Goal: Information Seeking & Learning: Learn about a topic

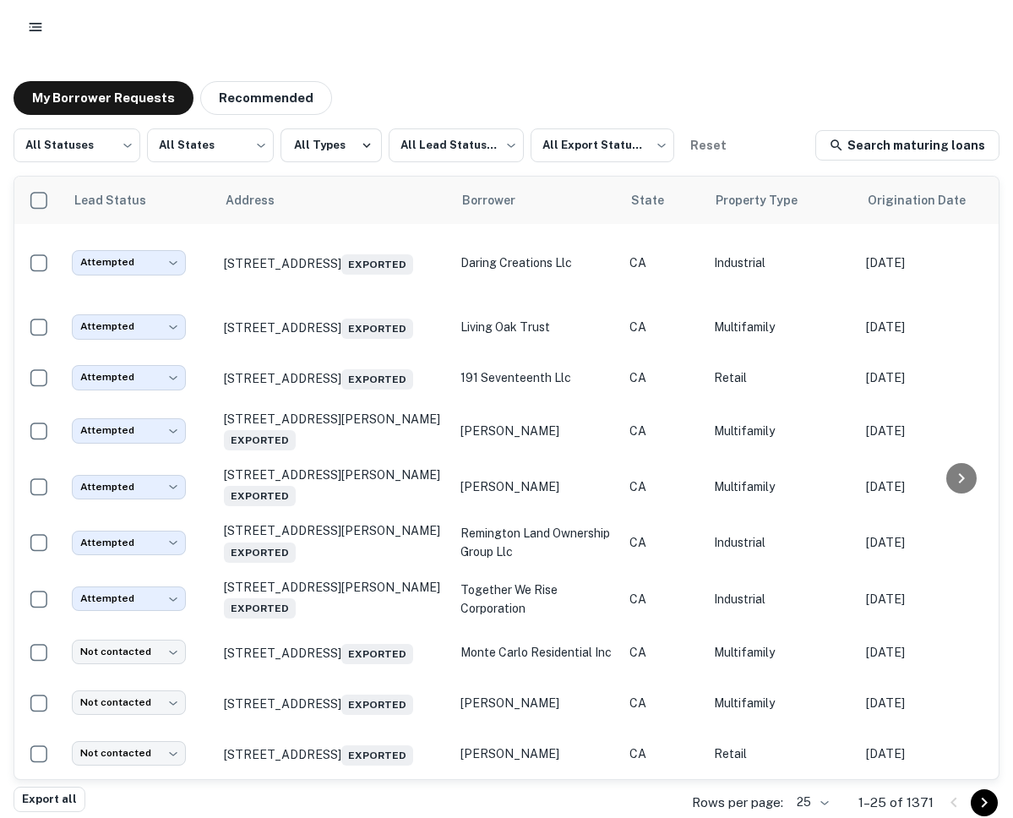
scroll to position [433, 0]
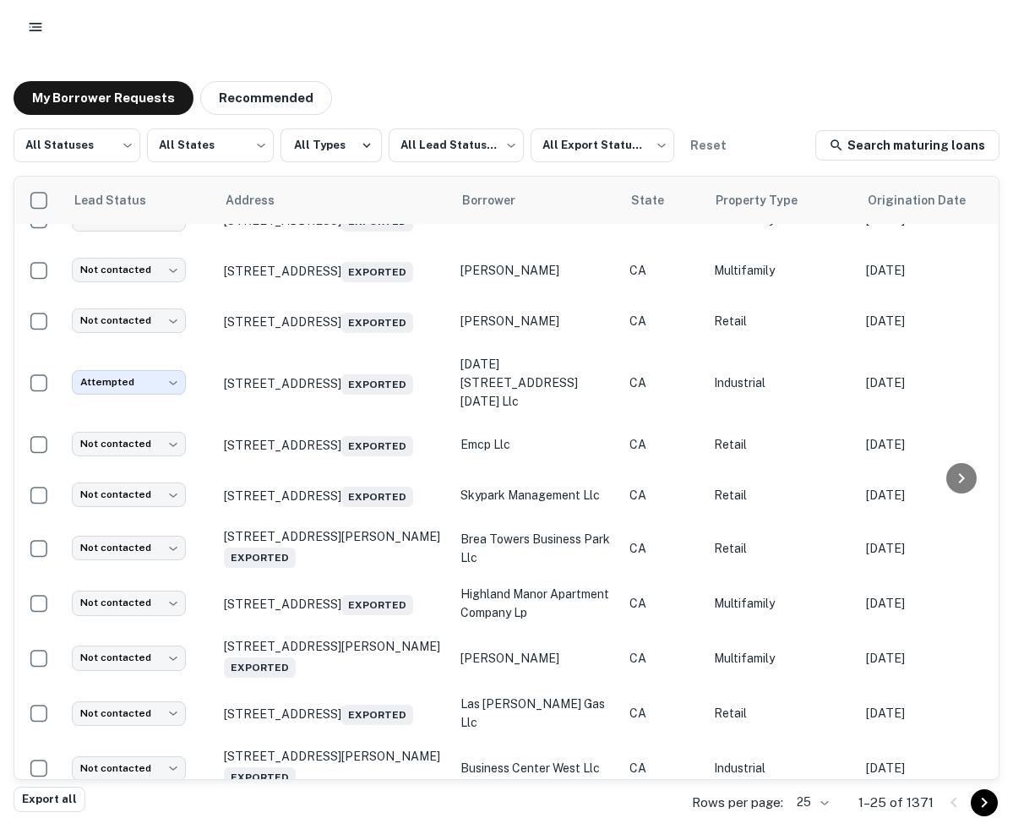
click at [48, 24] on button "button" at bounding box center [35, 27] width 30 height 30
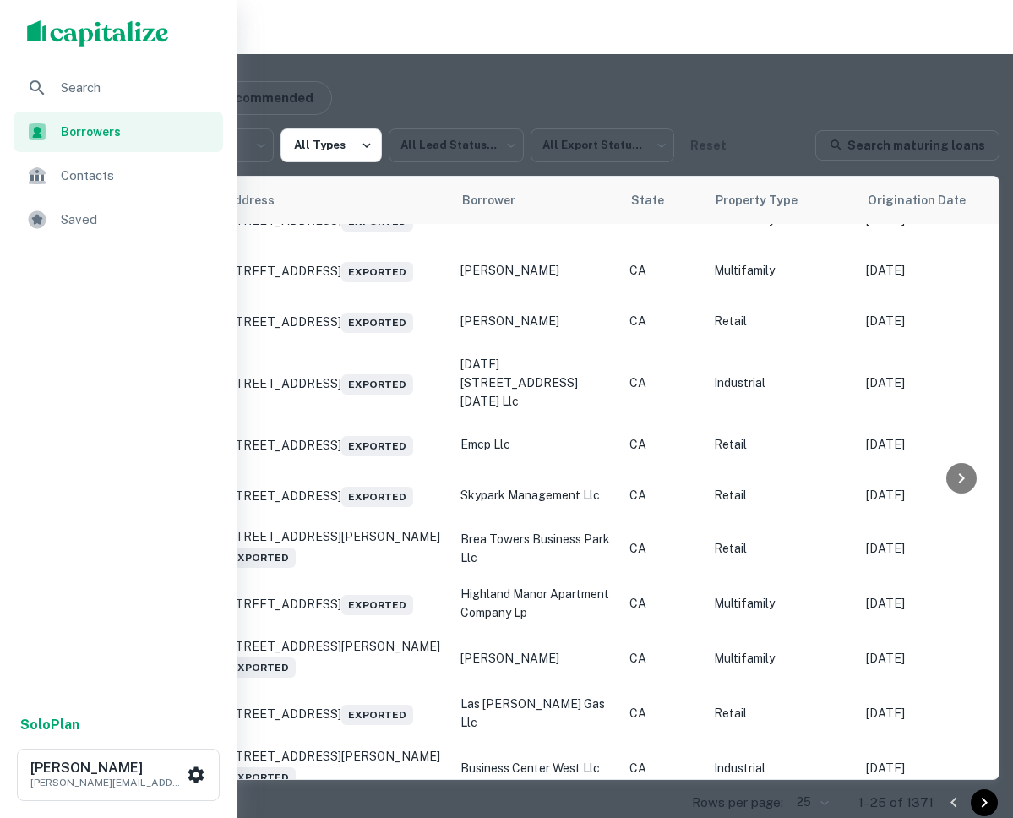
click at [81, 217] on span "Saved" at bounding box center [137, 220] width 152 height 20
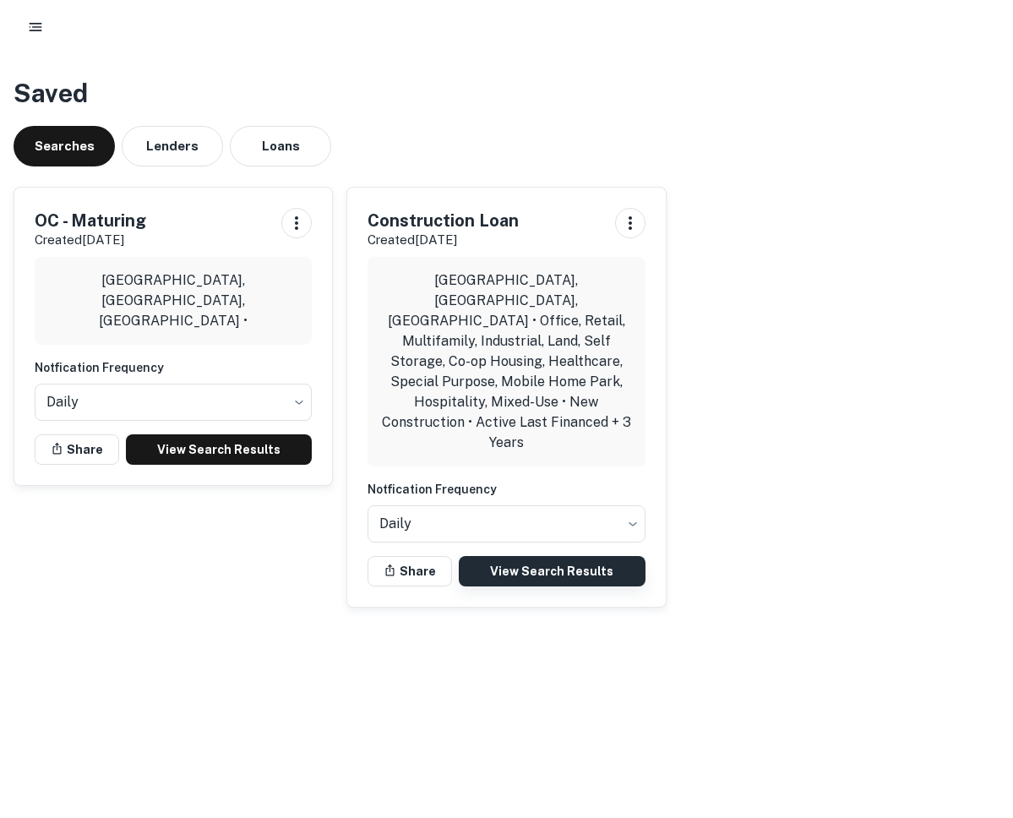
click at [532, 556] on link "View Search Results" at bounding box center [552, 571] width 186 height 30
click at [201, 446] on link "View Search Results" at bounding box center [219, 449] width 186 height 30
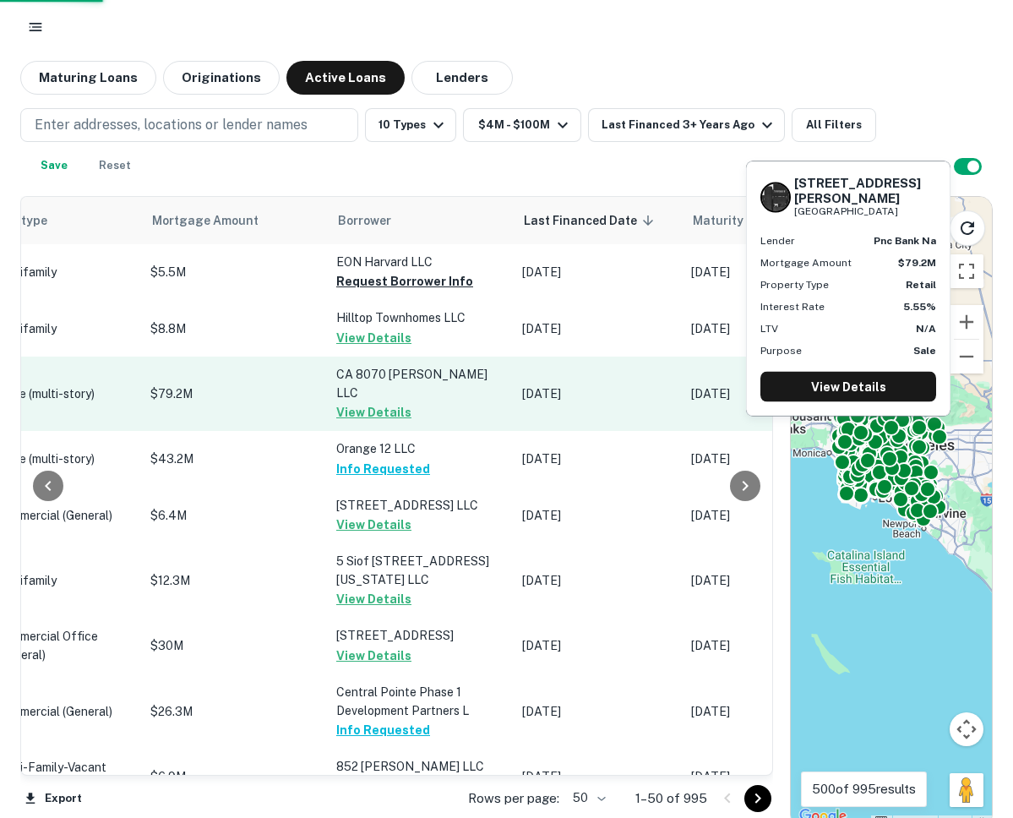
scroll to position [3, 873]
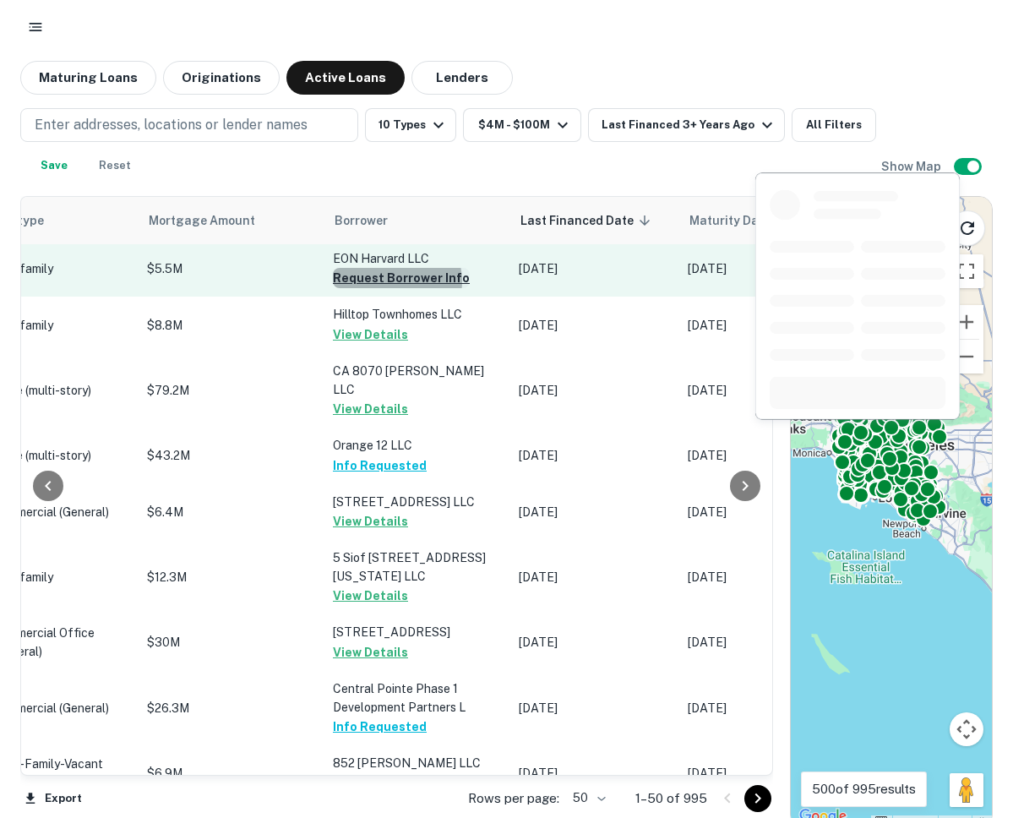
click at [352, 281] on button "Request Borrower Info" at bounding box center [401, 278] width 137 height 20
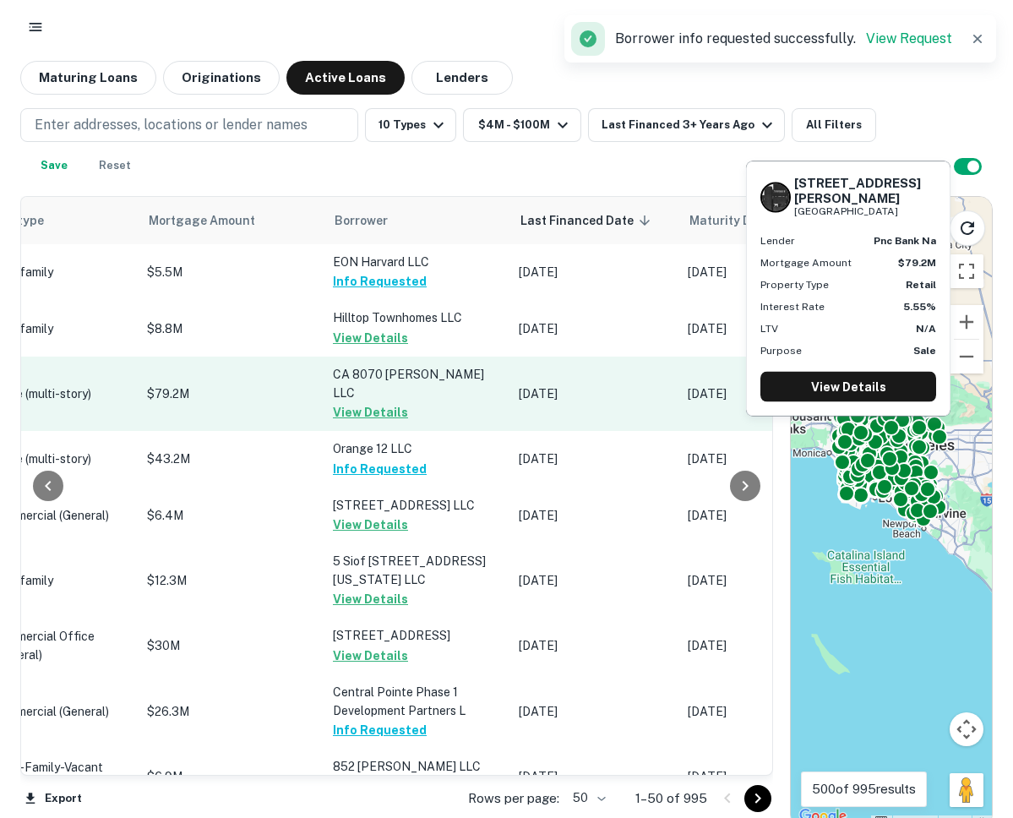
scroll to position [0, 820]
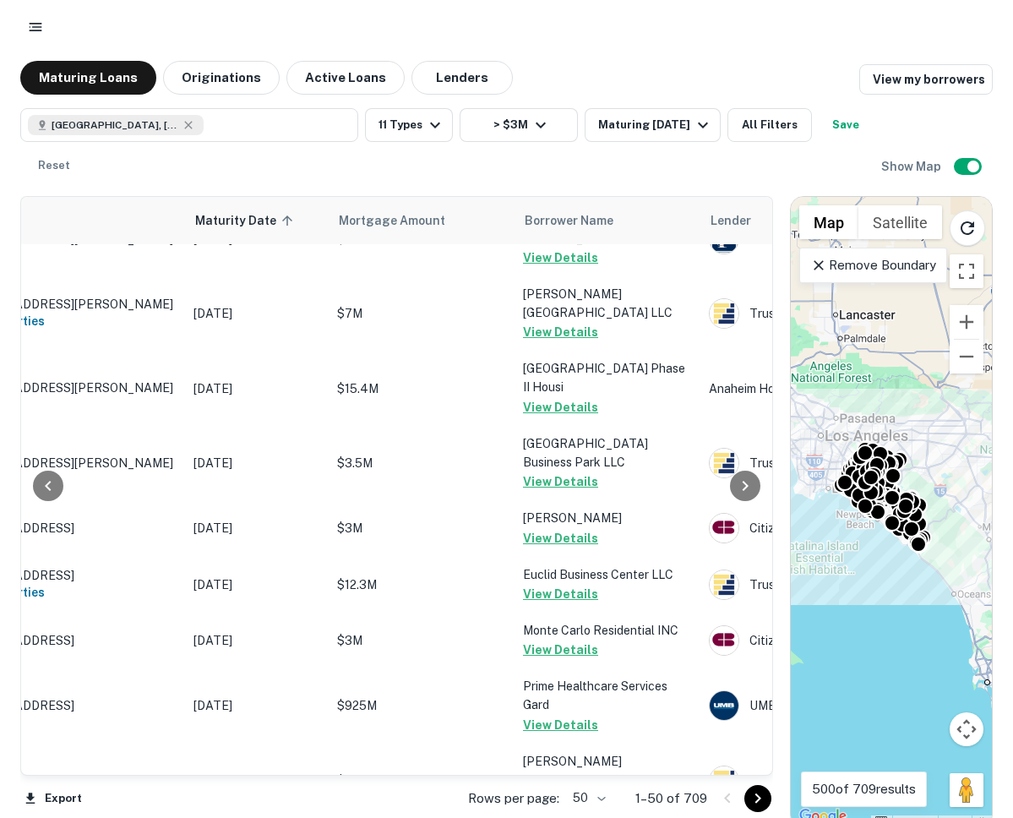
scroll to position [10, 0]
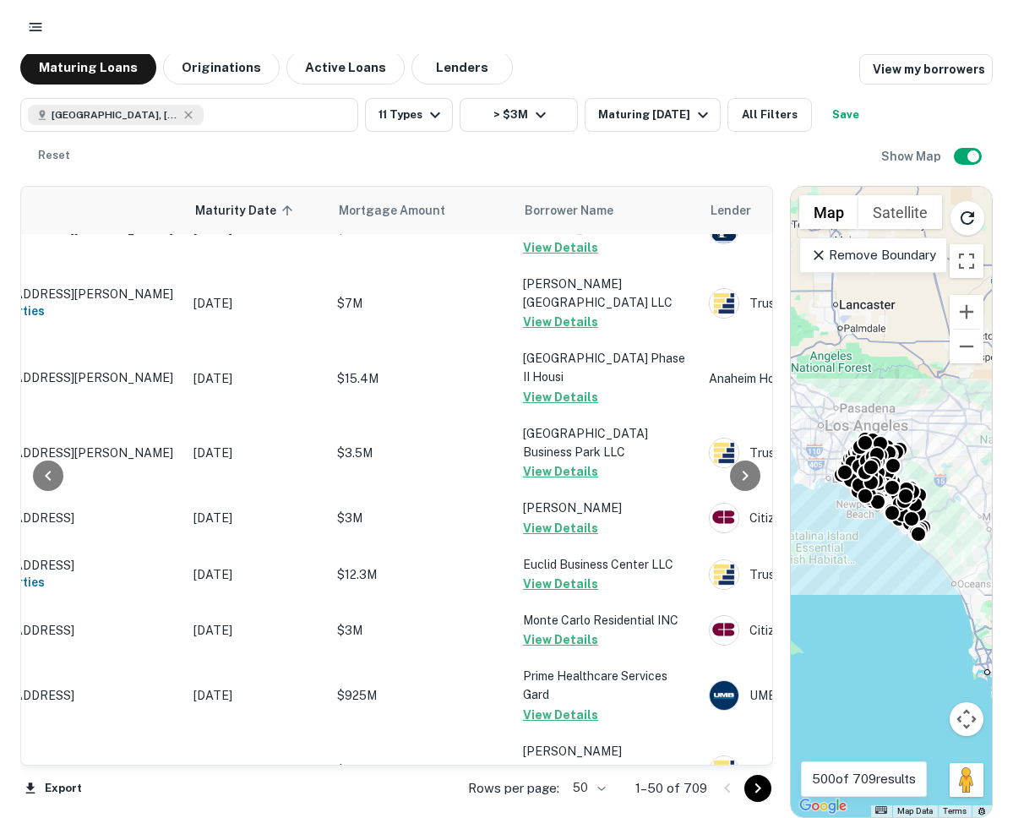
click at [589, 783] on body "Maturing Loans Originations Active Loans Lenders View my borrowers [GEOGRAPHIC_…" at bounding box center [506, 399] width 1013 height 818
click at [592, 782] on li "100" at bounding box center [590, 782] width 49 height 30
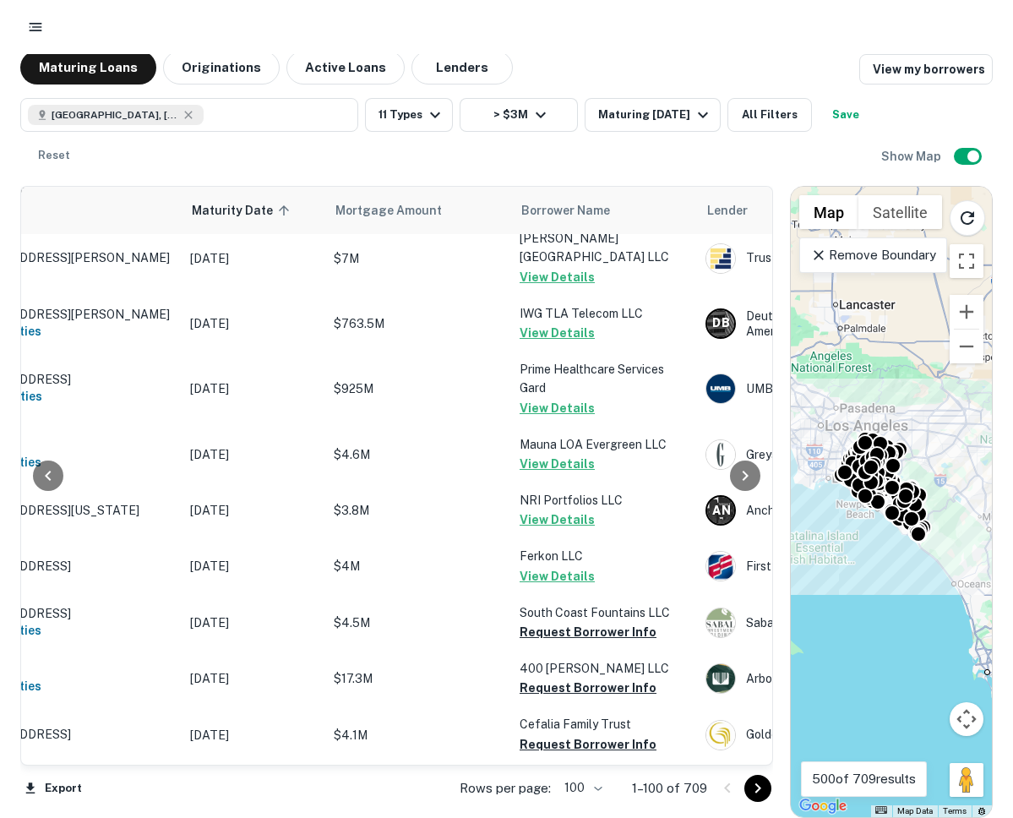
scroll to position [3274, 125]
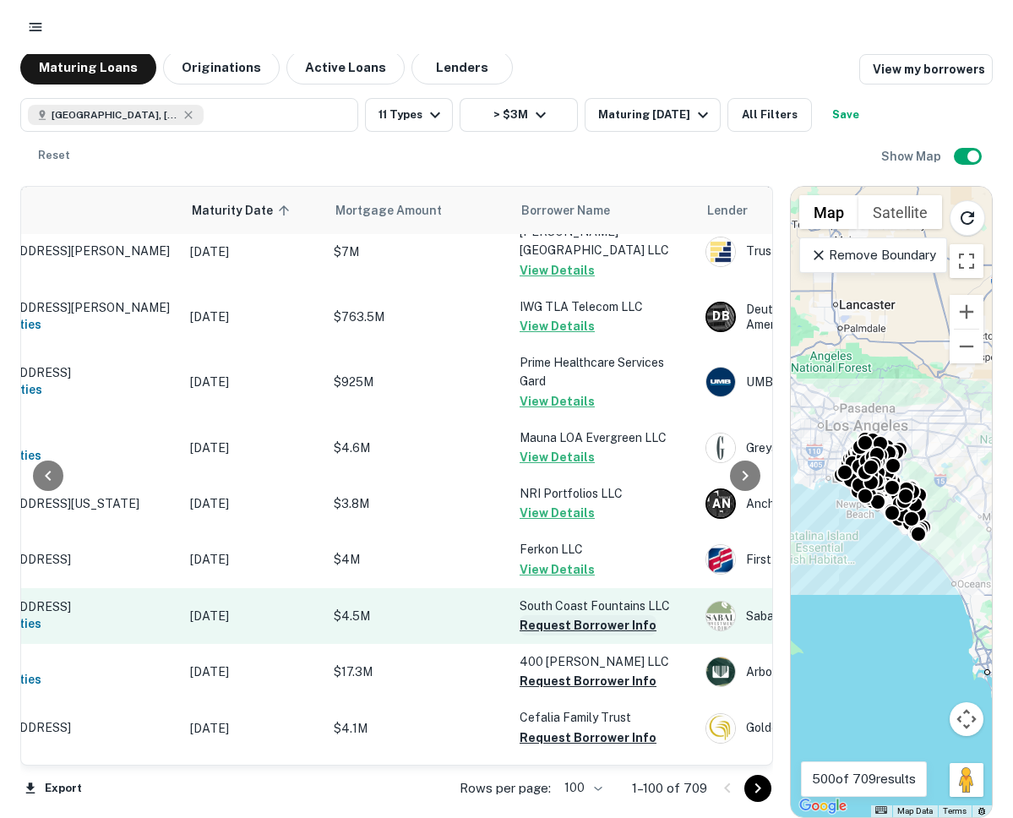
click at [578, 615] on button "Request Borrower Info" at bounding box center [588, 625] width 137 height 20
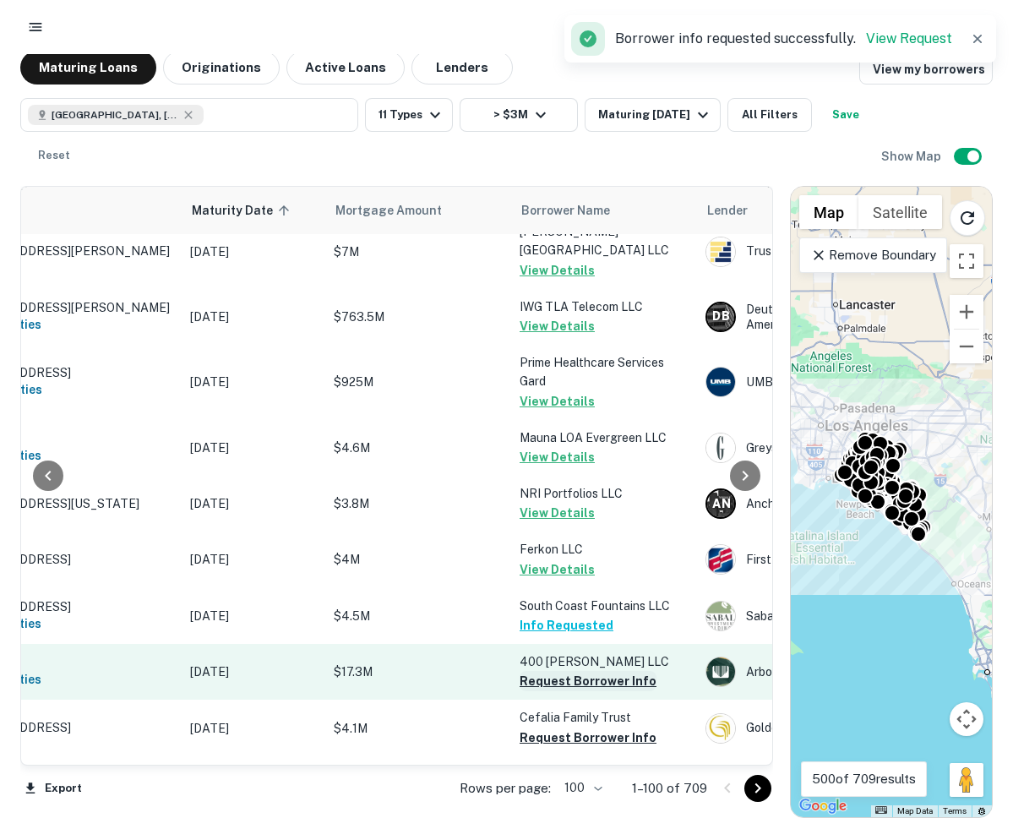
click at [570, 671] on button "Request Borrower Info" at bounding box center [588, 681] width 137 height 20
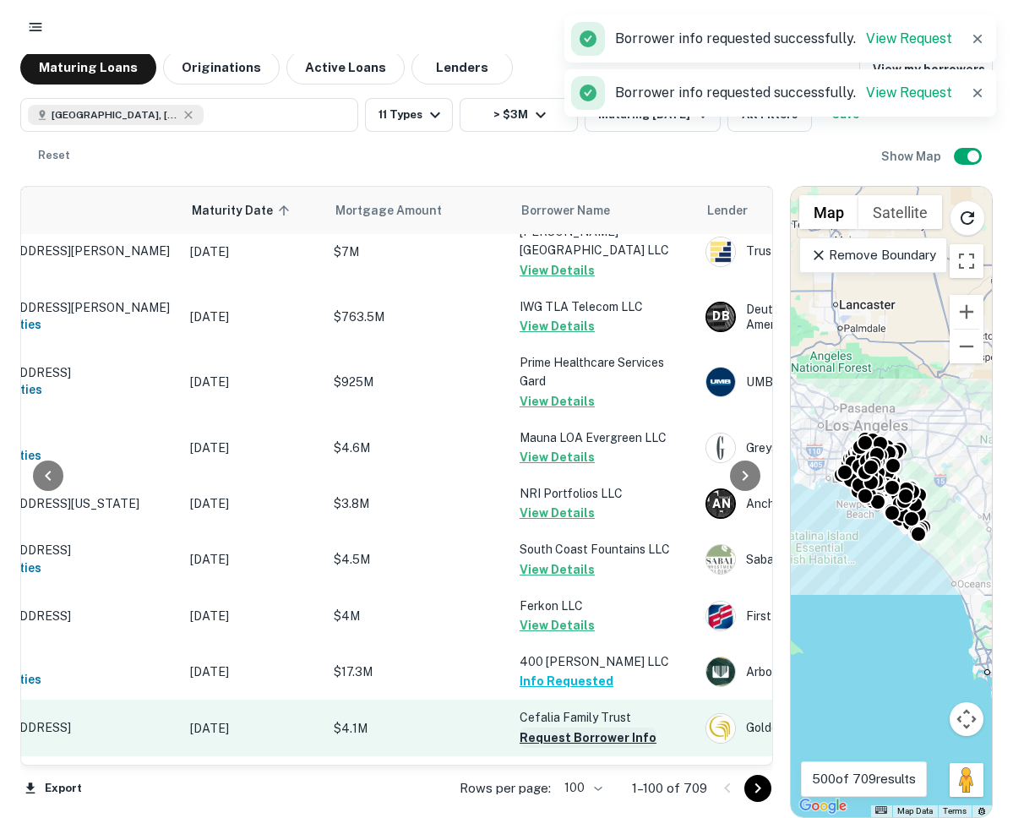
click at [562, 728] on button "Request Borrower Info" at bounding box center [588, 738] width 137 height 20
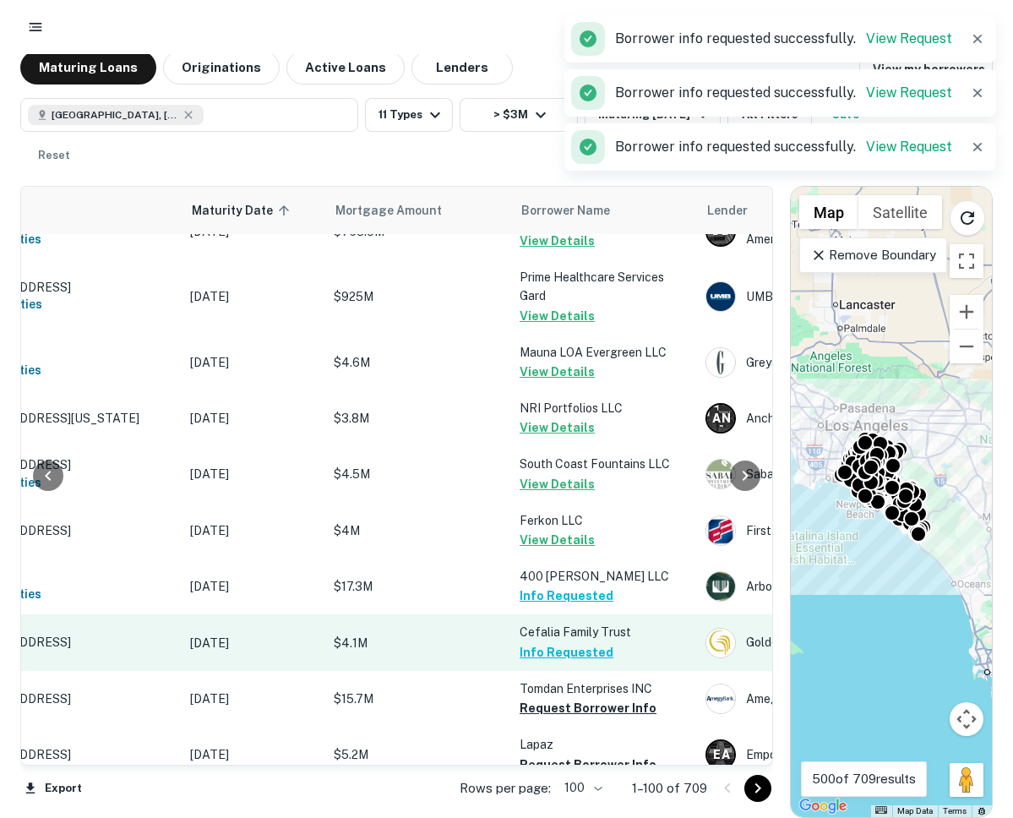
scroll to position [3456, 125]
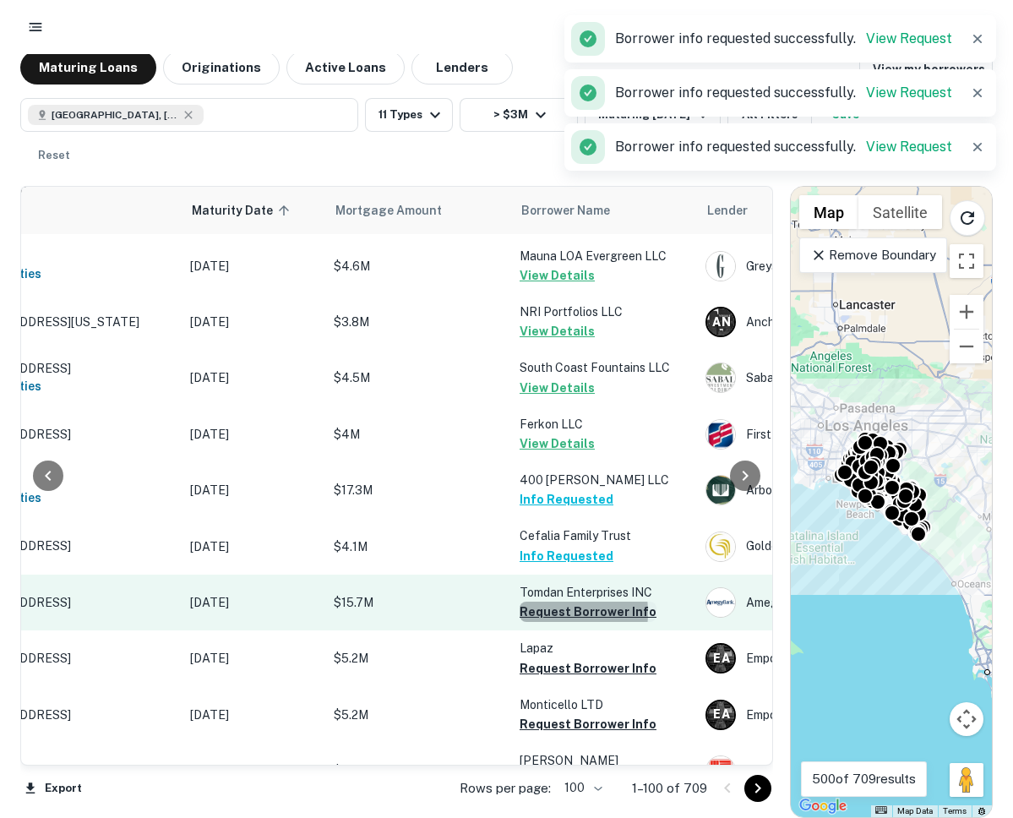
click at [544, 602] on button "Request Borrower Info" at bounding box center [588, 612] width 137 height 20
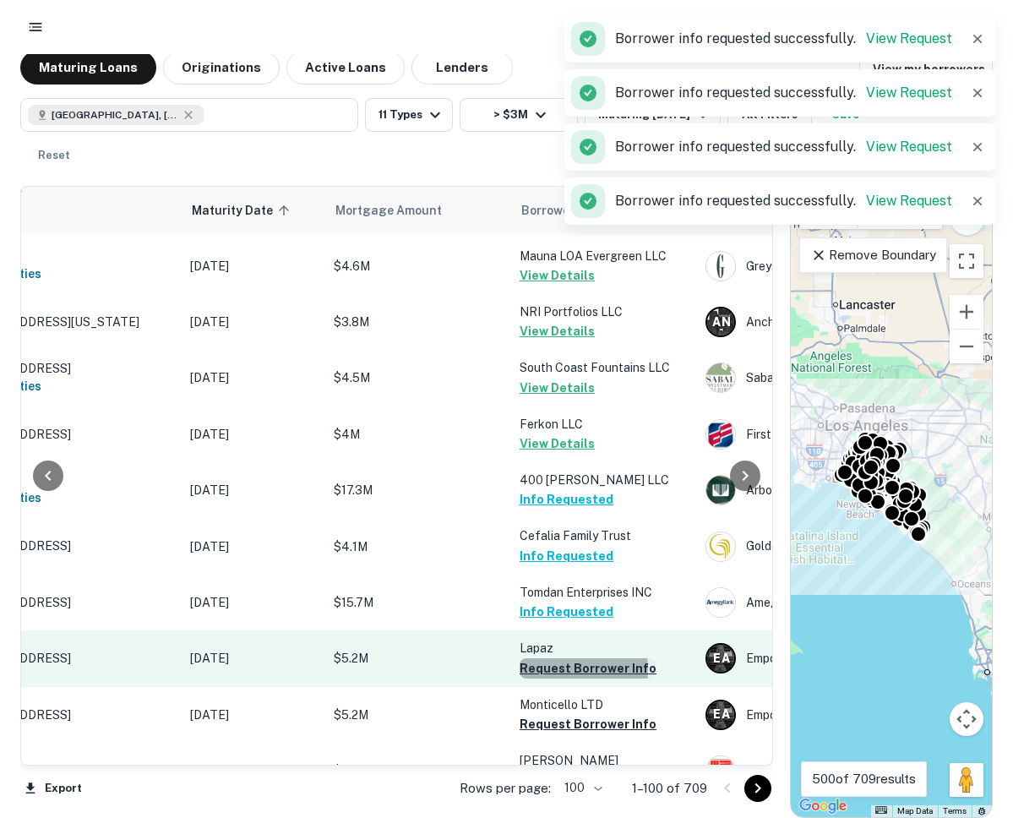
click at [544, 658] on button "Request Borrower Info" at bounding box center [588, 668] width 137 height 20
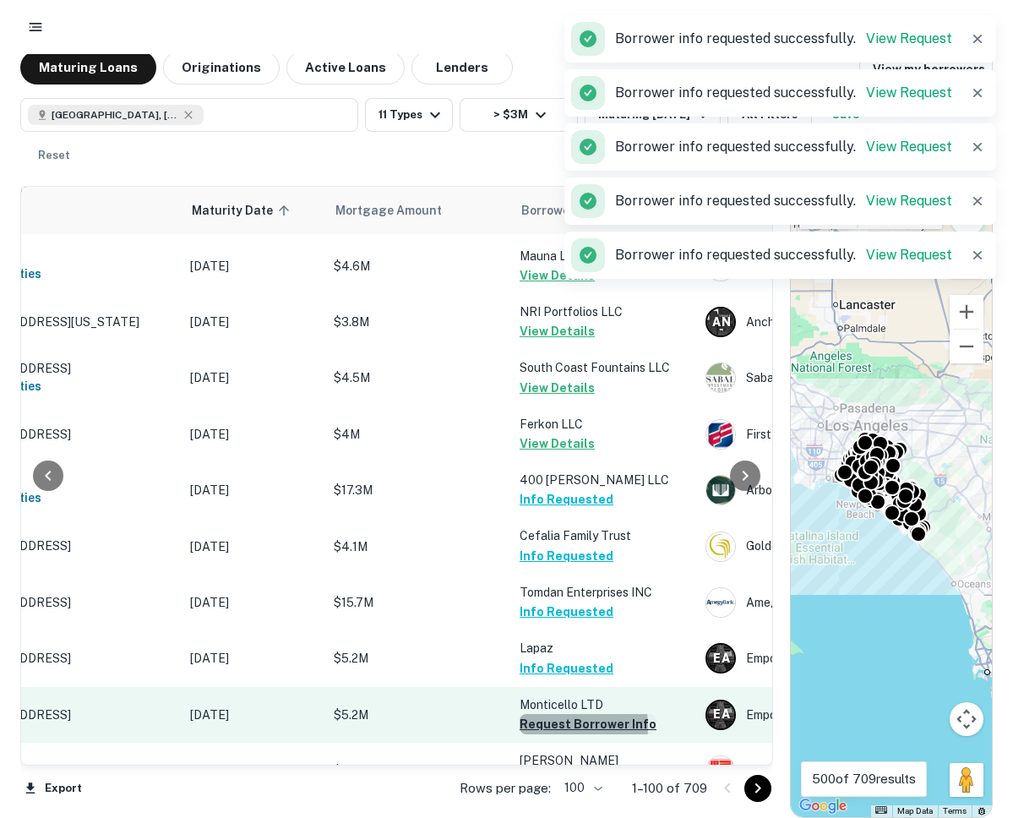
click at [550, 714] on button "Request Borrower Info" at bounding box center [588, 724] width 137 height 20
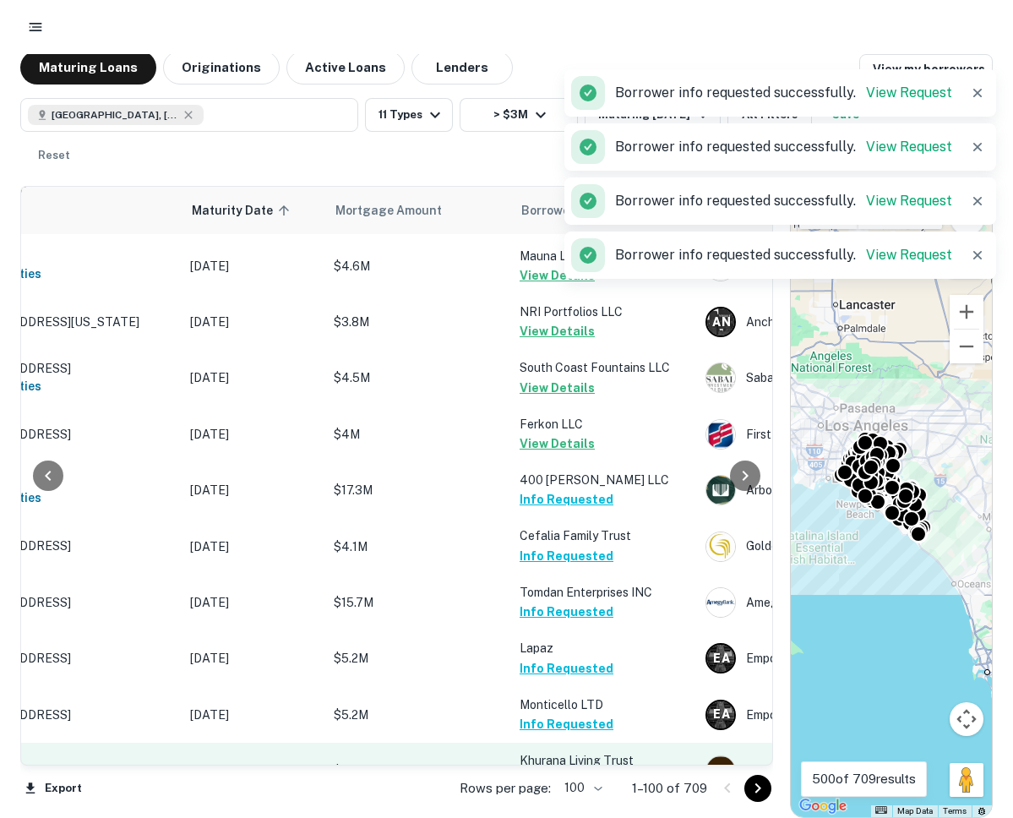
click at [548, 770] on button "Request Borrower Info" at bounding box center [588, 780] width 137 height 20
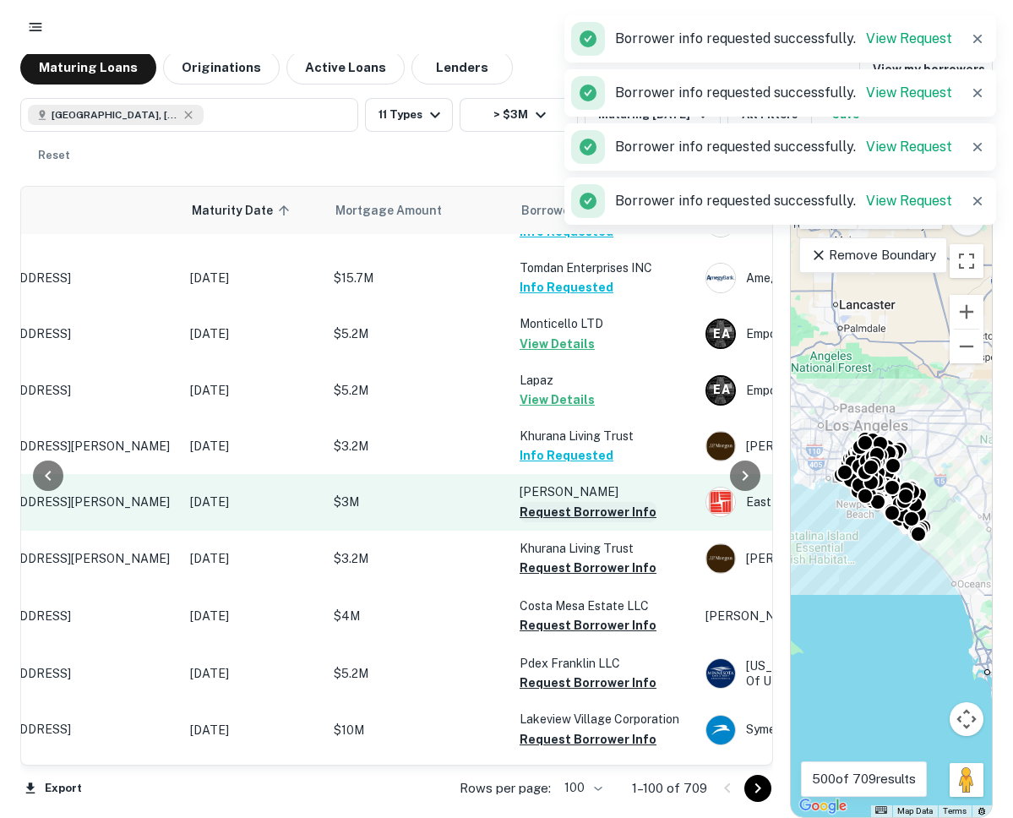
scroll to position [3868, 125]
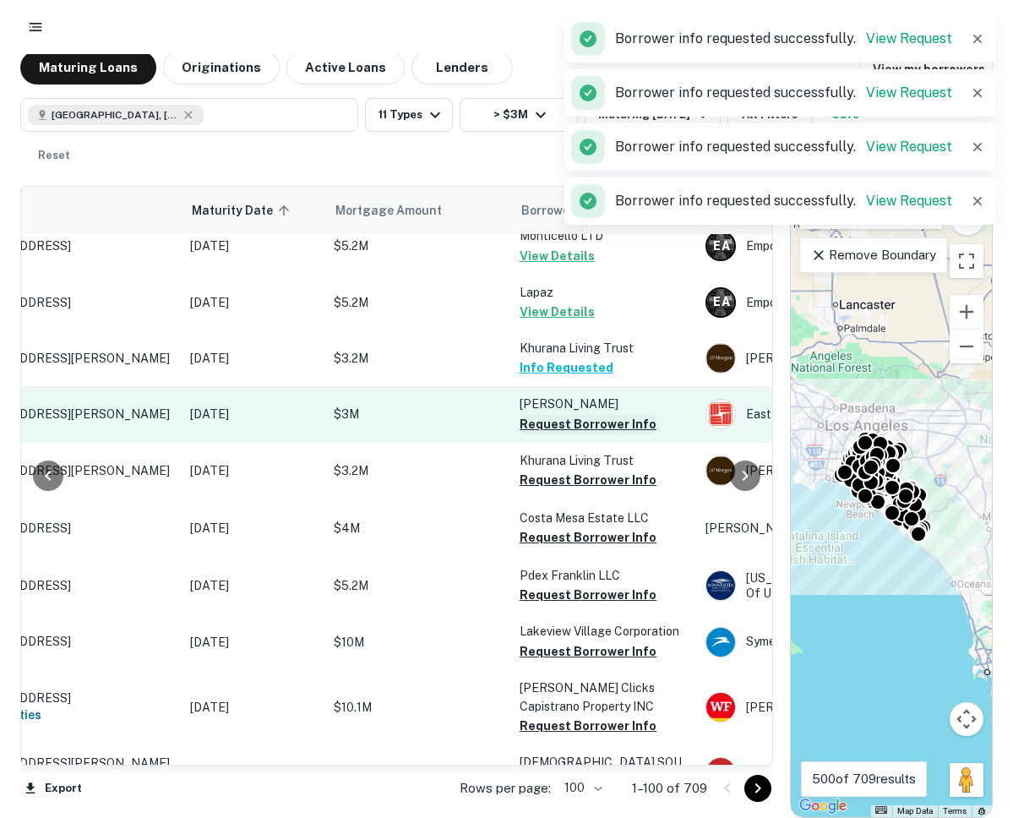
click at [547, 414] on button "Request Borrower Info" at bounding box center [588, 424] width 137 height 20
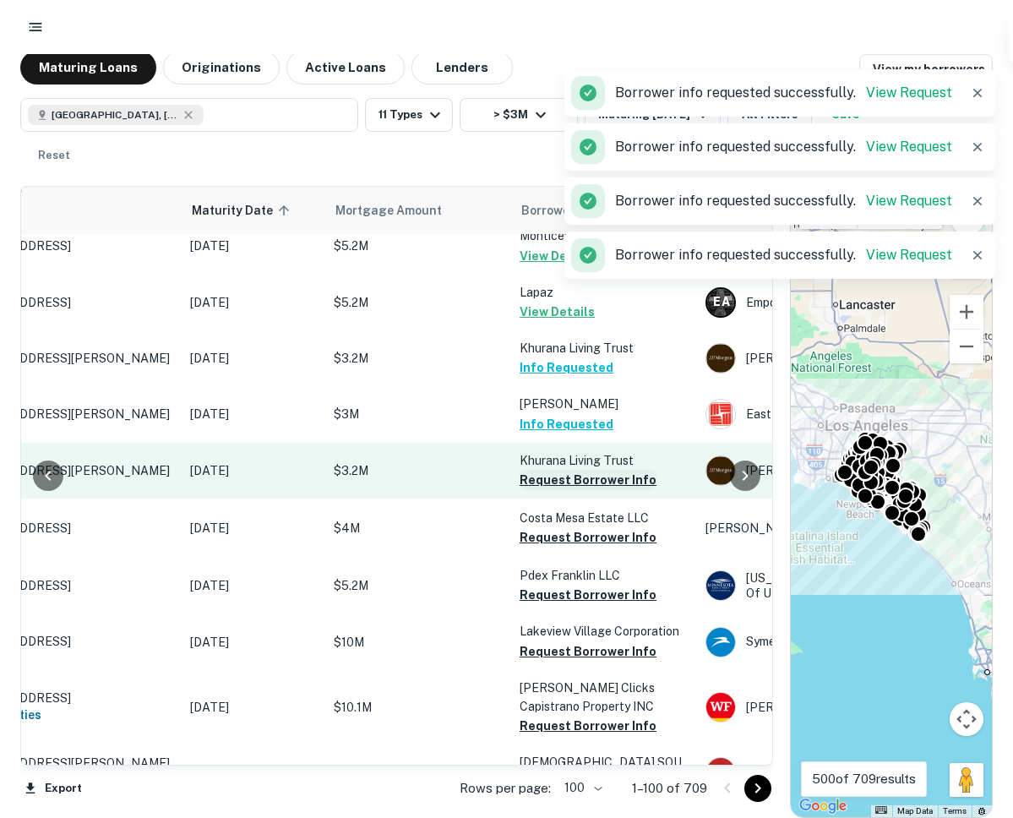
click at [548, 470] on button "Request Borrower Info" at bounding box center [588, 480] width 137 height 20
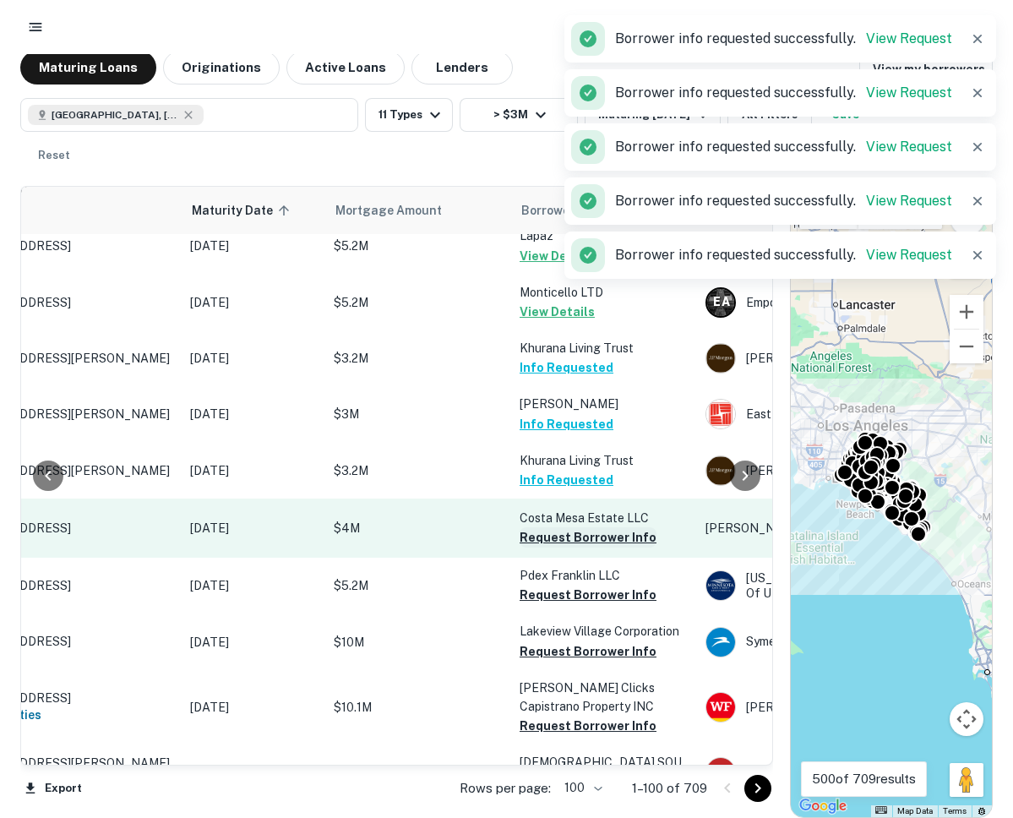
click at [548, 527] on button "Request Borrower Info" at bounding box center [588, 537] width 137 height 20
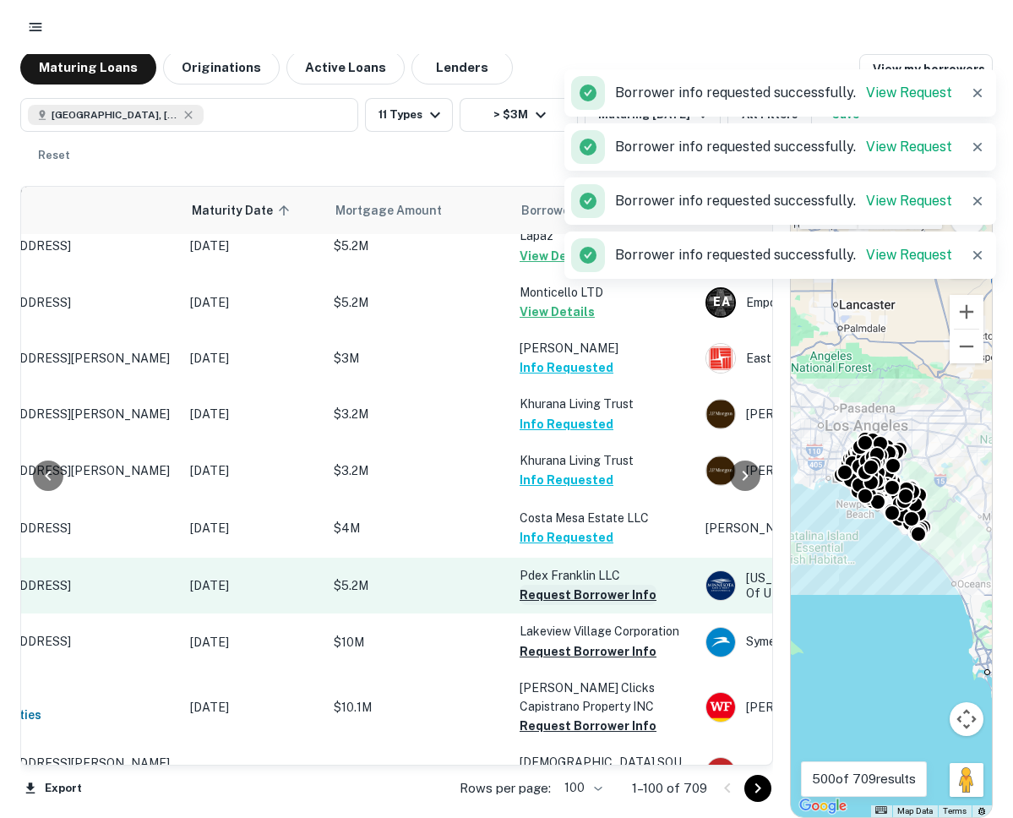
click at [546, 585] on button "Request Borrower Info" at bounding box center [588, 595] width 137 height 20
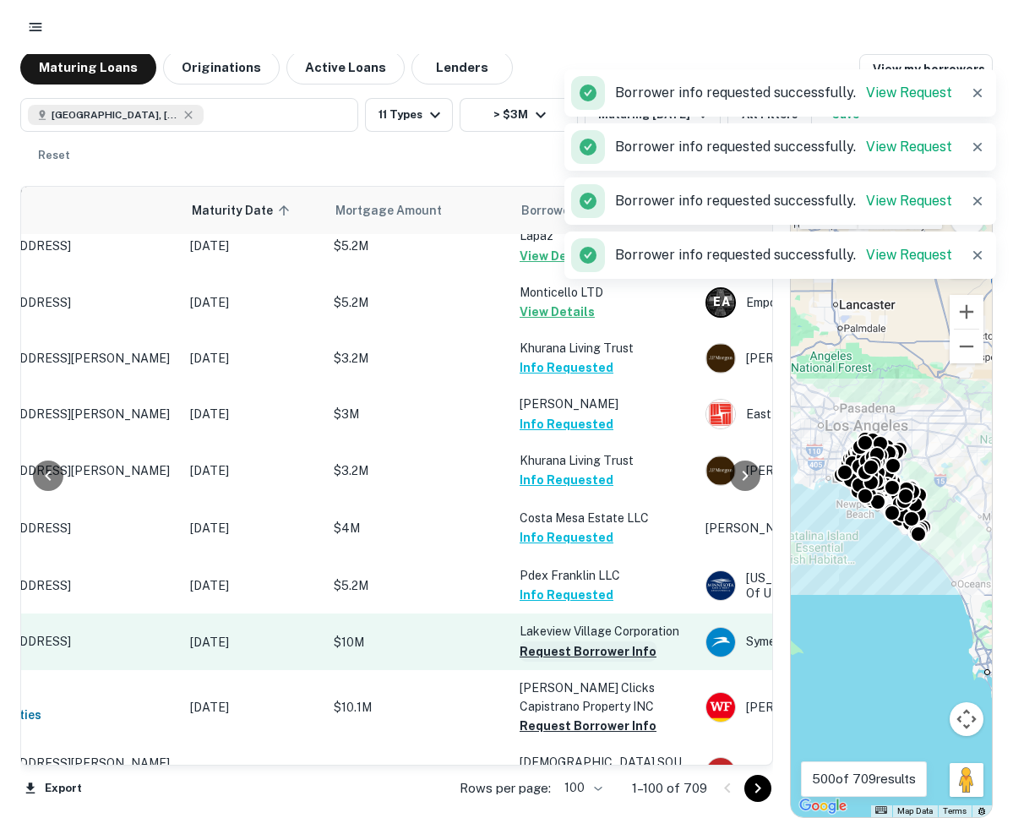
click at [548, 641] on button "Request Borrower Info" at bounding box center [588, 651] width 137 height 20
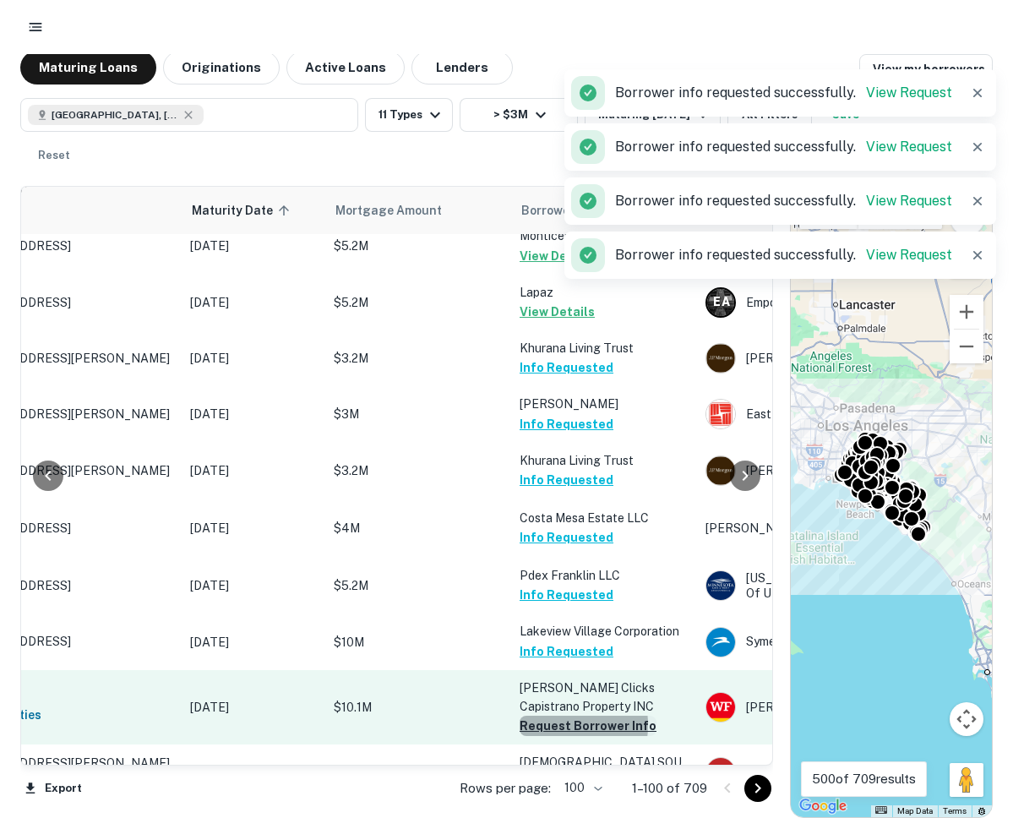
click at [546, 716] on button "Request Borrower Info" at bounding box center [588, 726] width 137 height 20
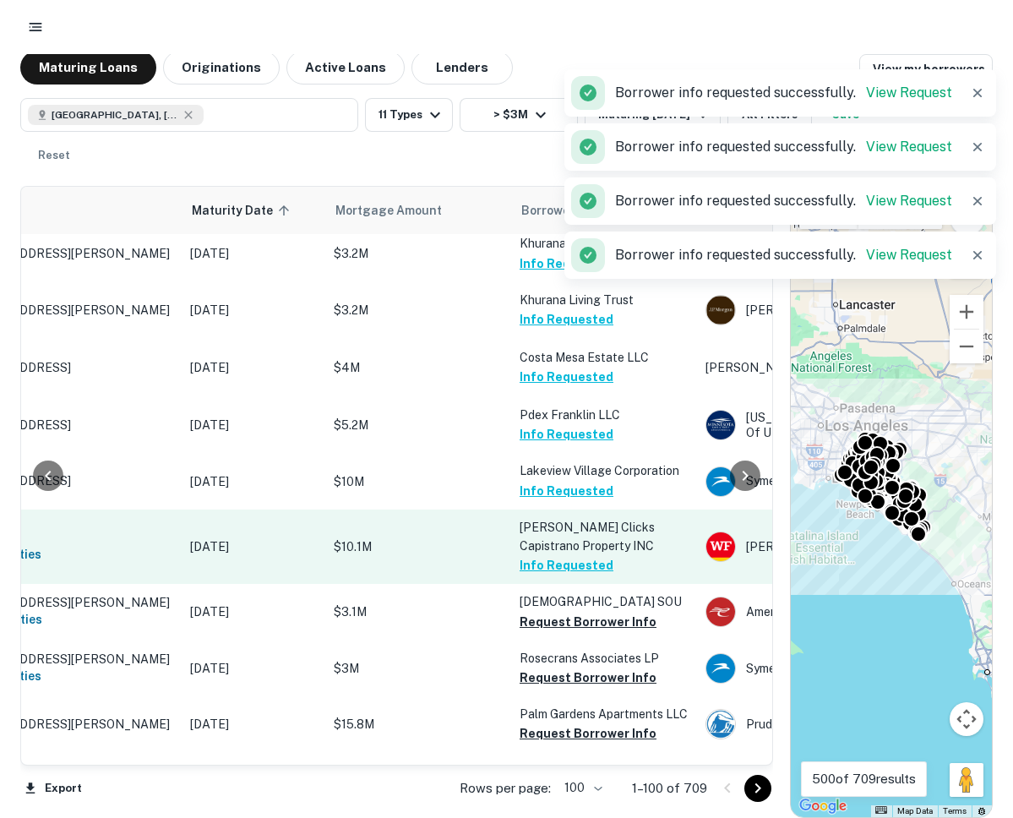
scroll to position [4052, 125]
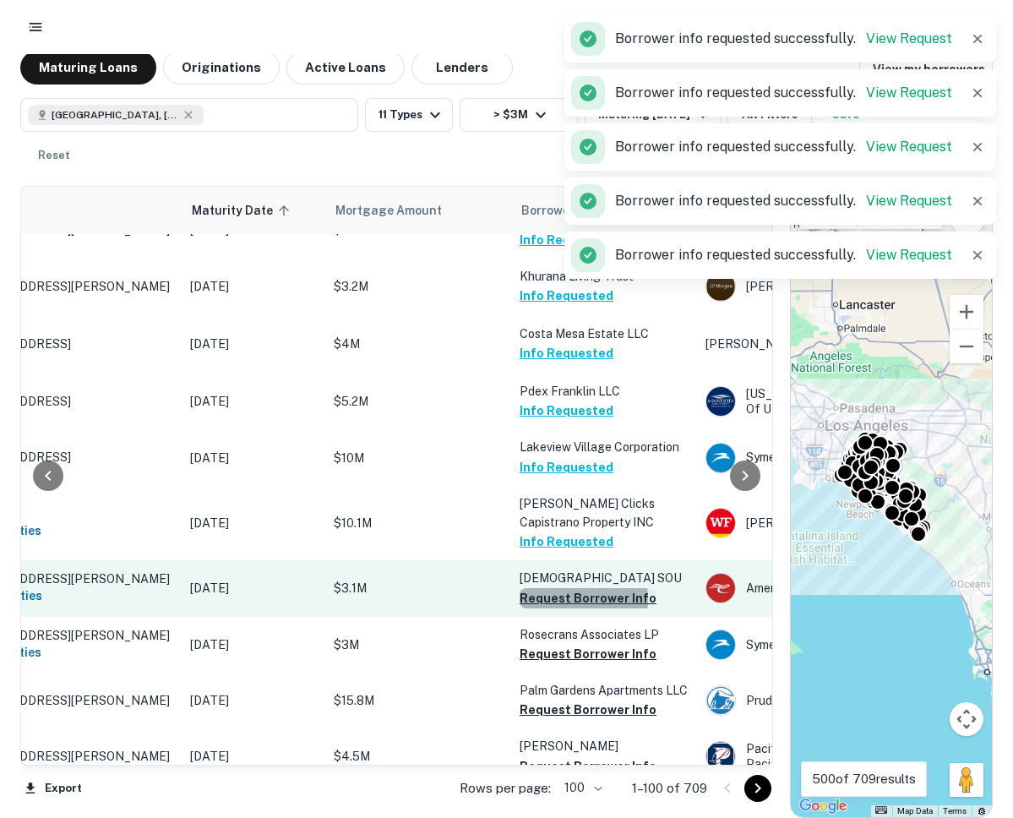
click at [539, 588] on button "Request Borrower Info" at bounding box center [588, 598] width 137 height 20
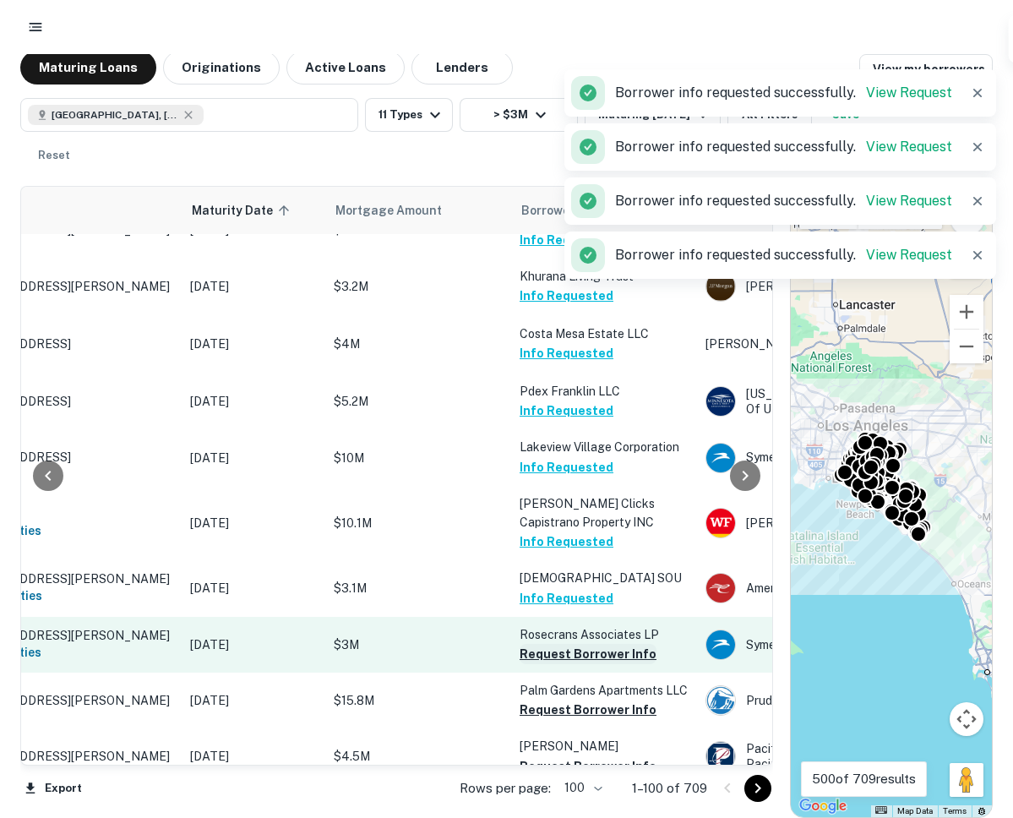
click at [541, 644] on button "Request Borrower Info" at bounding box center [588, 654] width 137 height 20
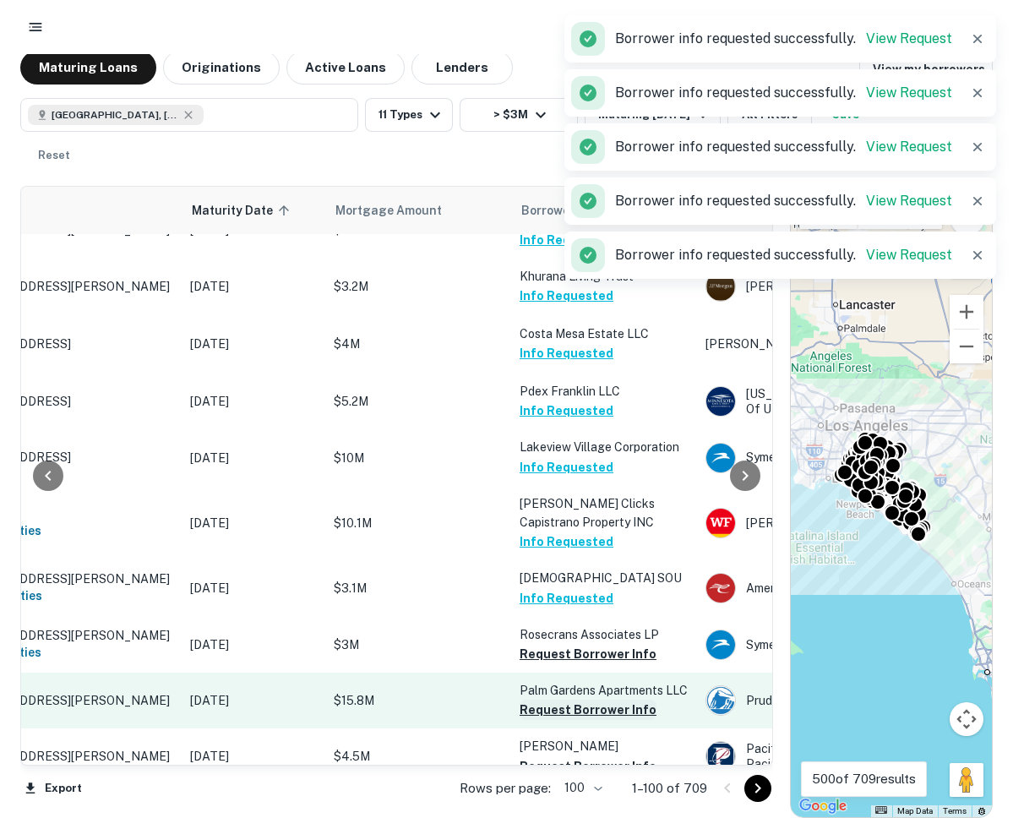
click at [537, 700] on button "Request Borrower Info" at bounding box center [588, 710] width 137 height 20
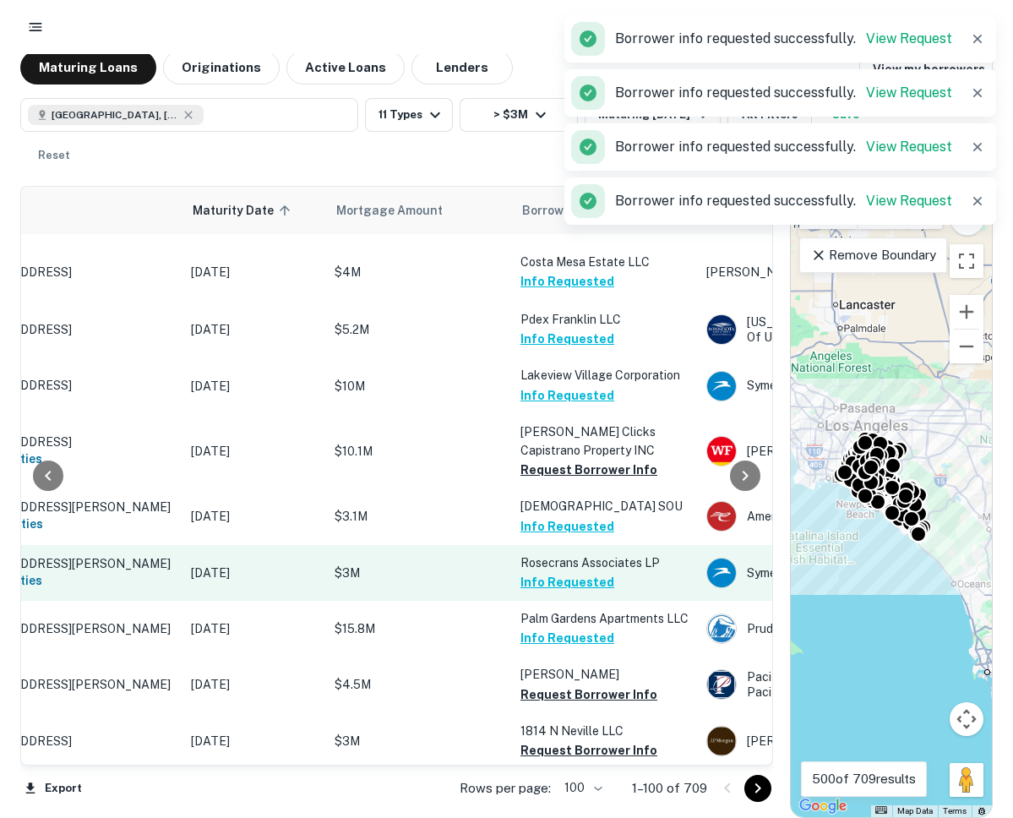
scroll to position [4122, 124]
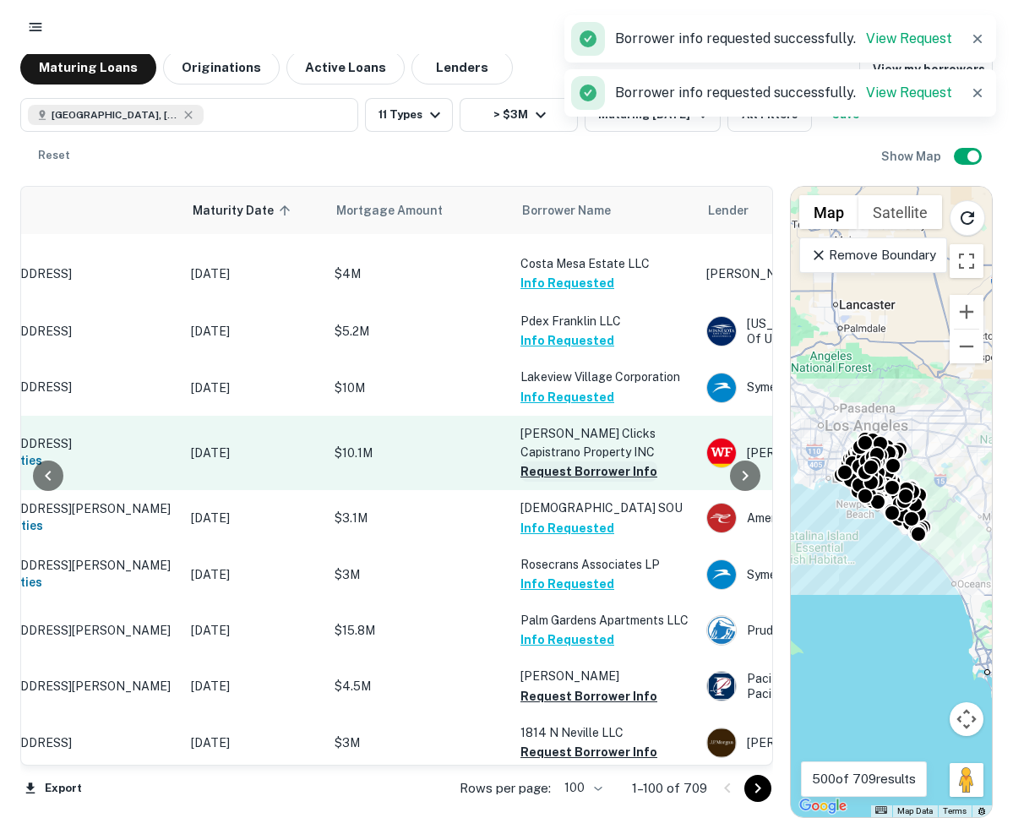
click at [545, 461] on button "Request Borrower Info" at bounding box center [589, 471] width 137 height 20
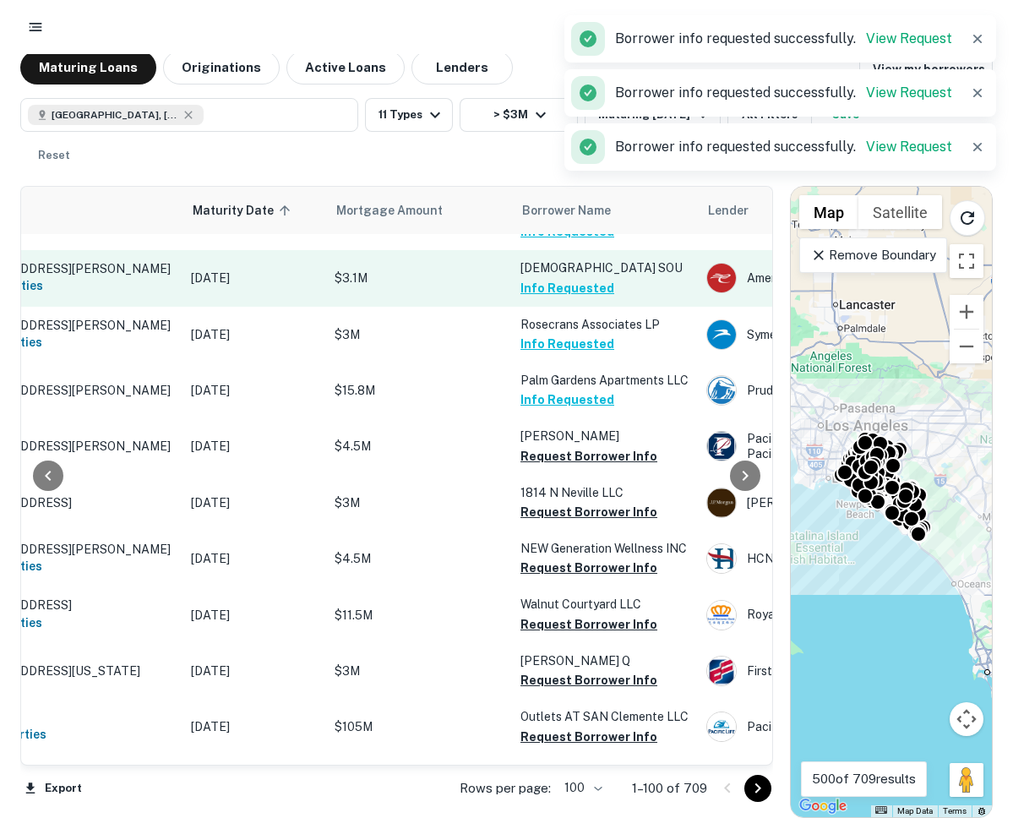
scroll to position [4434, 124]
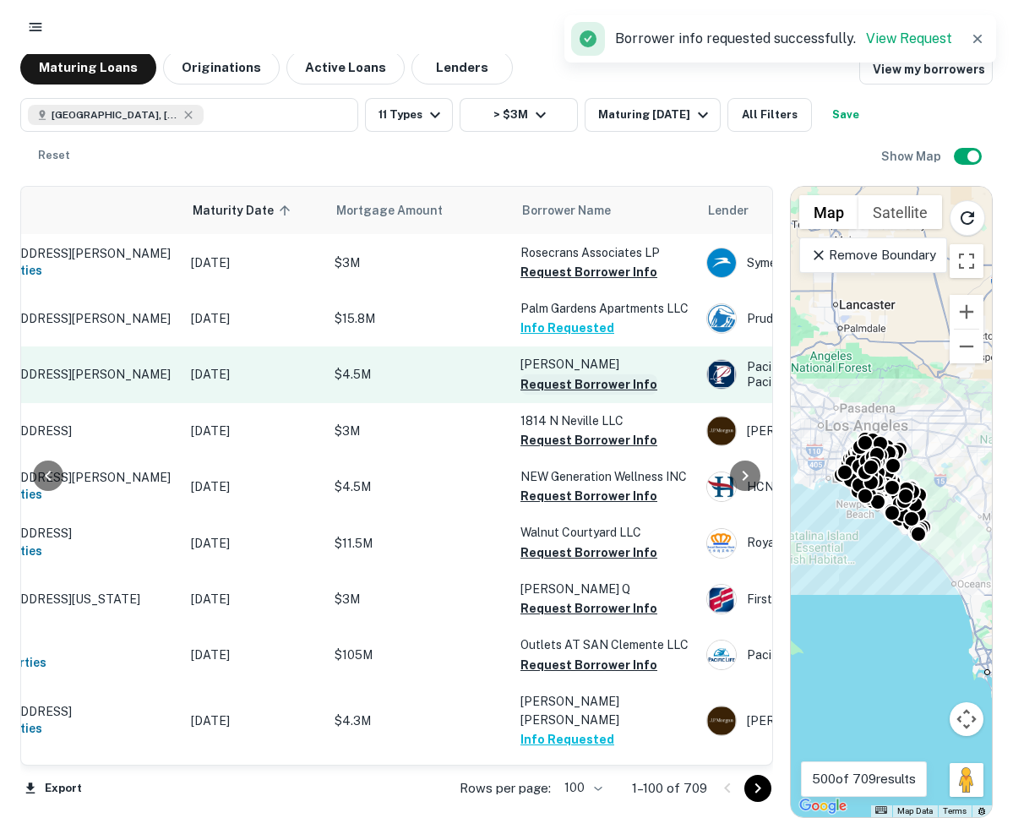
click at [545, 374] on button "Request Borrower Info" at bounding box center [589, 384] width 137 height 20
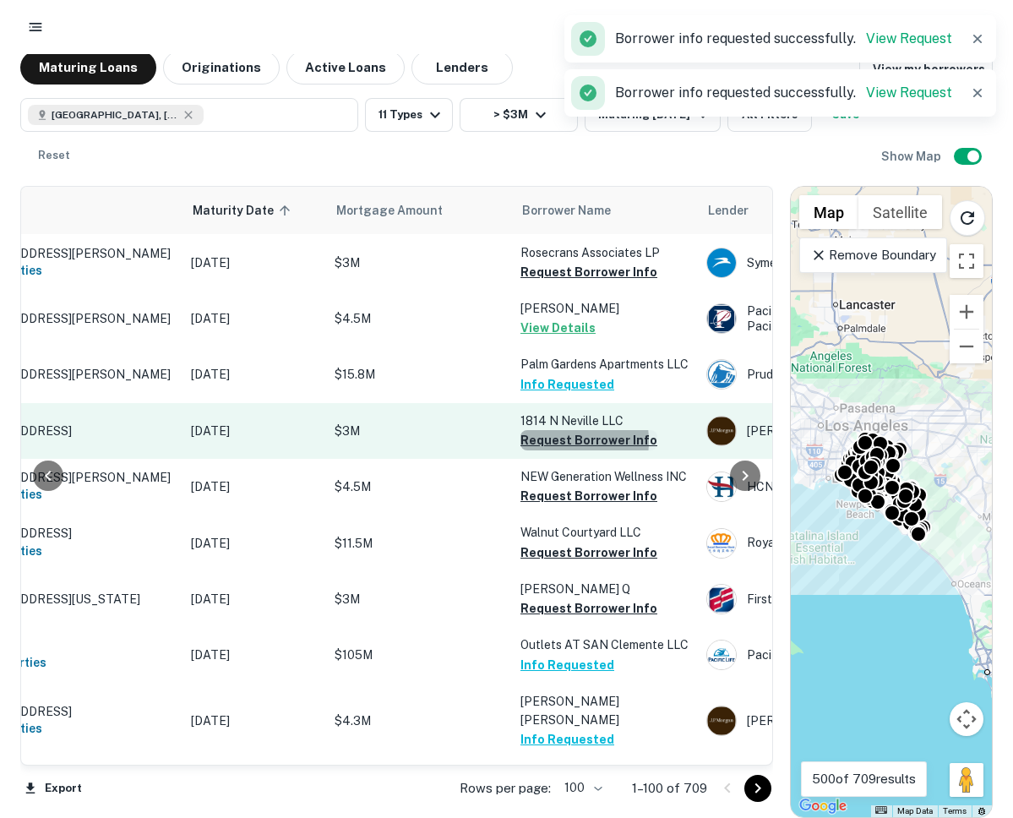
click at [549, 430] on button "Request Borrower Info" at bounding box center [589, 440] width 137 height 20
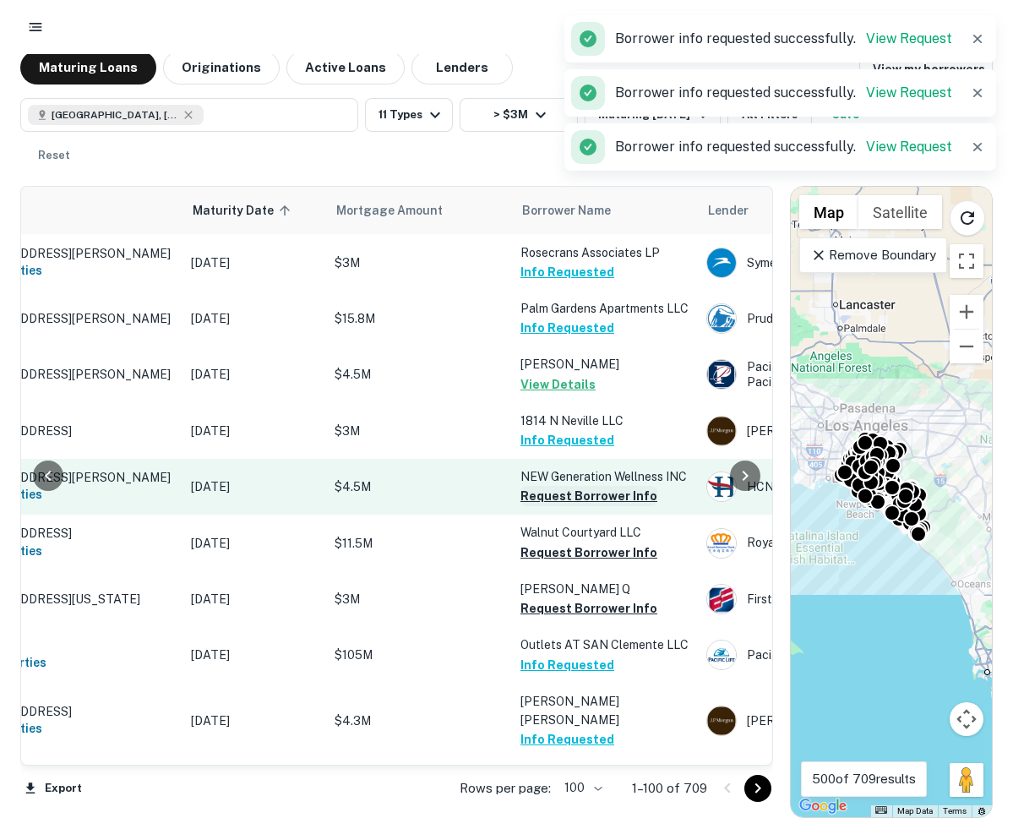
click at [554, 486] on button "Request Borrower Info" at bounding box center [589, 496] width 137 height 20
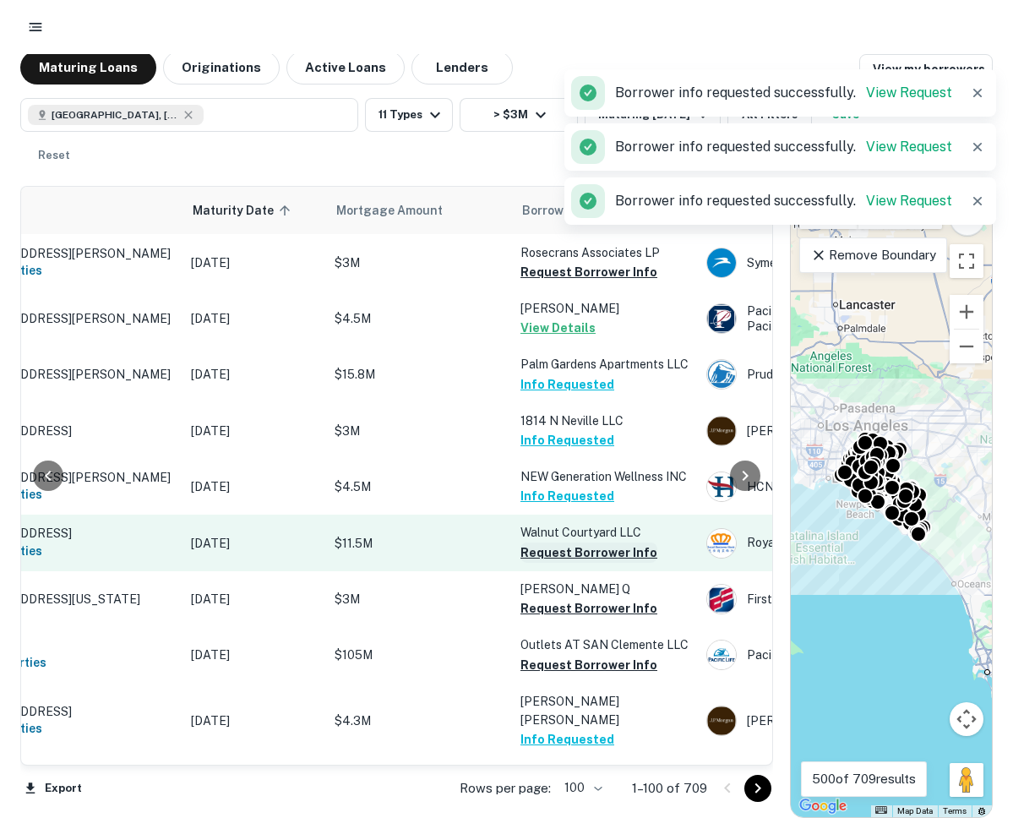
click at [557, 543] on button "Request Borrower Info" at bounding box center [589, 553] width 137 height 20
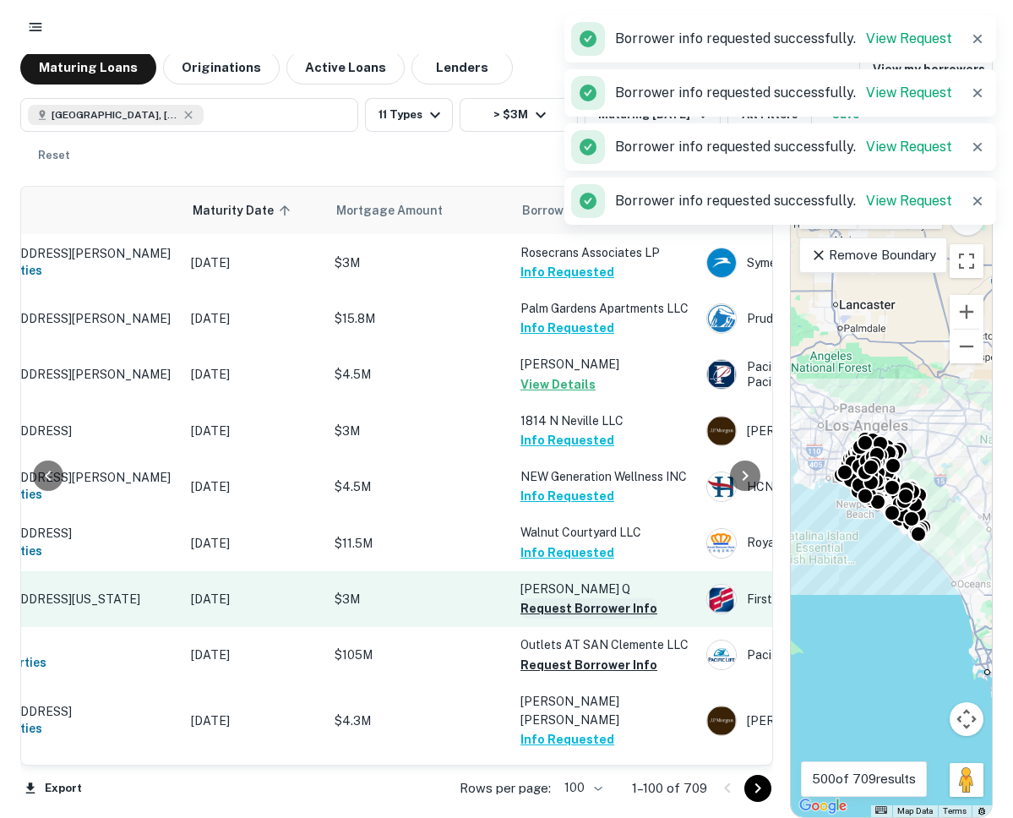
click at [564, 598] on button "Request Borrower Info" at bounding box center [589, 608] width 137 height 20
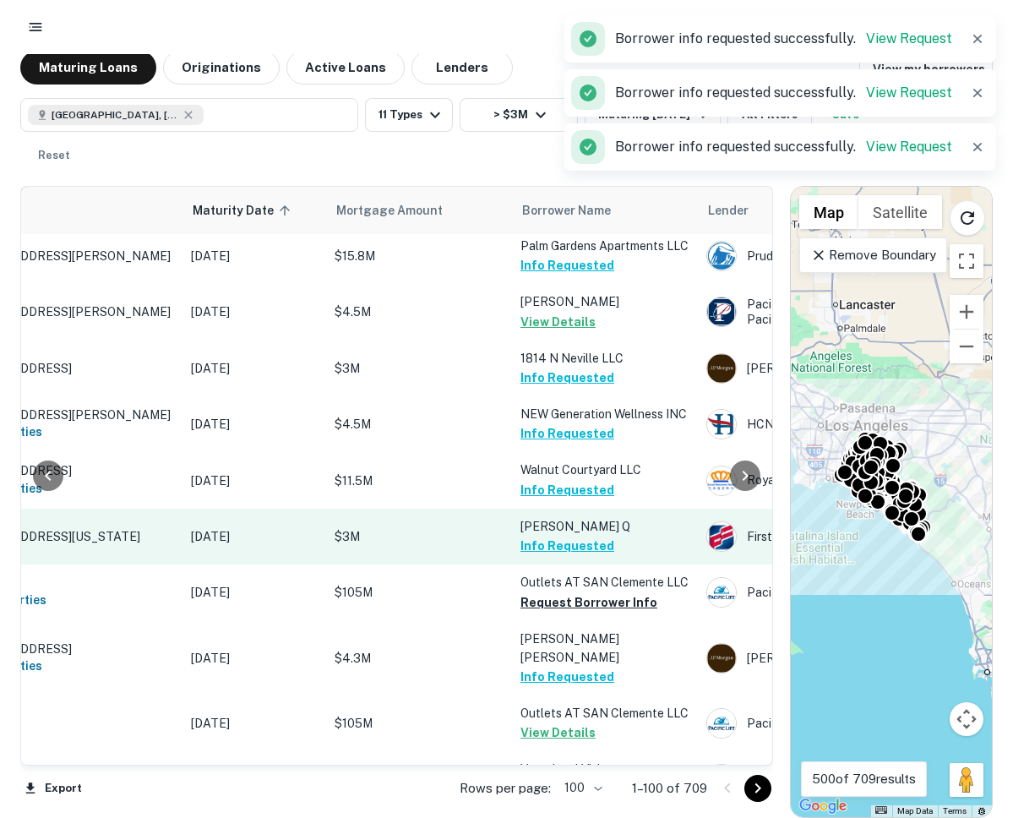
scroll to position [4501, 124]
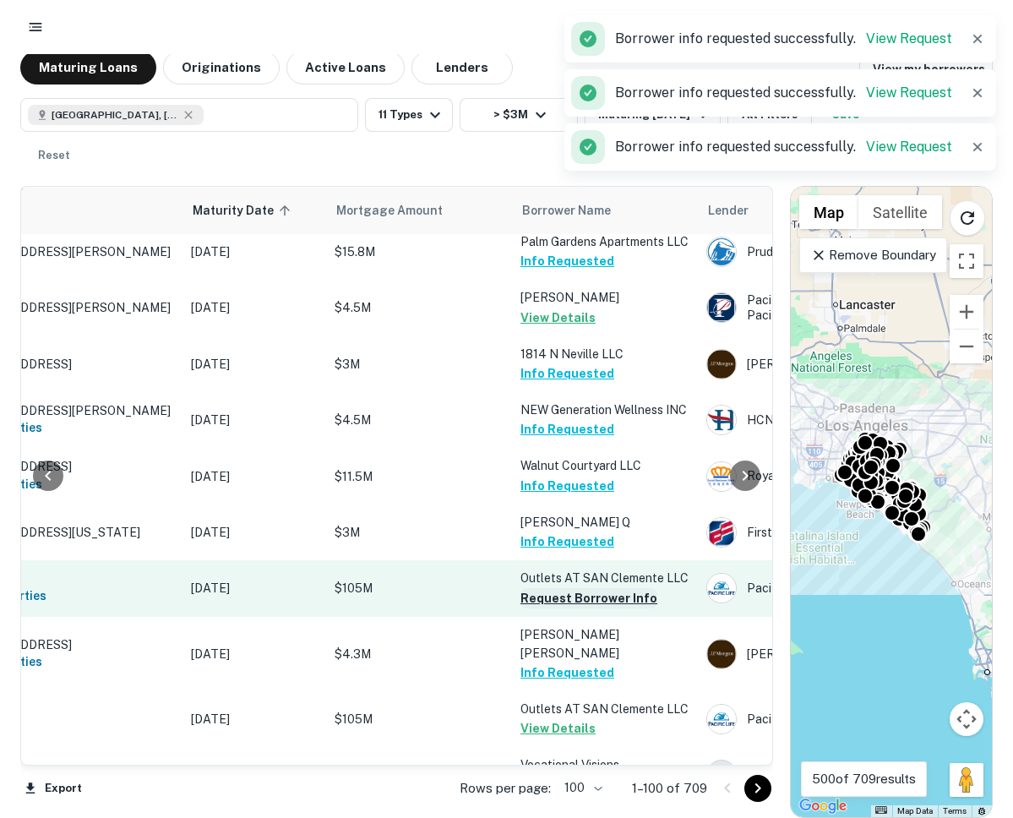
click at [552, 588] on button "Request Borrower Info" at bounding box center [589, 598] width 137 height 20
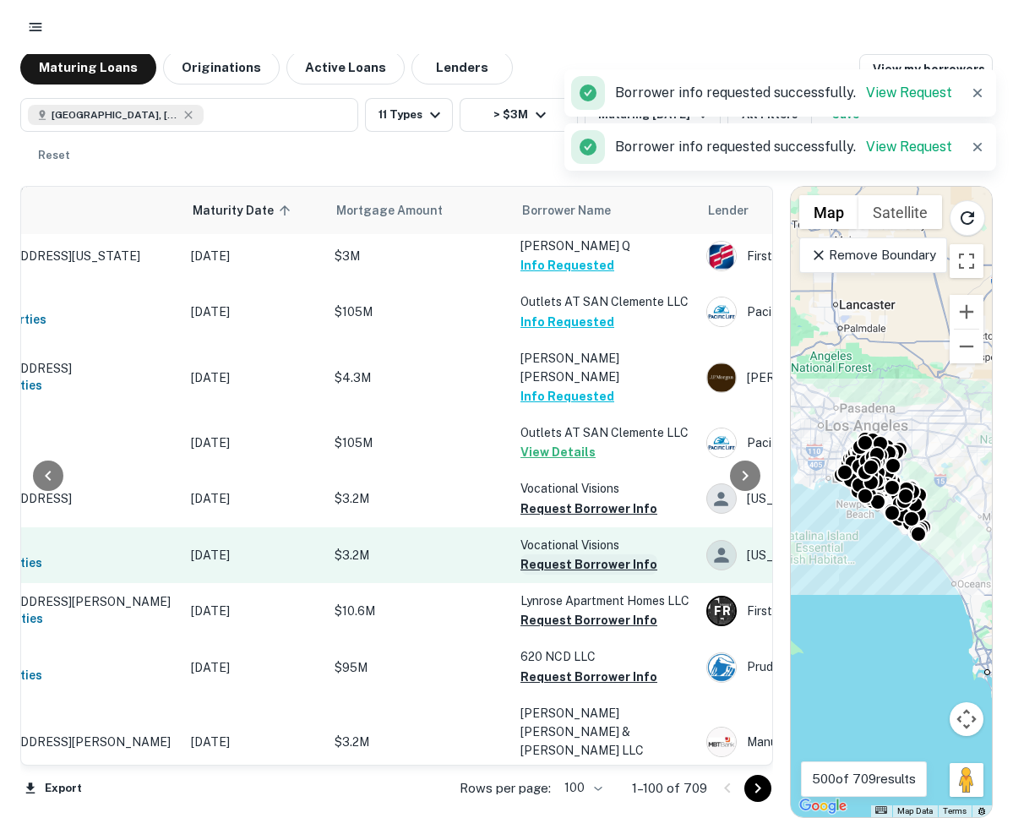
scroll to position [4786, 124]
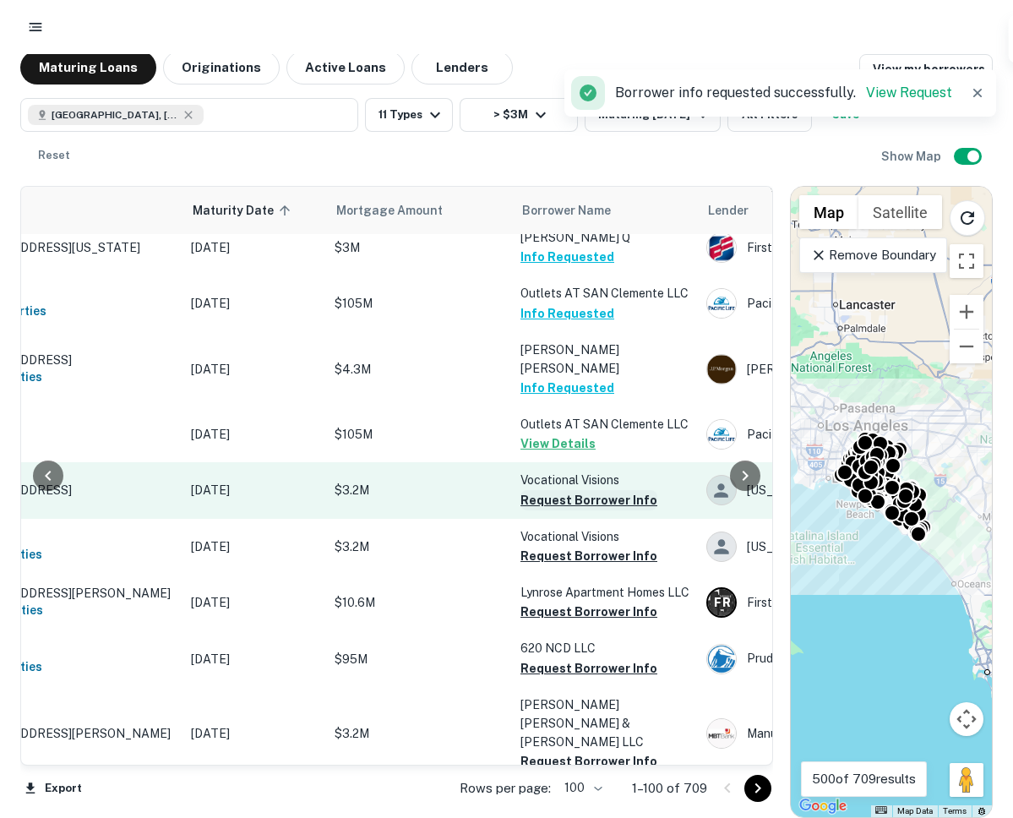
click at [542, 490] on button "Request Borrower Info" at bounding box center [589, 500] width 137 height 20
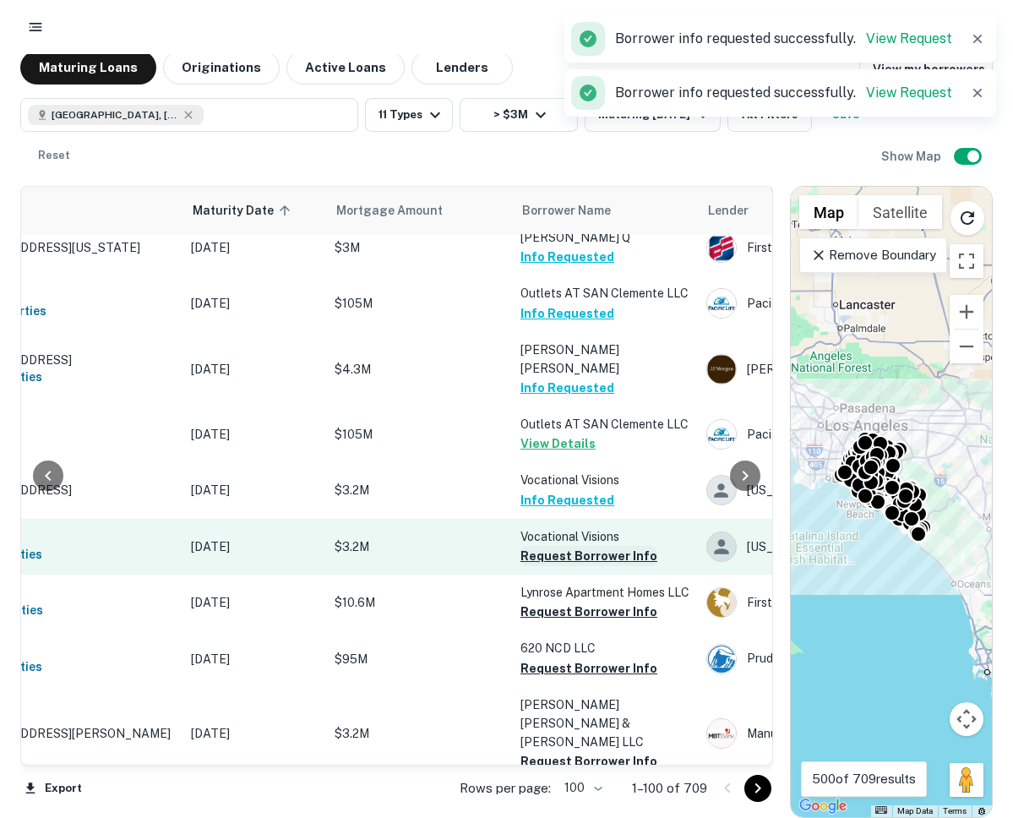
click at [540, 546] on button "Request Borrower Info" at bounding box center [589, 556] width 137 height 20
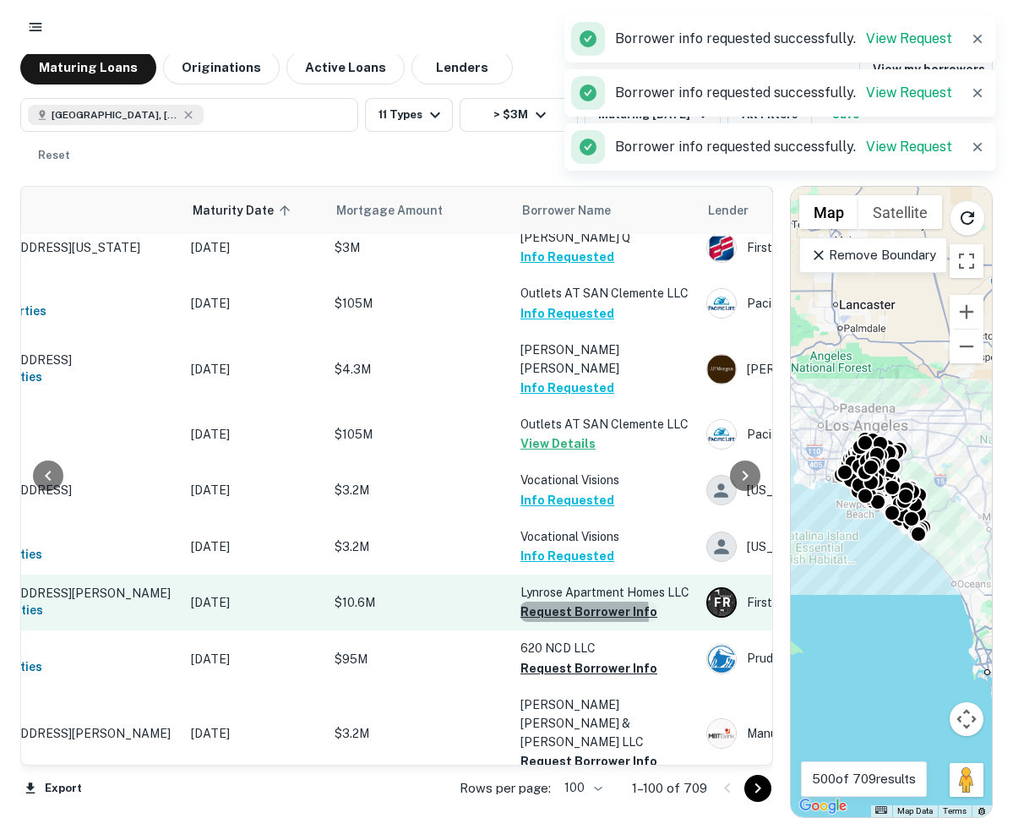
click at [543, 602] on button "Request Borrower Info" at bounding box center [589, 612] width 137 height 20
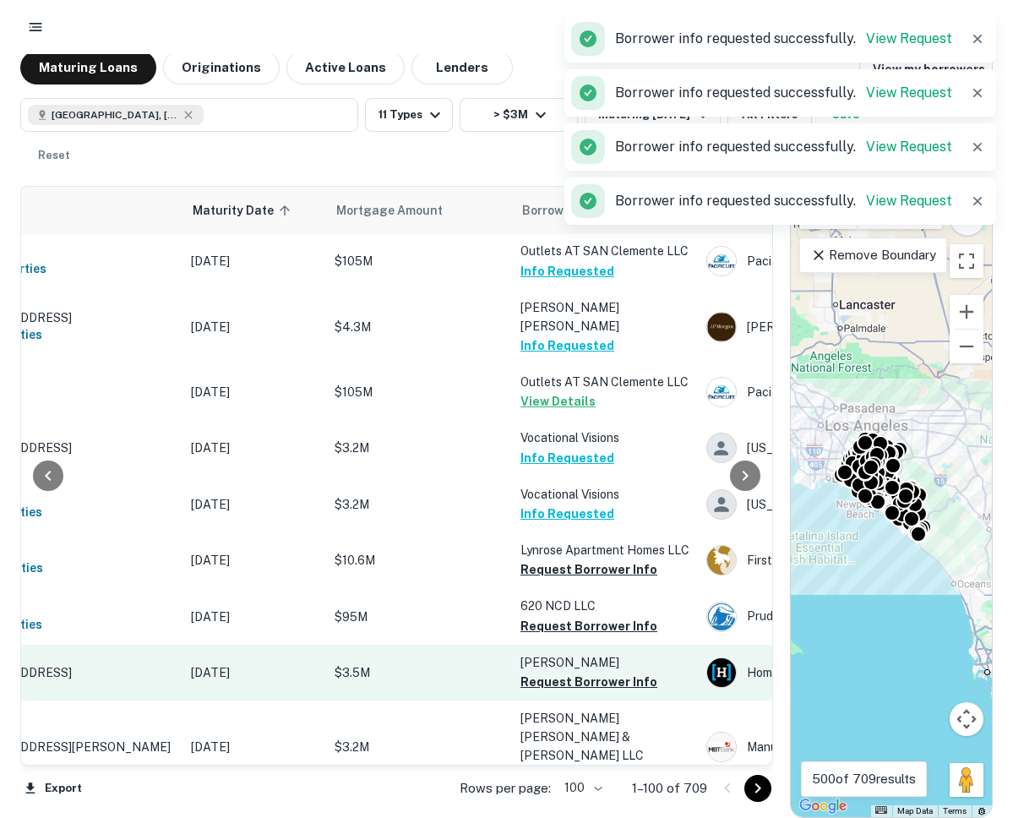
scroll to position [4878, 124]
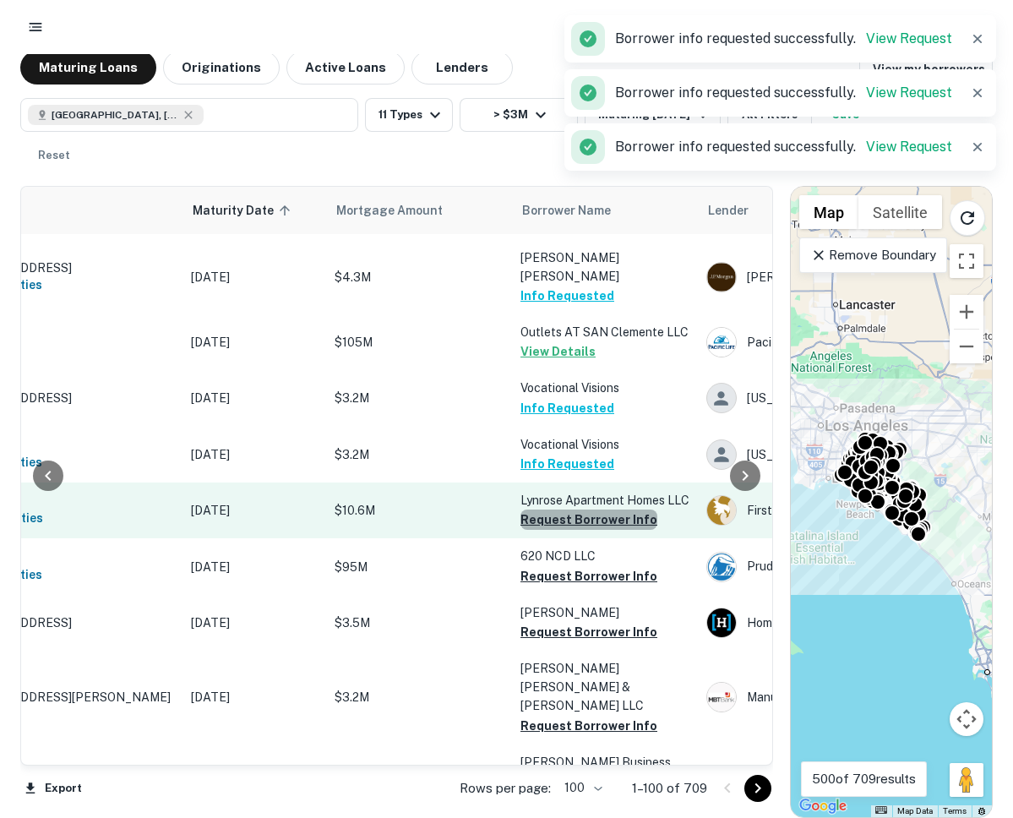
click at [608, 510] on button "Request Borrower Info" at bounding box center [589, 520] width 137 height 20
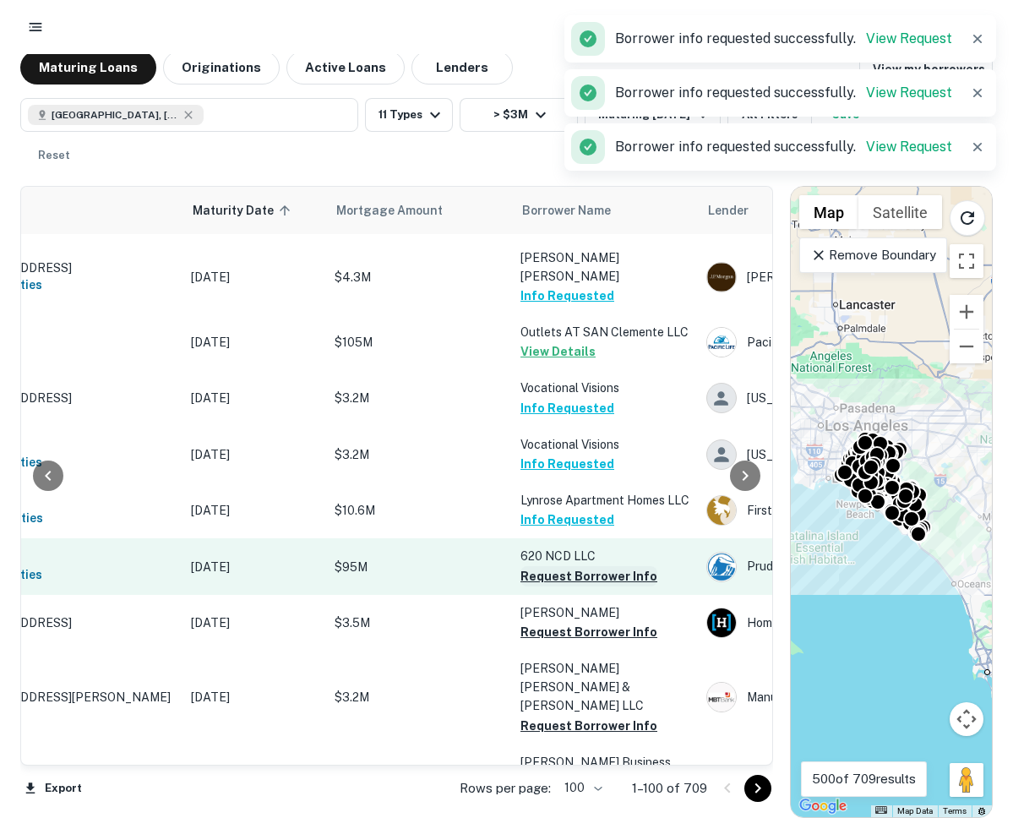
click at [543, 566] on button "Request Borrower Info" at bounding box center [589, 576] width 137 height 20
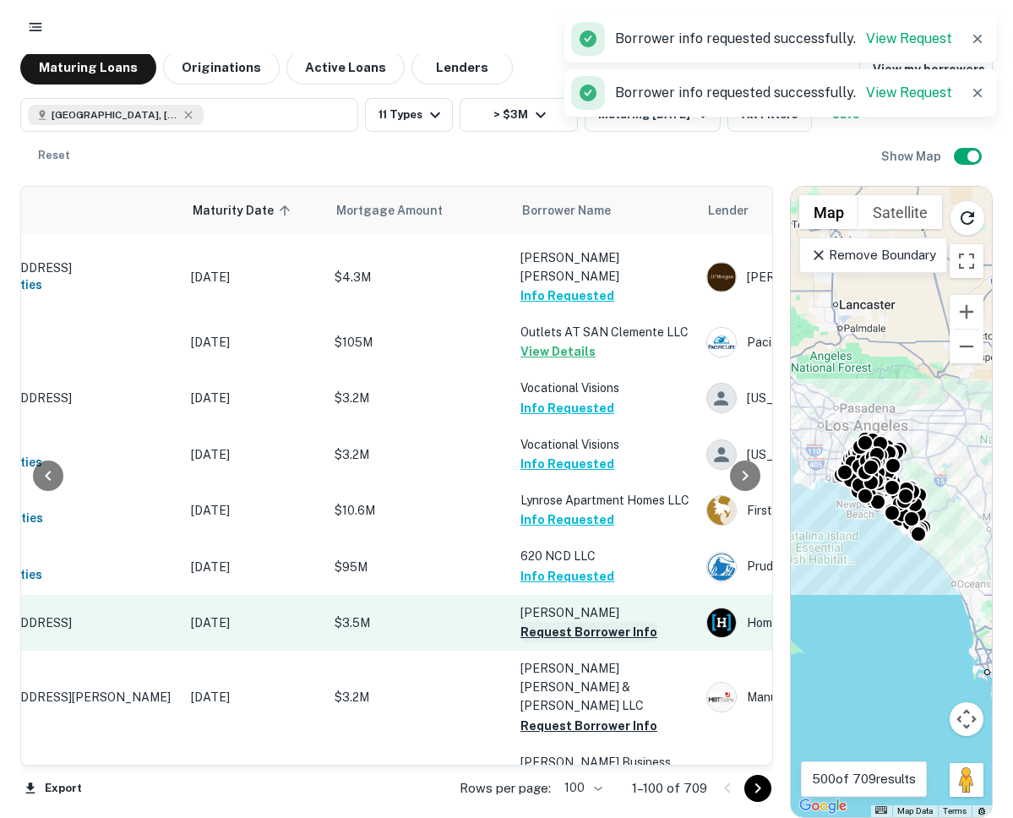
click at [540, 622] on button "Request Borrower Info" at bounding box center [589, 632] width 137 height 20
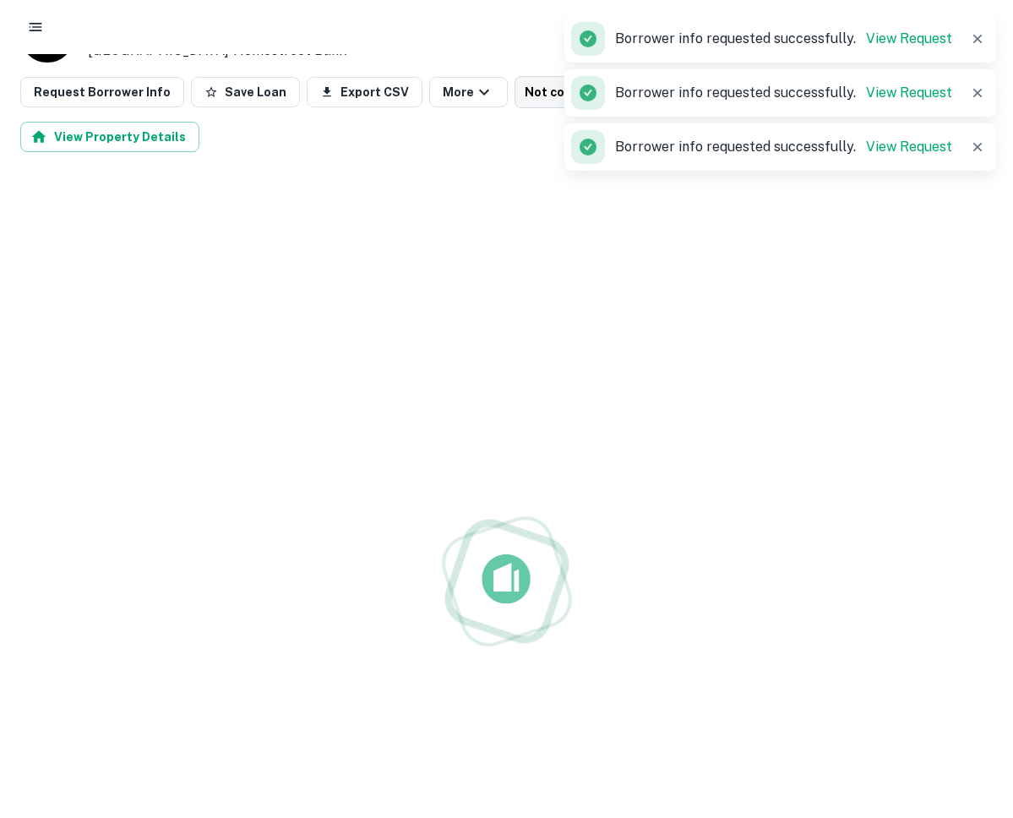
scroll to position [118, 0]
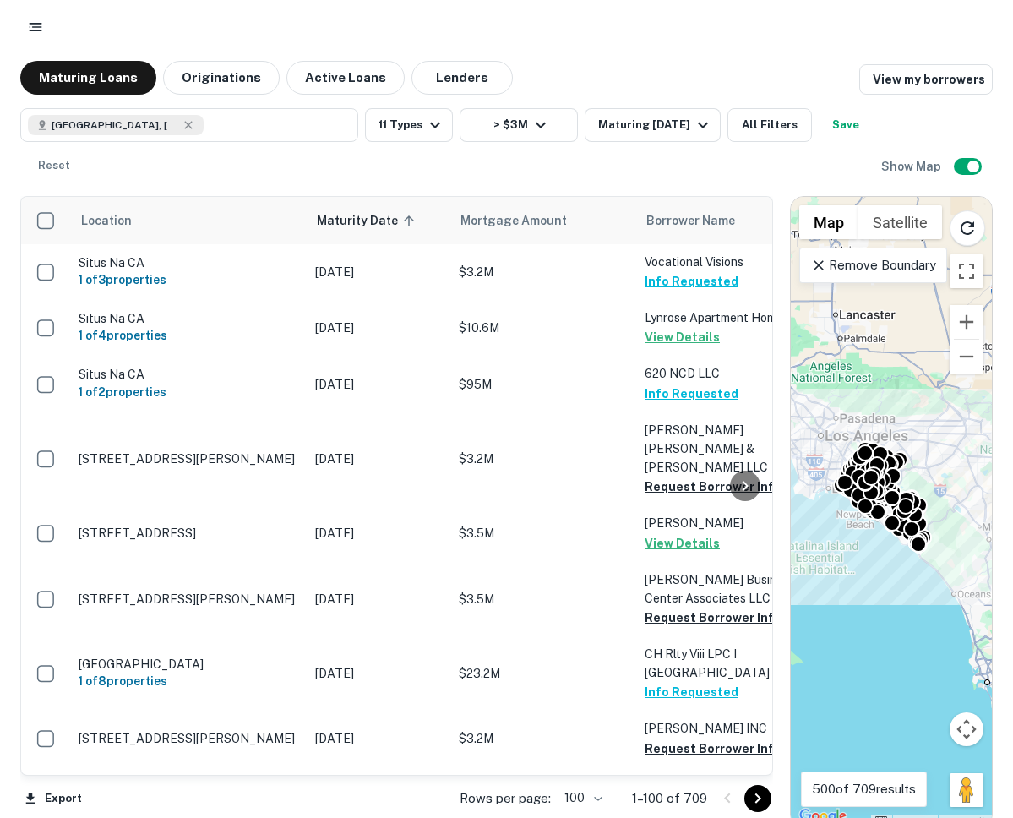
scroll to position [5064, 0]
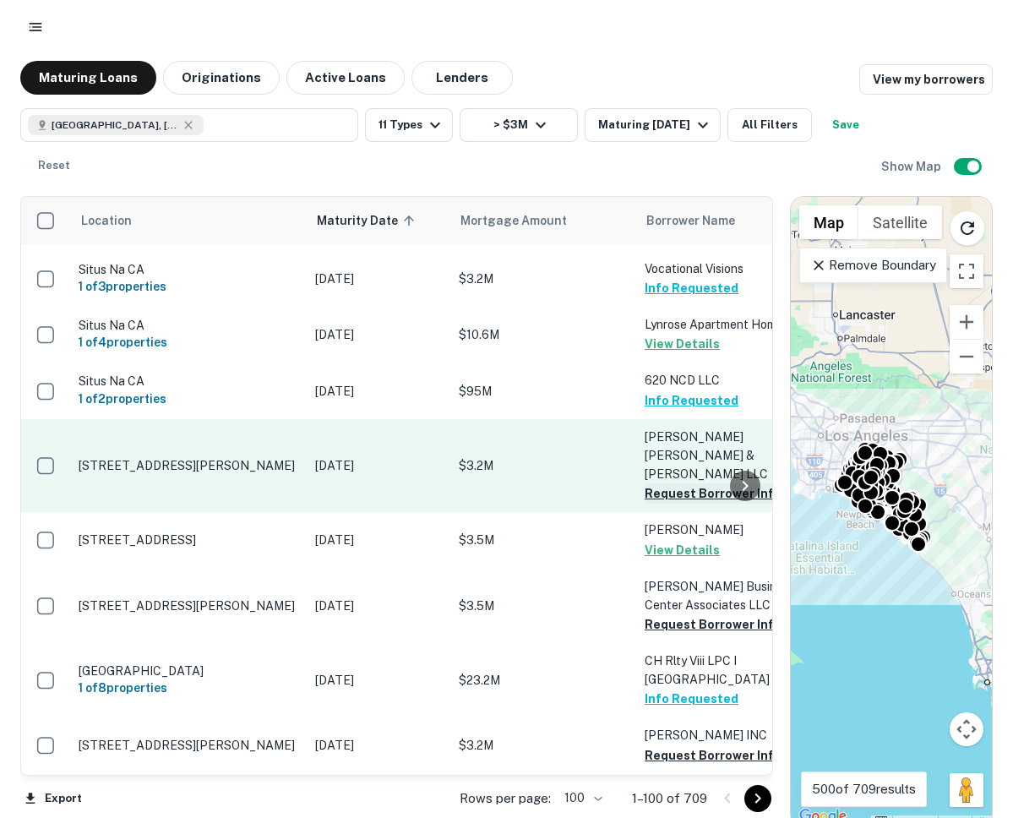
click at [671, 483] on button "Request Borrower Info" at bounding box center [713, 493] width 137 height 20
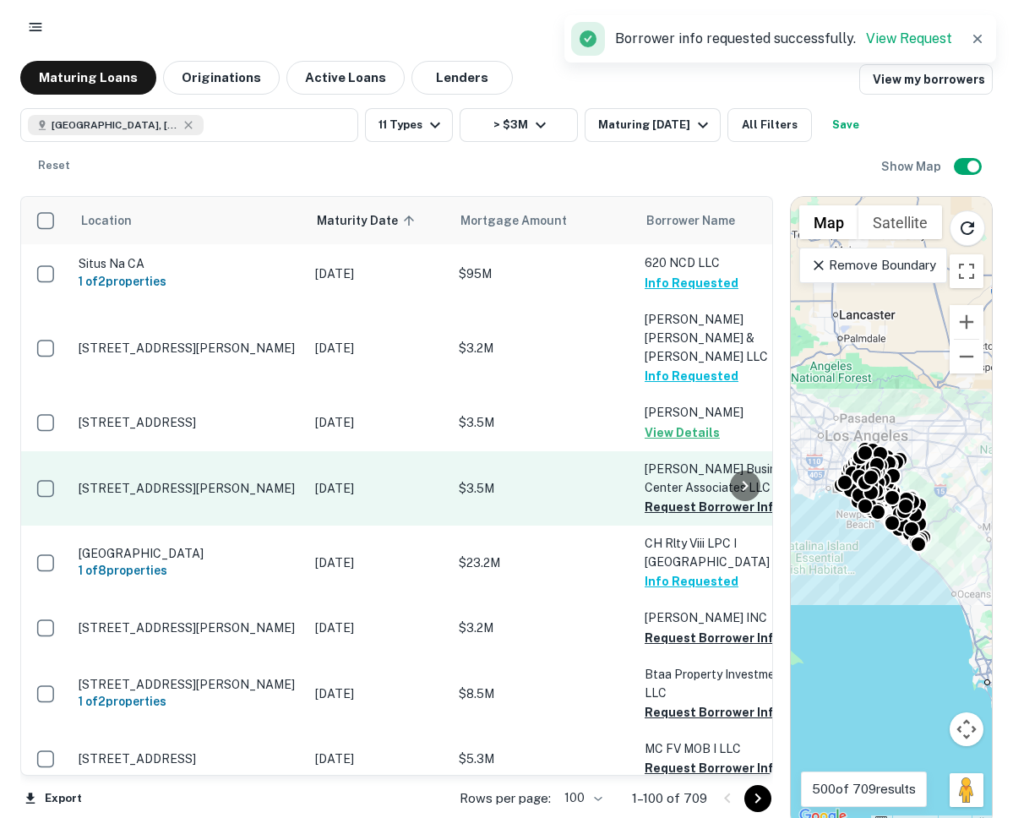
scroll to position [5193, 0]
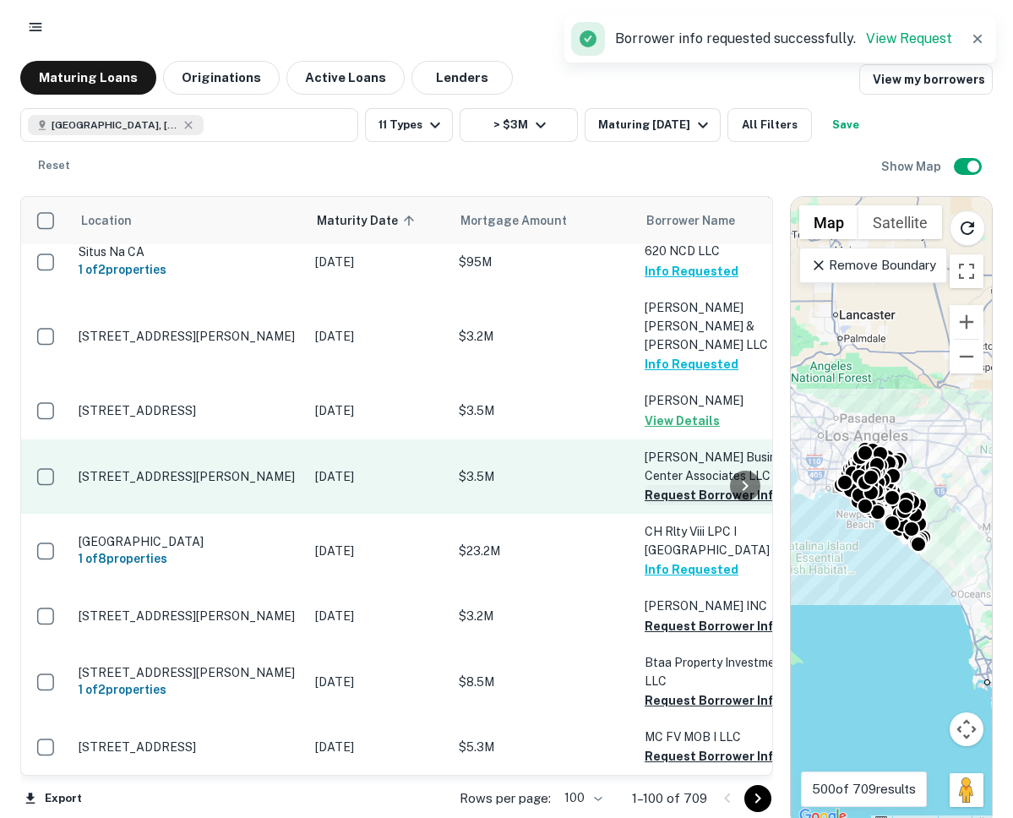
click at [662, 485] on button "Request Borrower Info" at bounding box center [713, 495] width 137 height 20
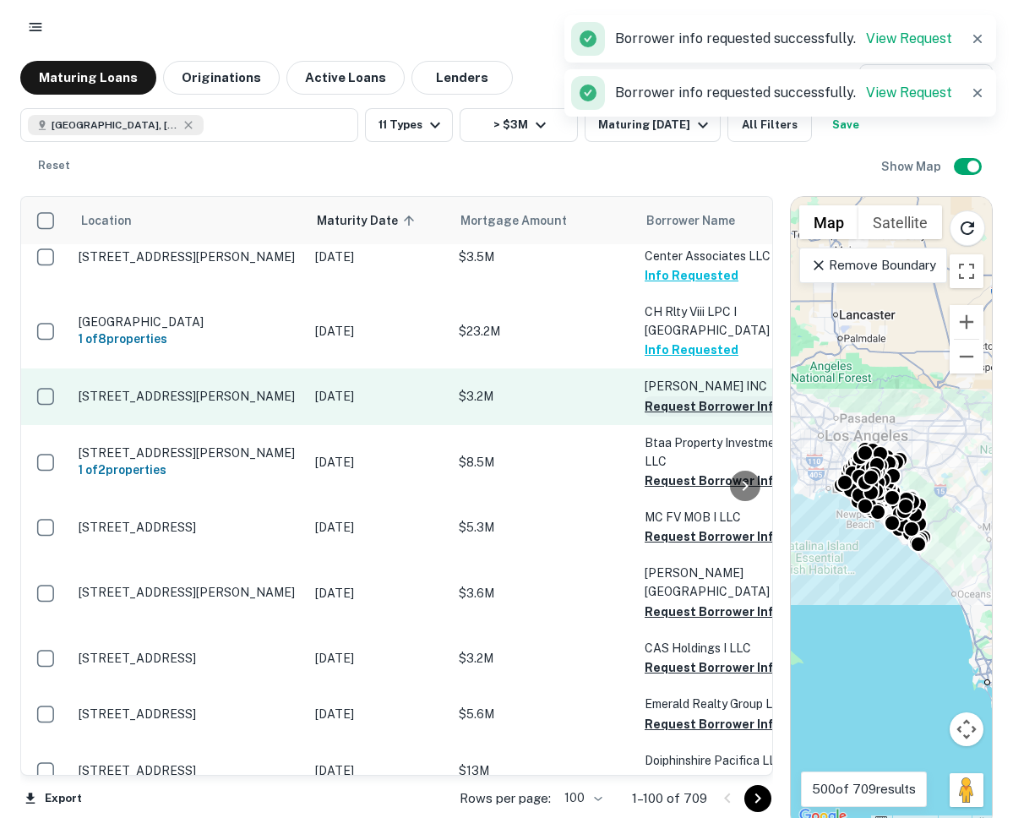
scroll to position [5414, 0]
click at [681, 396] on button "Request Borrower Info" at bounding box center [713, 406] width 137 height 20
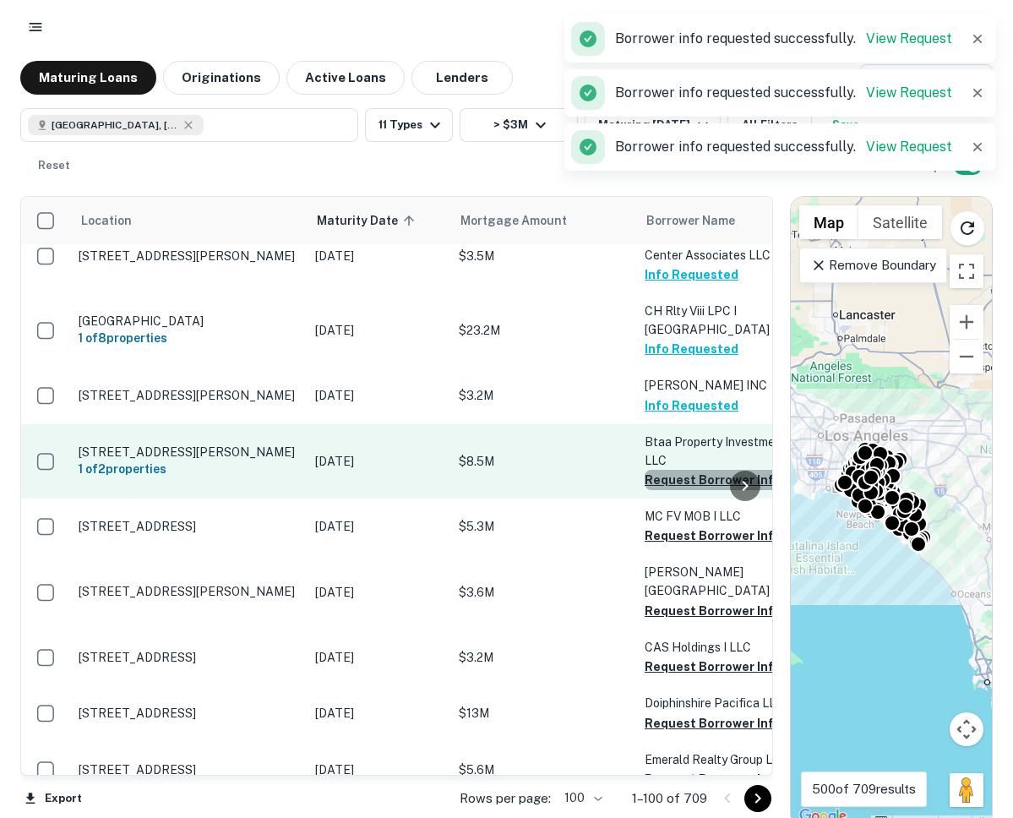
click at [663, 470] on button "Request Borrower Info" at bounding box center [713, 480] width 137 height 20
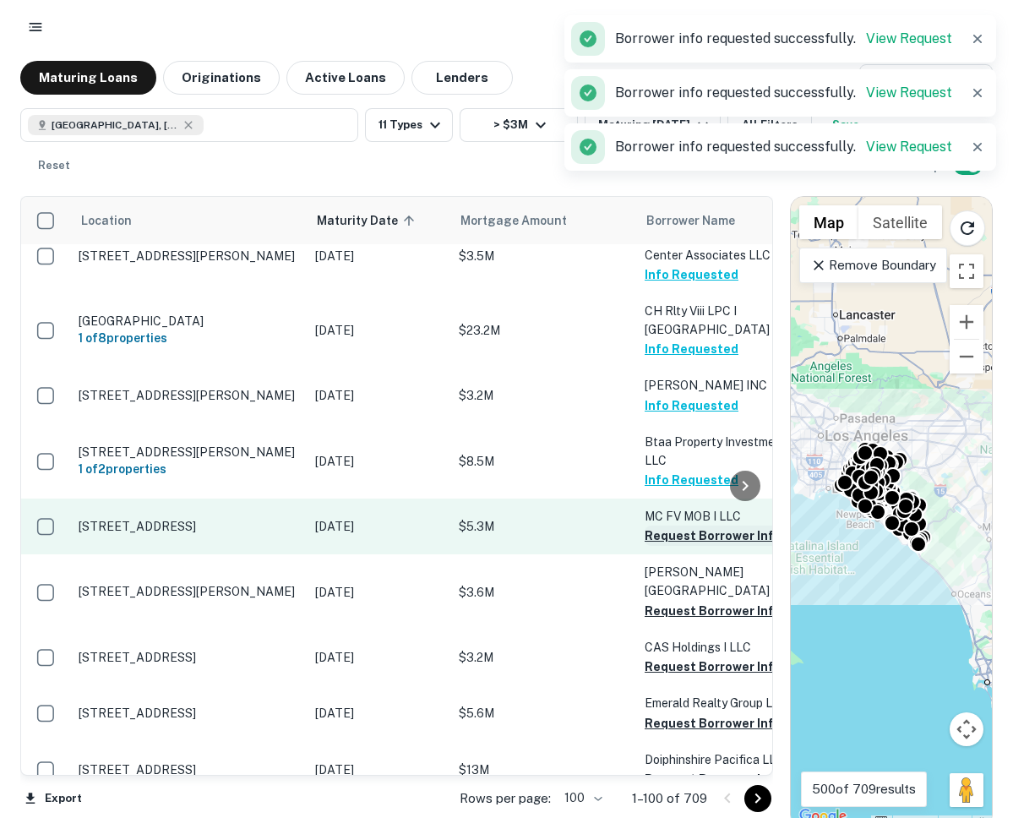
click at [673, 526] on button "Request Borrower Info" at bounding box center [713, 536] width 137 height 20
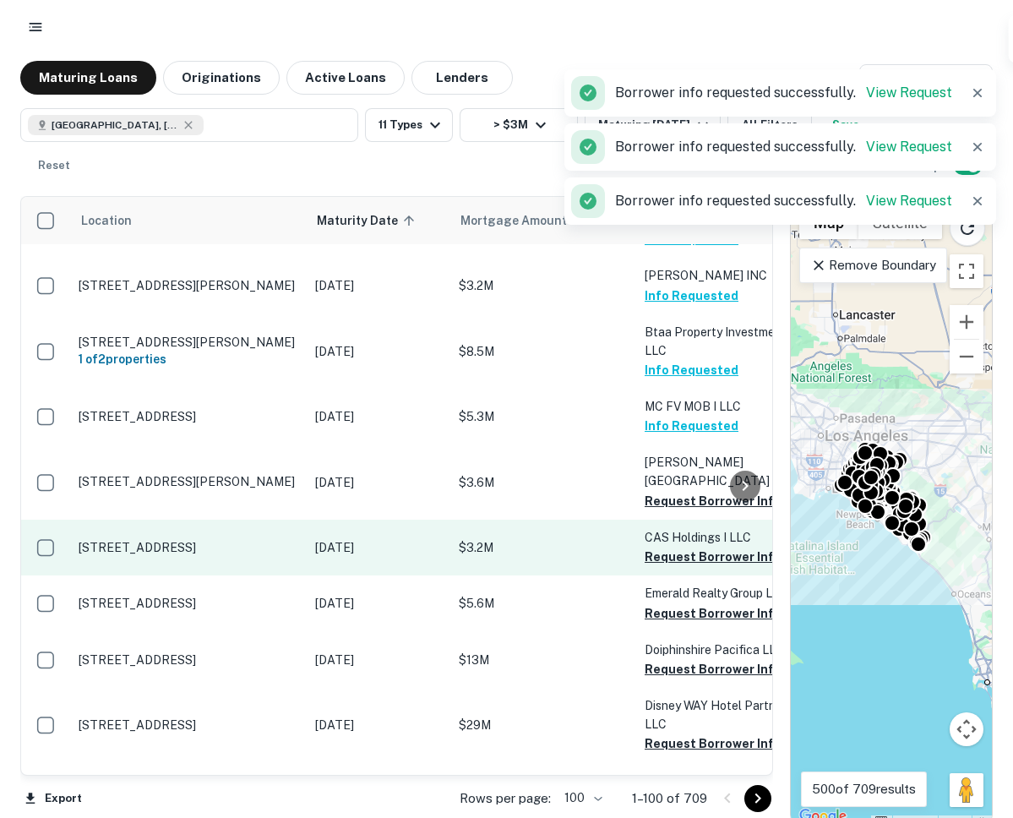
scroll to position [5524, 0]
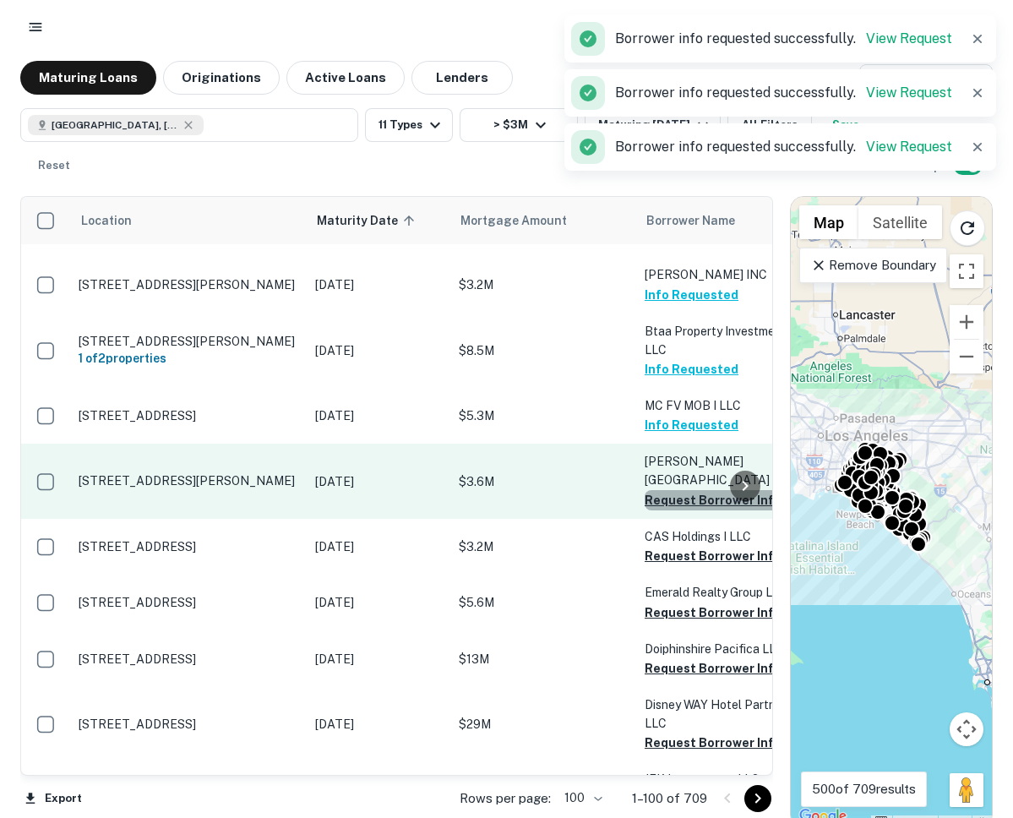
click at [671, 490] on button "Request Borrower Info" at bounding box center [713, 500] width 137 height 20
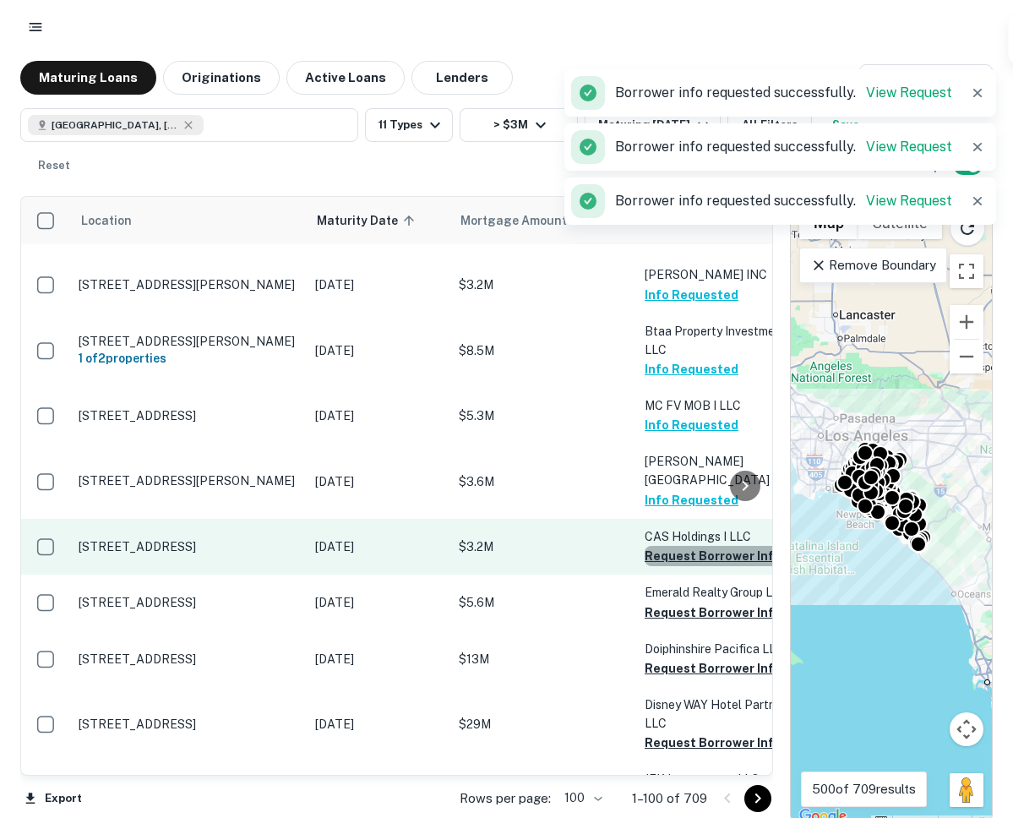
click at [660, 546] on button "Request Borrower Info" at bounding box center [713, 556] width 137 height 20
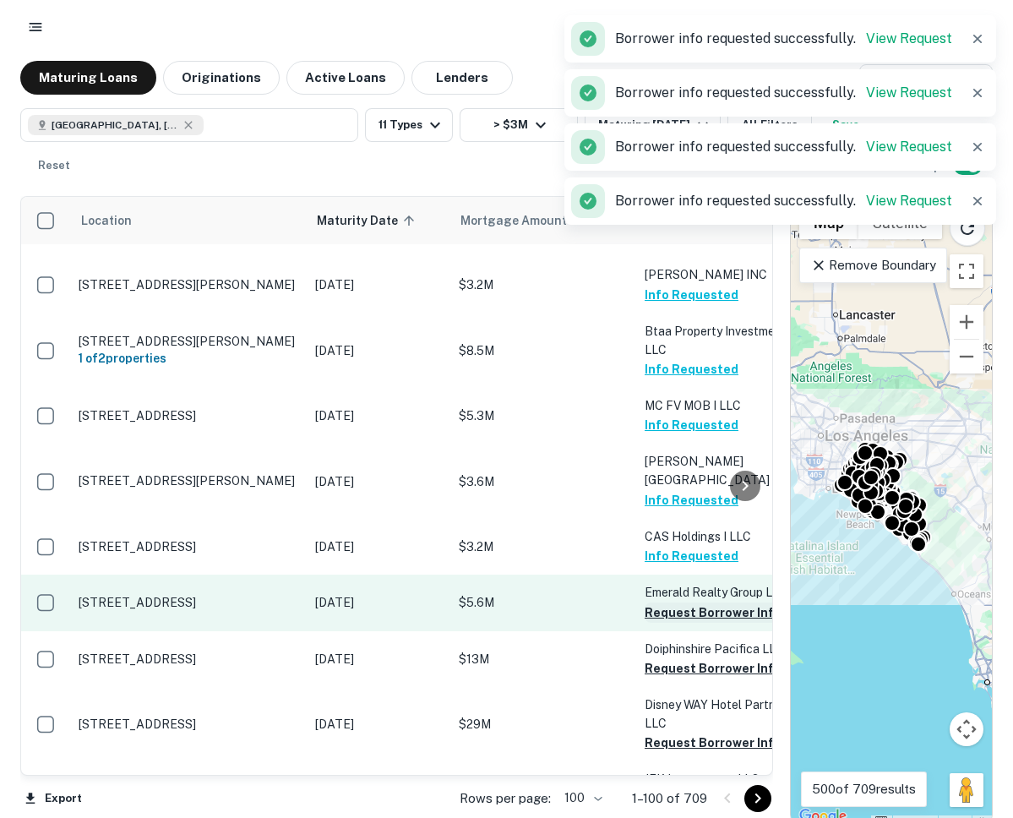
click at [657, 603] on button "Request Borrower Info" at bounding box center [713, 613] width 137 height 20
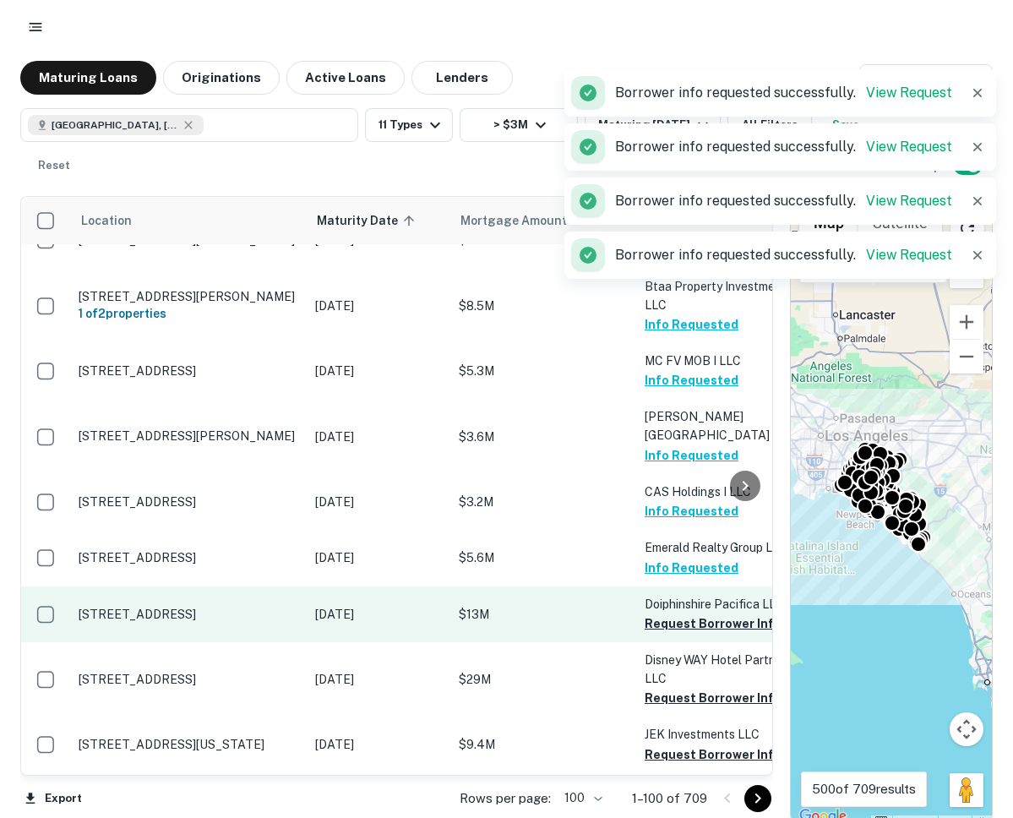
scroll to position [5654, 0]
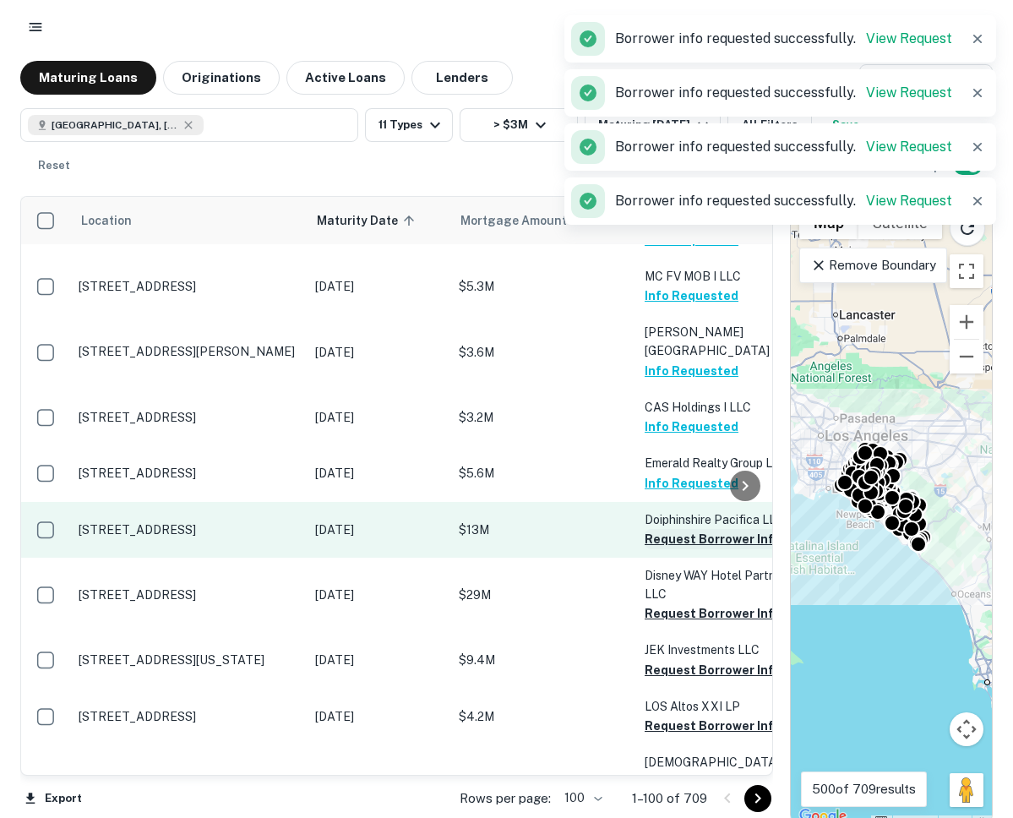
click at [662, 529] on button "Request Borrower Info" at bounding box center [713, 539] width 137 height 20
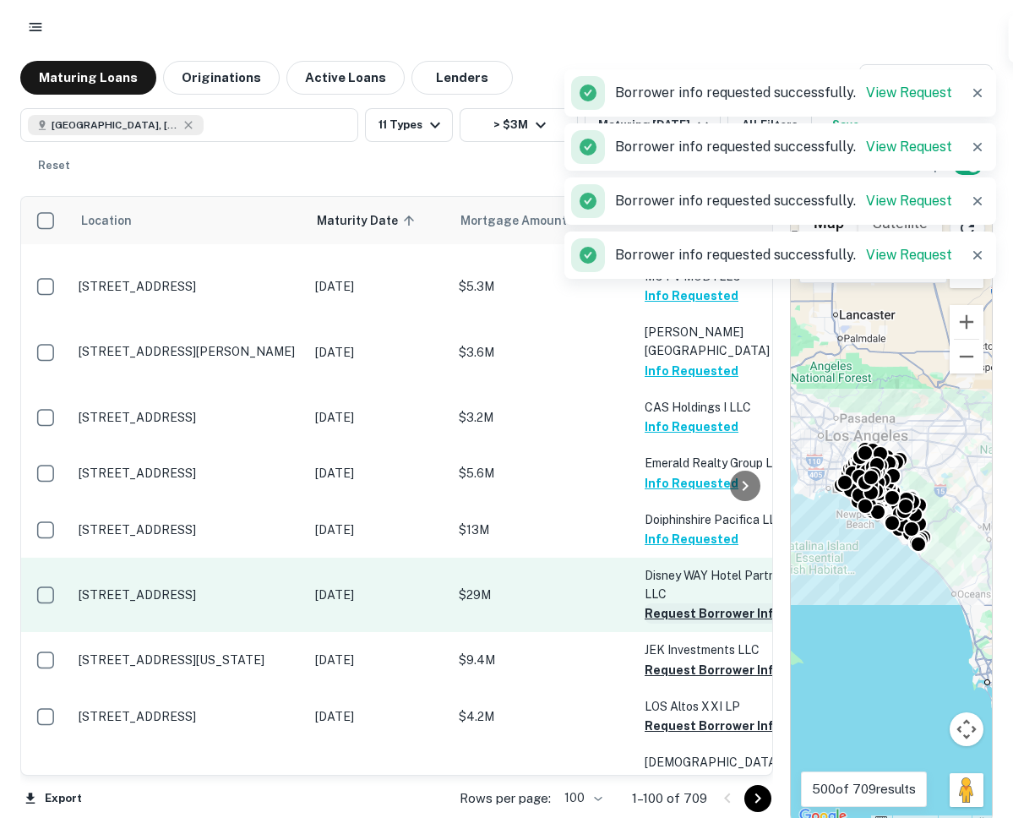
click at [665, 603] on button "Request Borrower Info" at bounding box center [713, 613] width 137 height 20
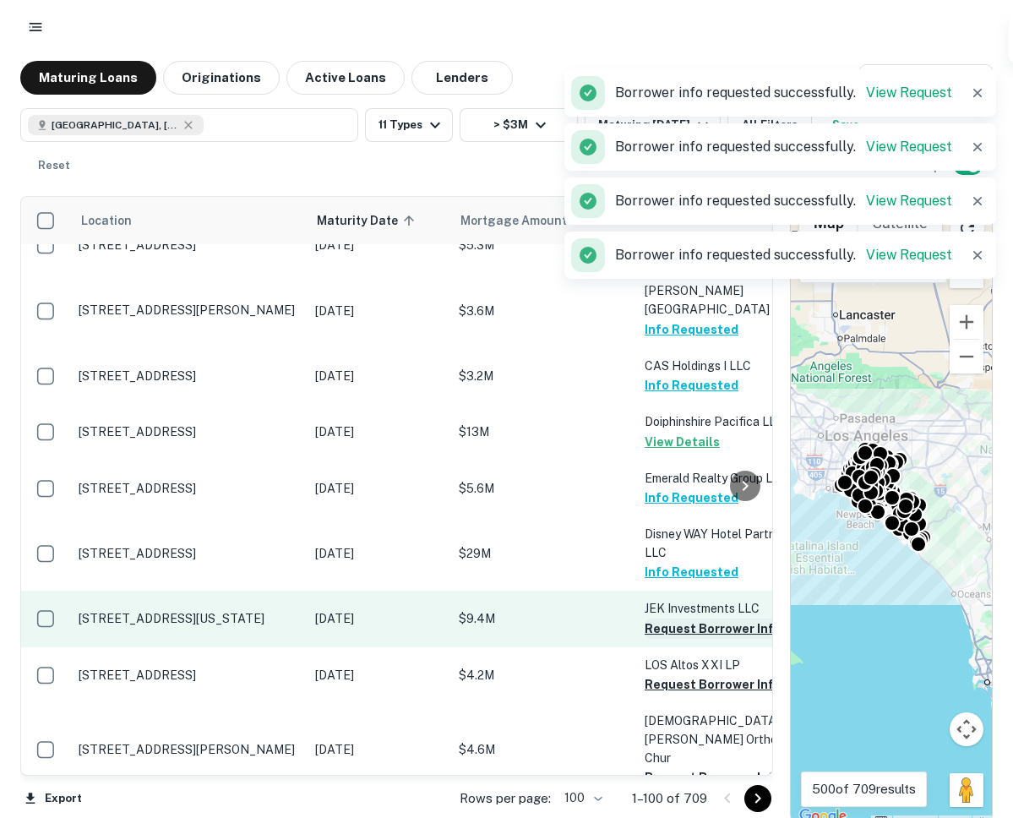
scroll to position [5704, 0]
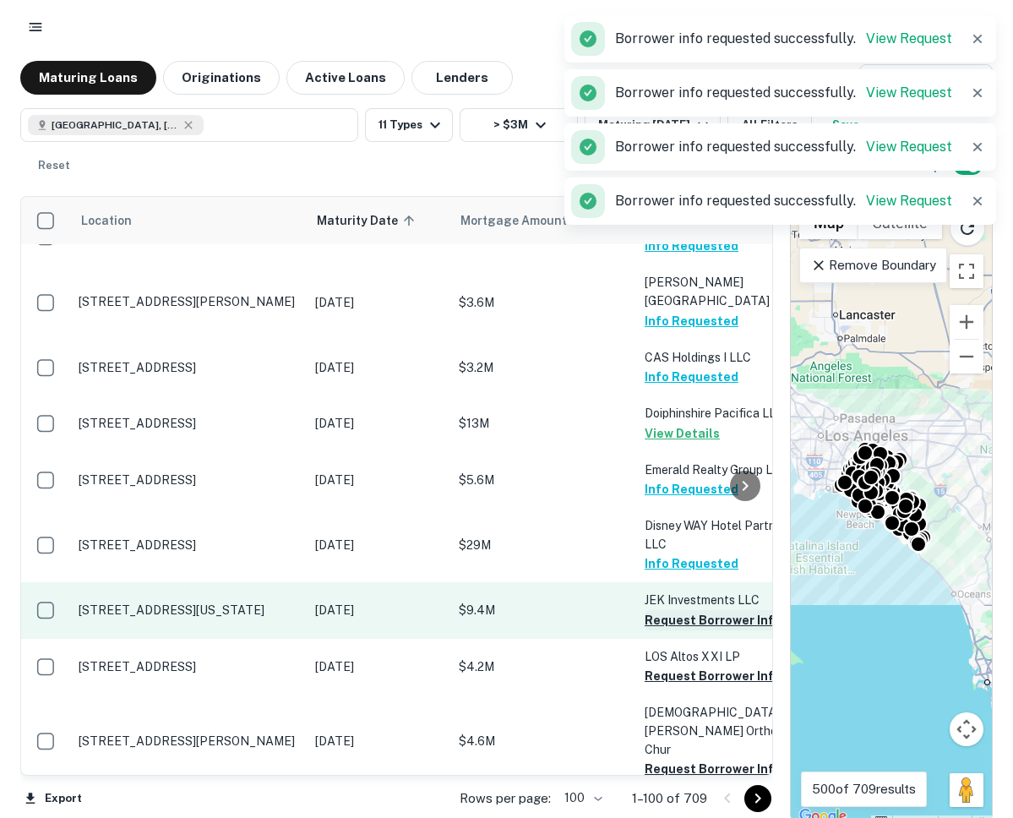
click at [663, 610] on button "Request Borrower Info" at bounding box center [713, 620] width 137 height 20
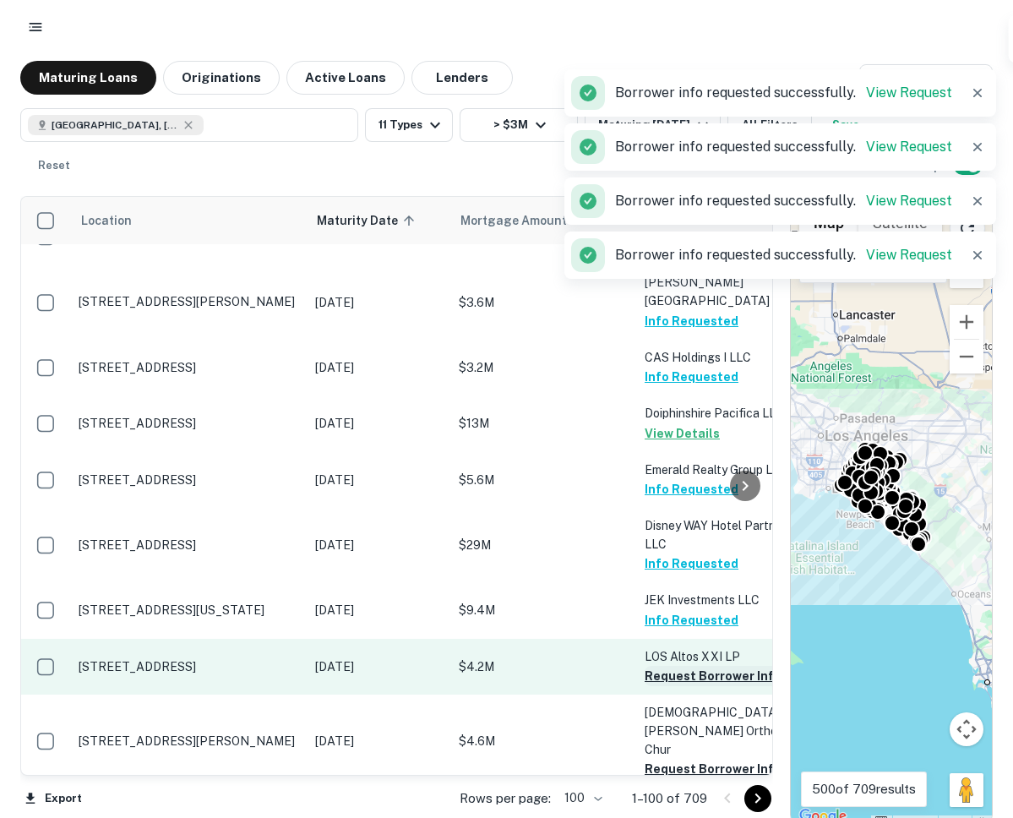
scroll to position [10, 0]
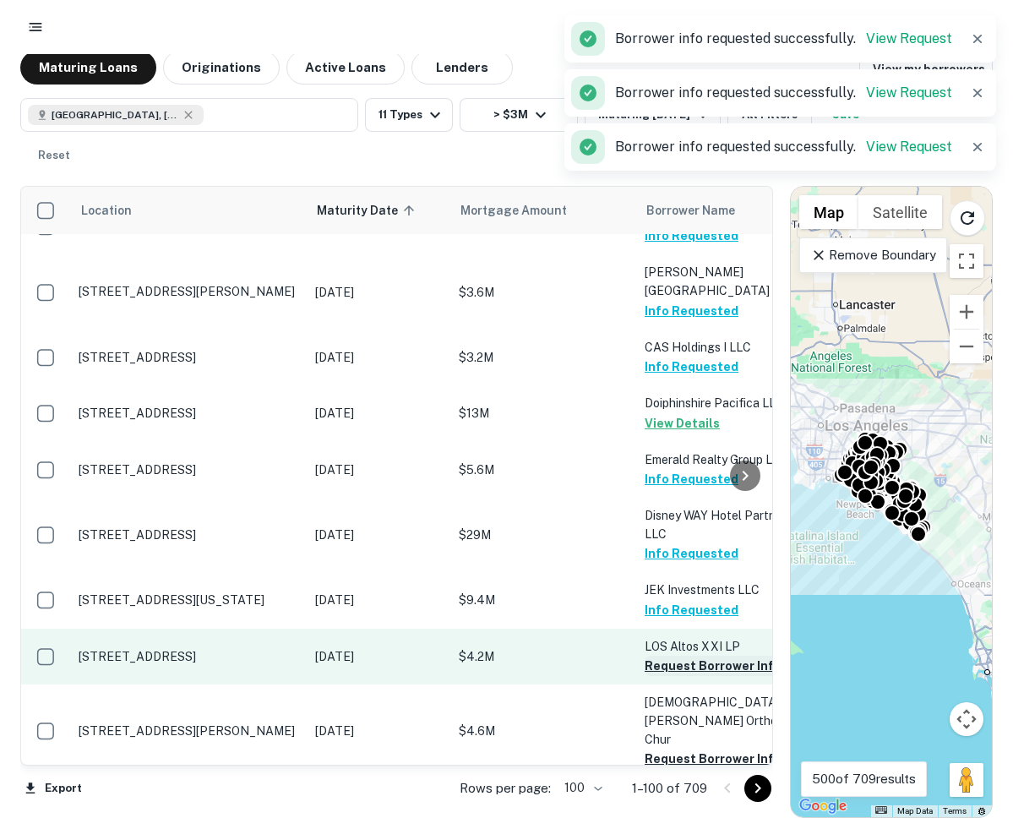
click at [662, 656] on button "Request Borrower Info" at bounding box center [713, 666] width 137 height 20
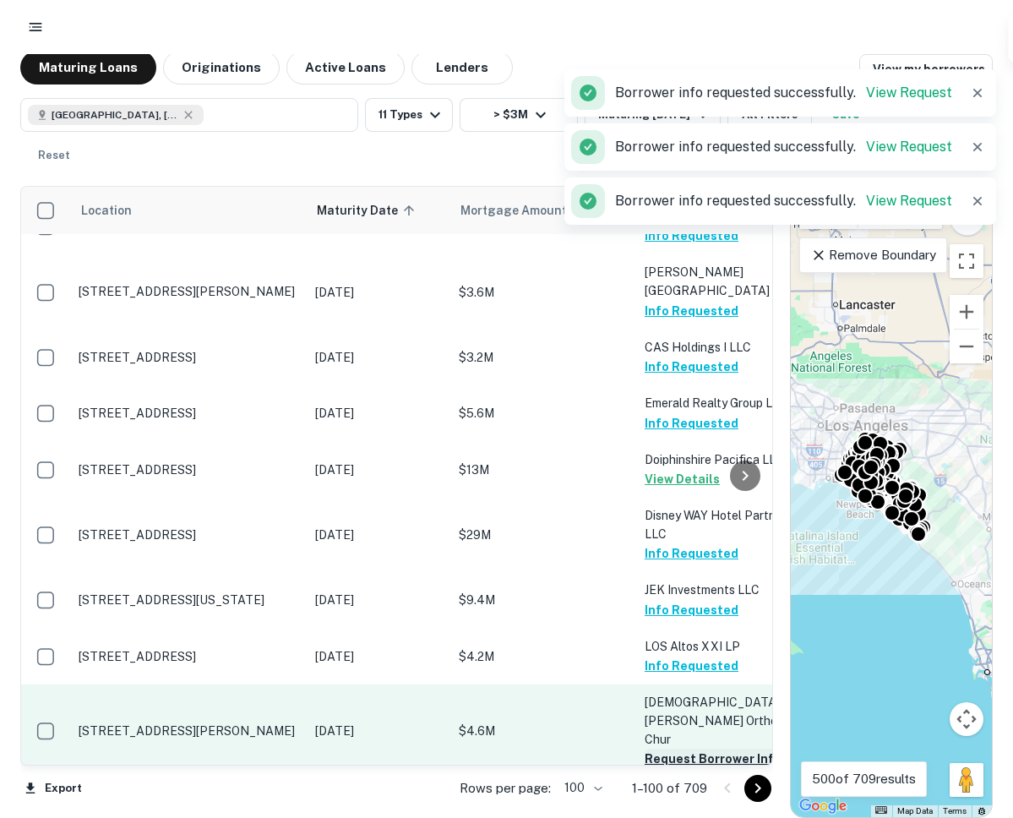
click at [663, 749] on button "Request Borrower Info" at bounding box center [713, 759] width 137 height 20
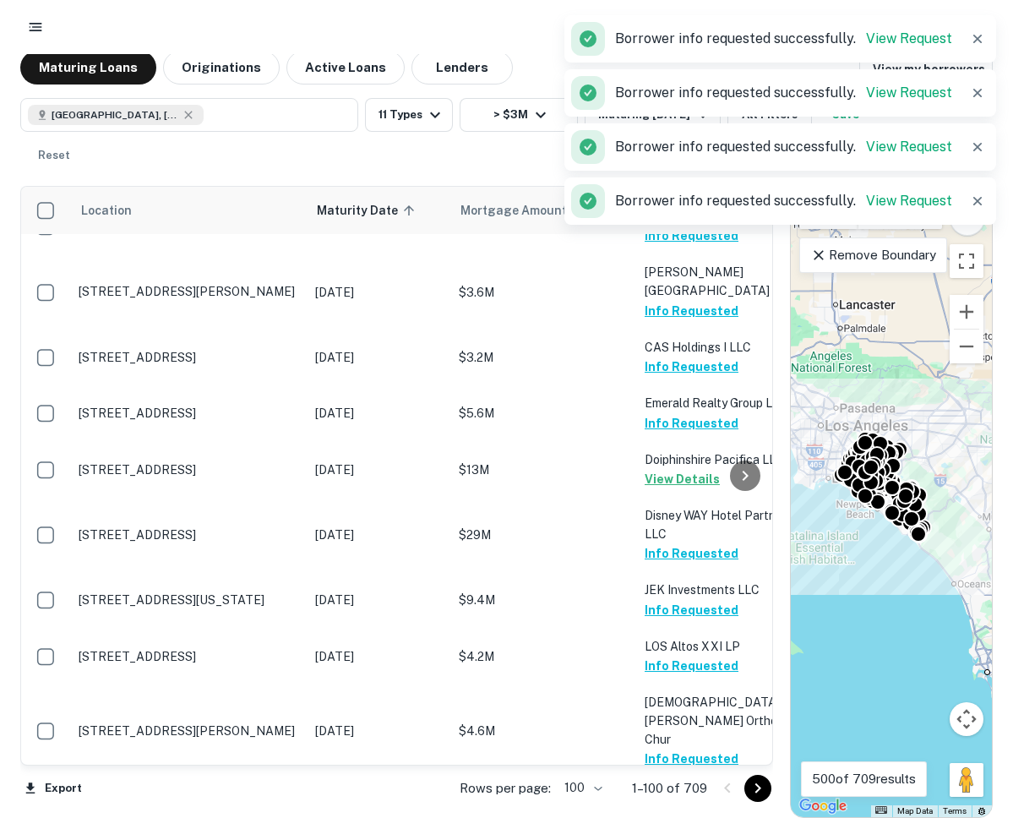
scroll to position [5695, 0]
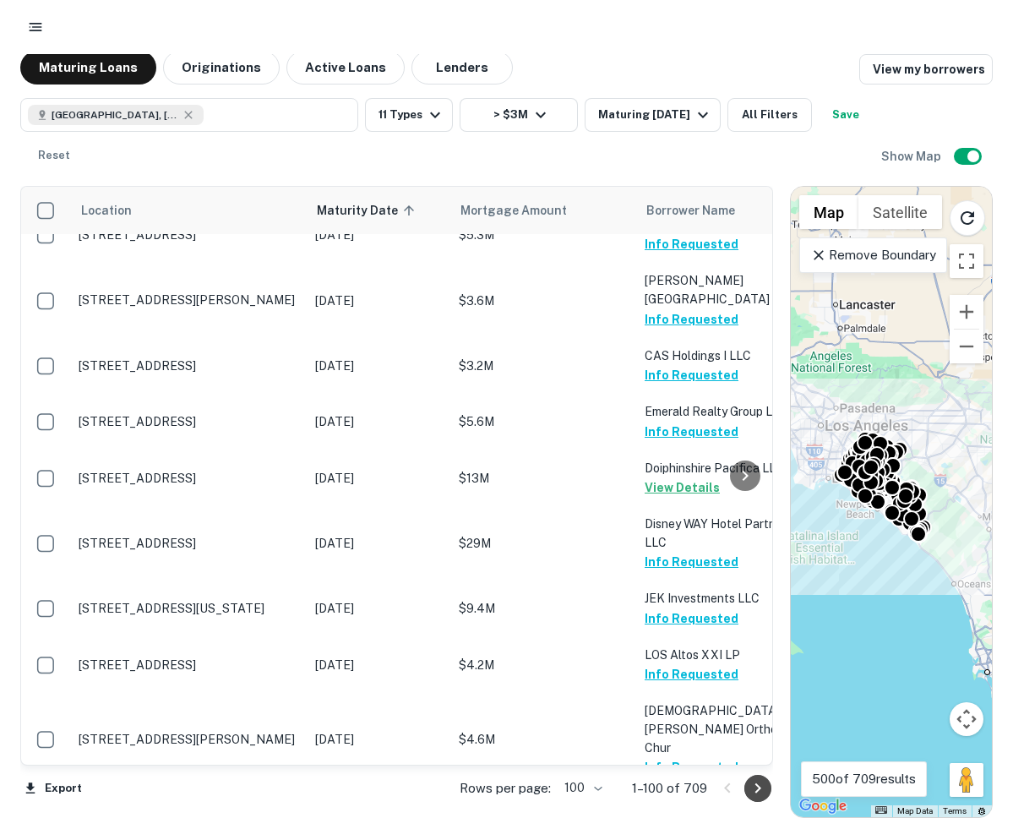
click at [761, 795] on icon "Go to next page" at bounding box center [758, 788] width 20 height 20
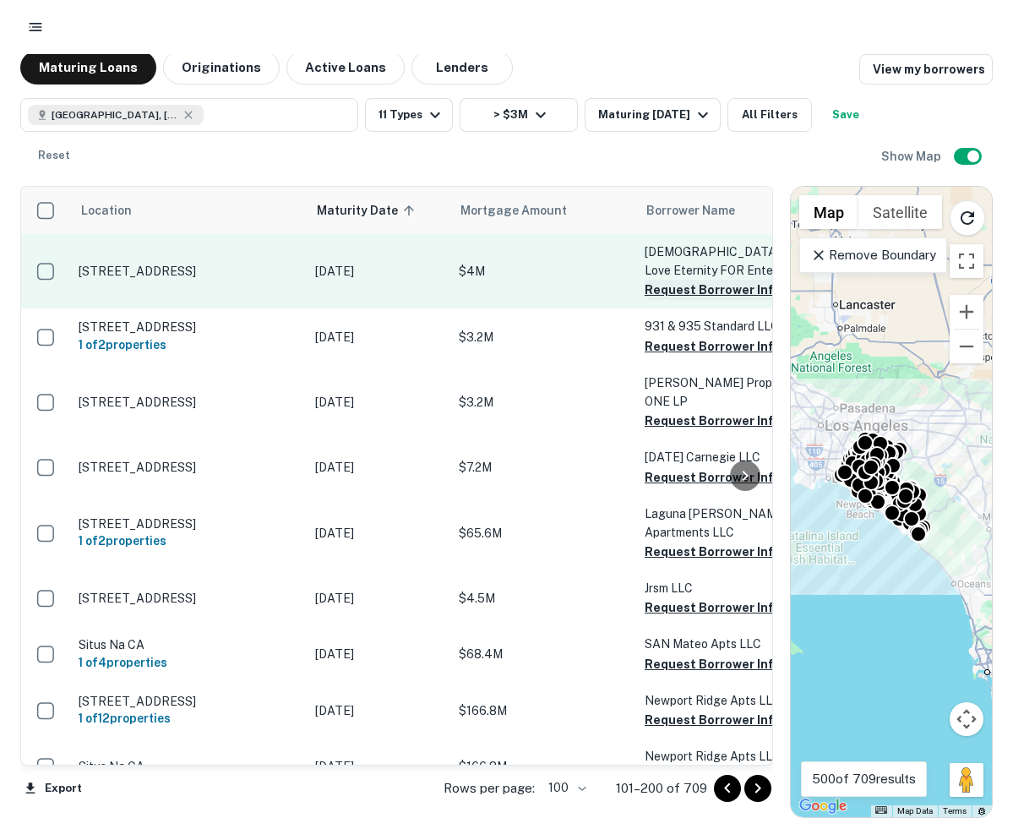
click at [671, 290] on button "Request Borrower Info" at bounding box center [713, 290] width 137 height 20
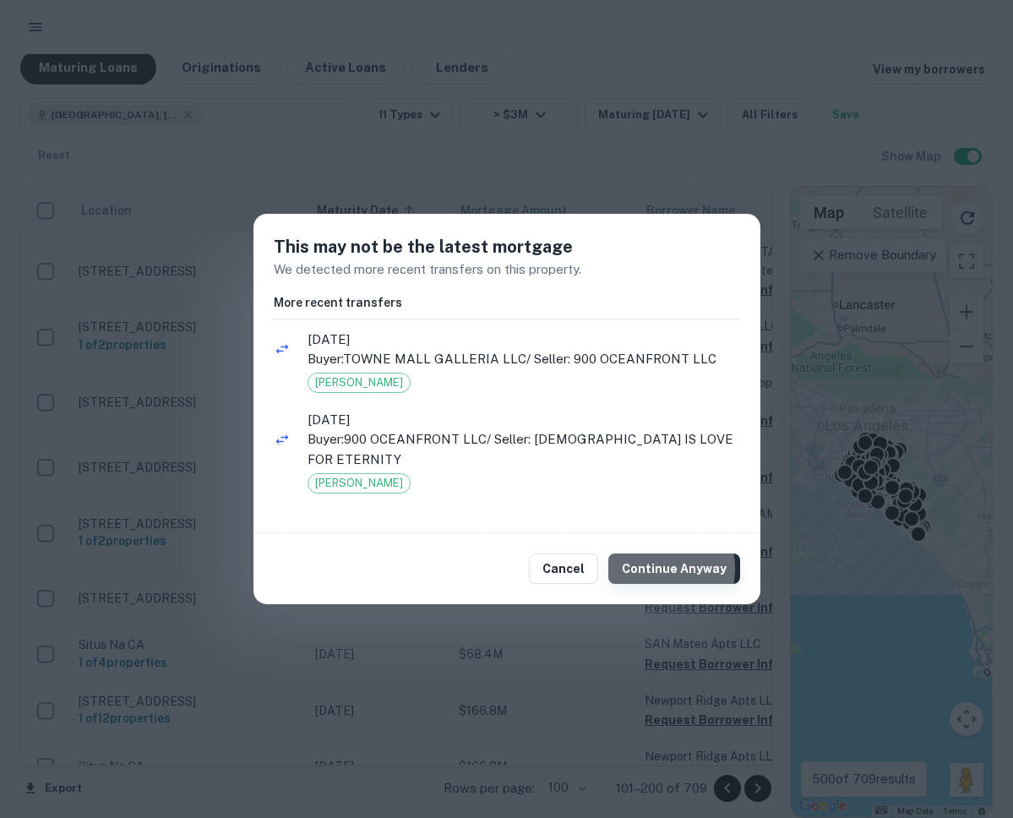
click at [652, 559] on button "Continue Anyway" at bounding box center [674, 569] width 132 height 30
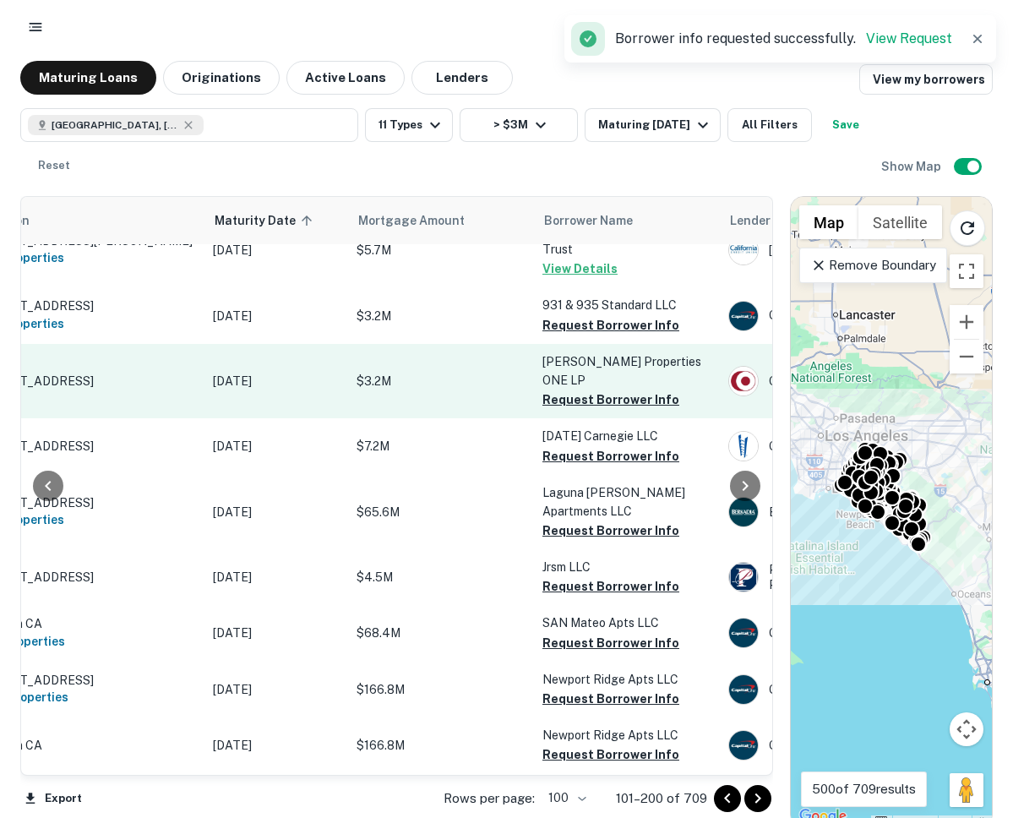
scroll to position [0, 102]
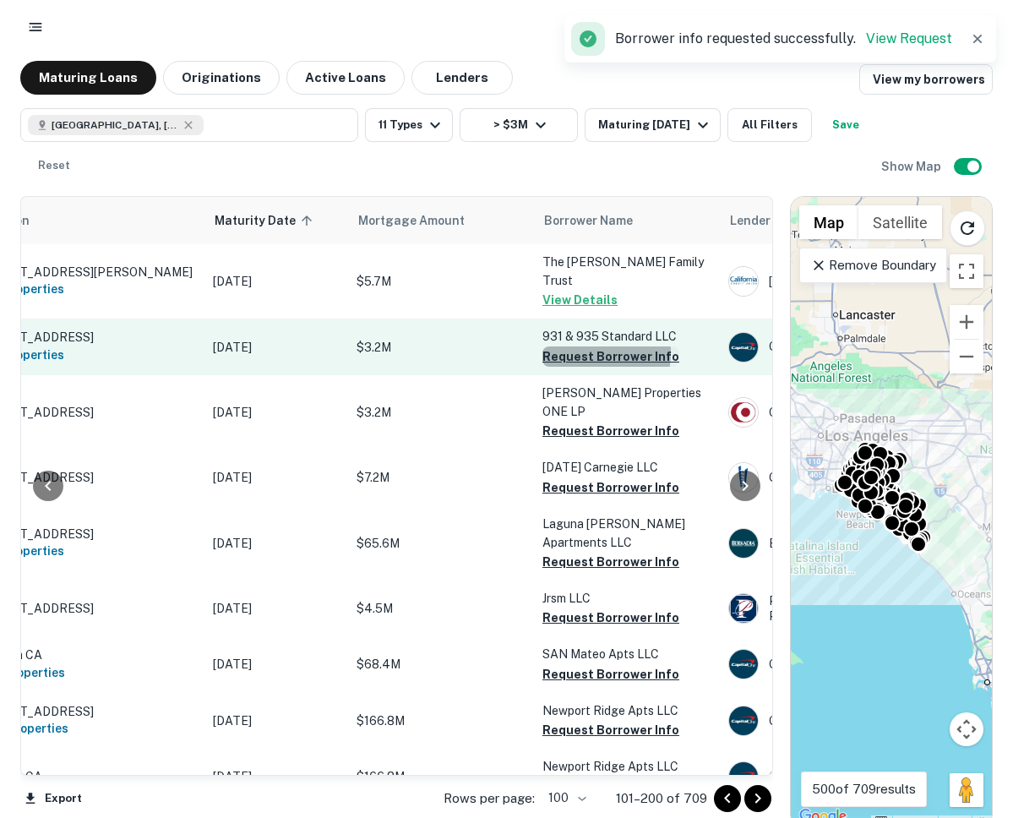
click at [568, 349] on button "Request Borrower Info" at bounding box center [611, 356] width 137 height 20
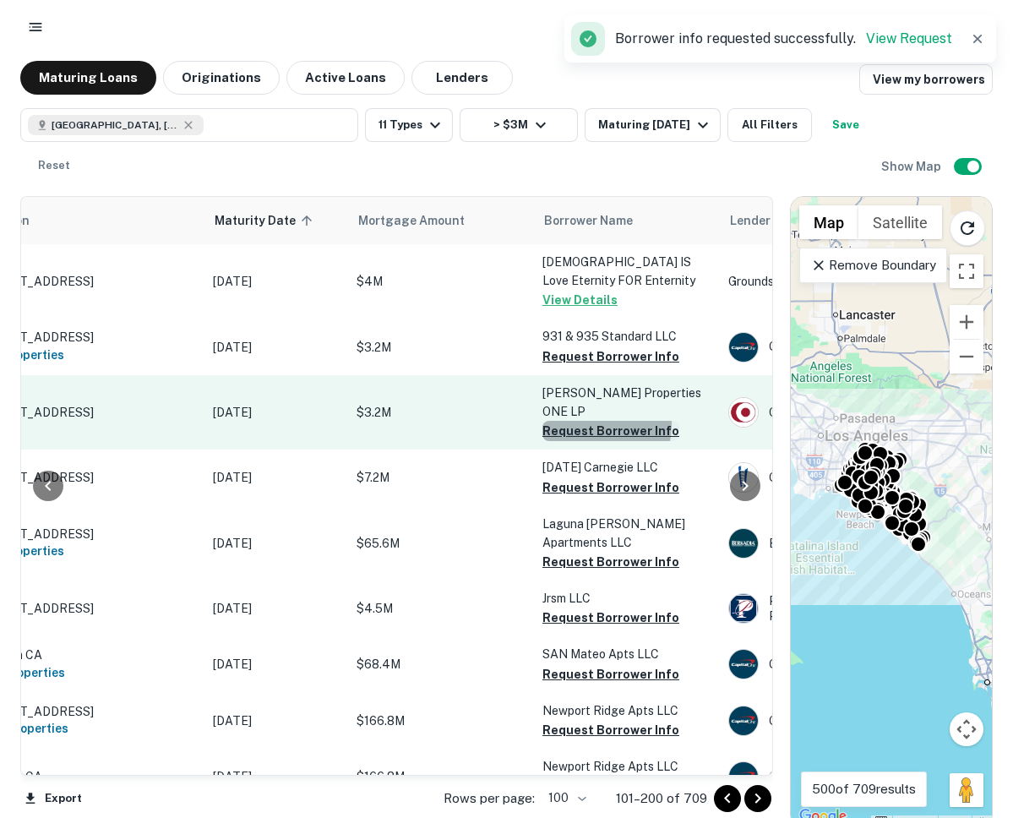
click at [571, 434] on button "Request Borrower Info" at bounding box center [611, 431] width 137 height 20
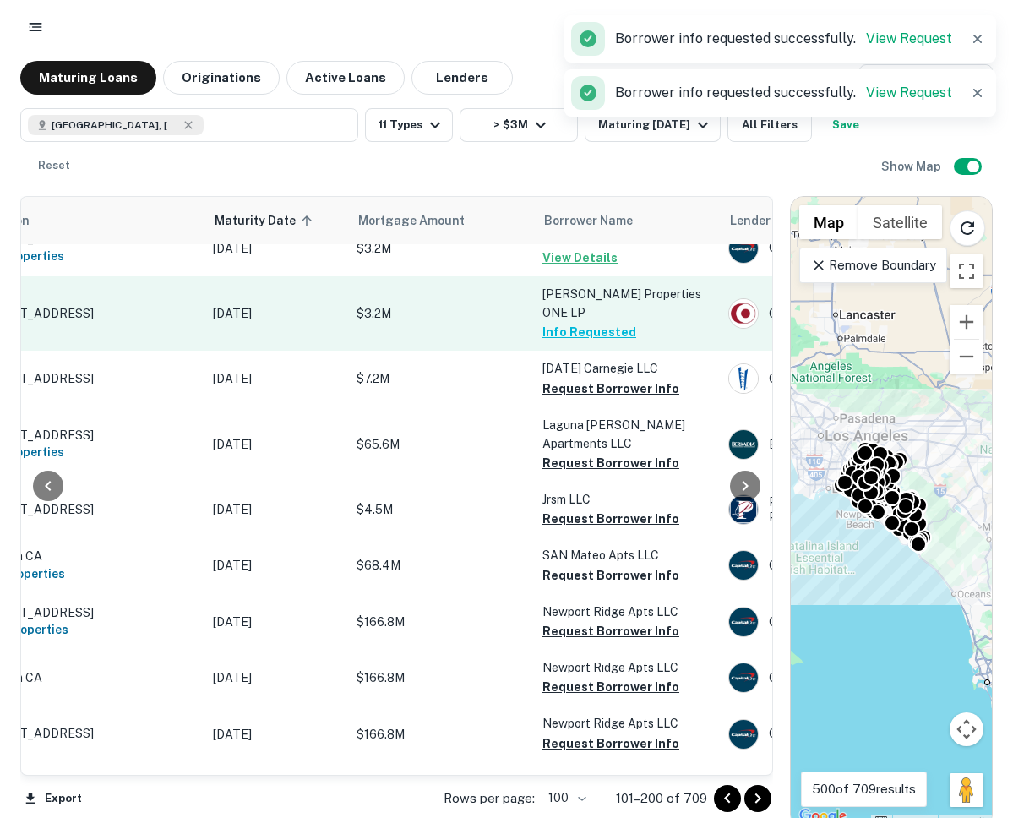
scroll to position [101, 102]
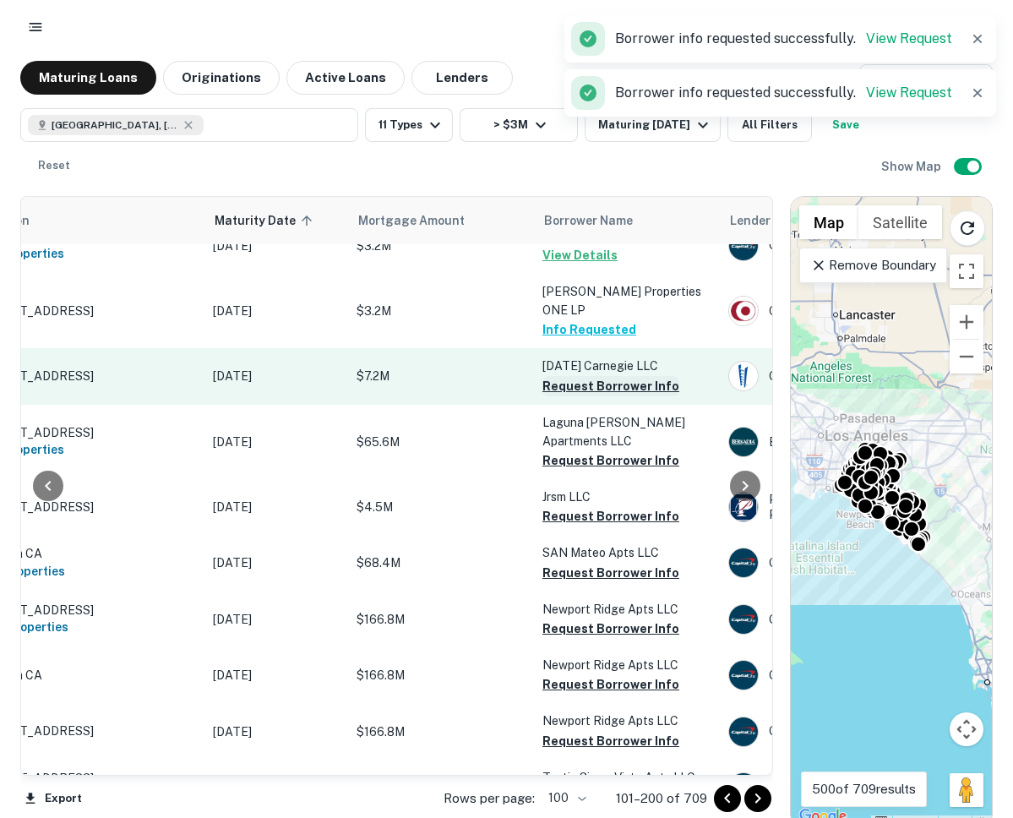
click at [576, 390] on button "Request Borrower Info" at bounding box center [611, 386] width 137 height 20
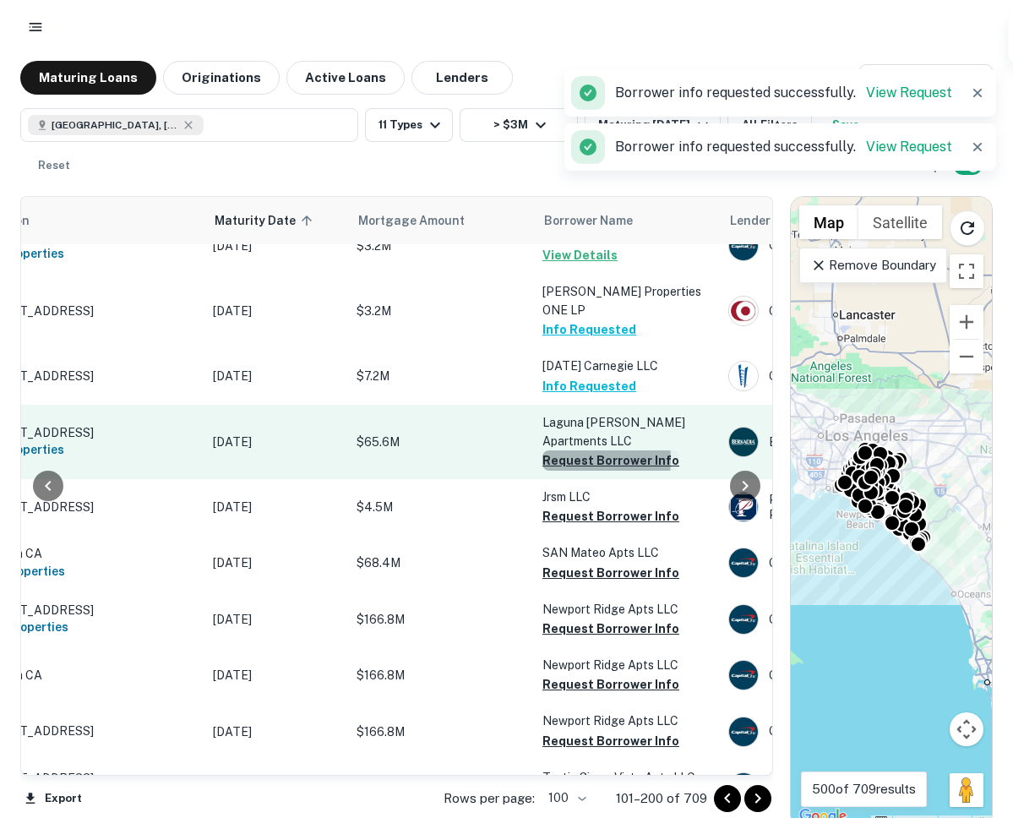
click at [575, 461] on button "Request Borrower Info" at bounding box center [611, 460] width 137 height 20
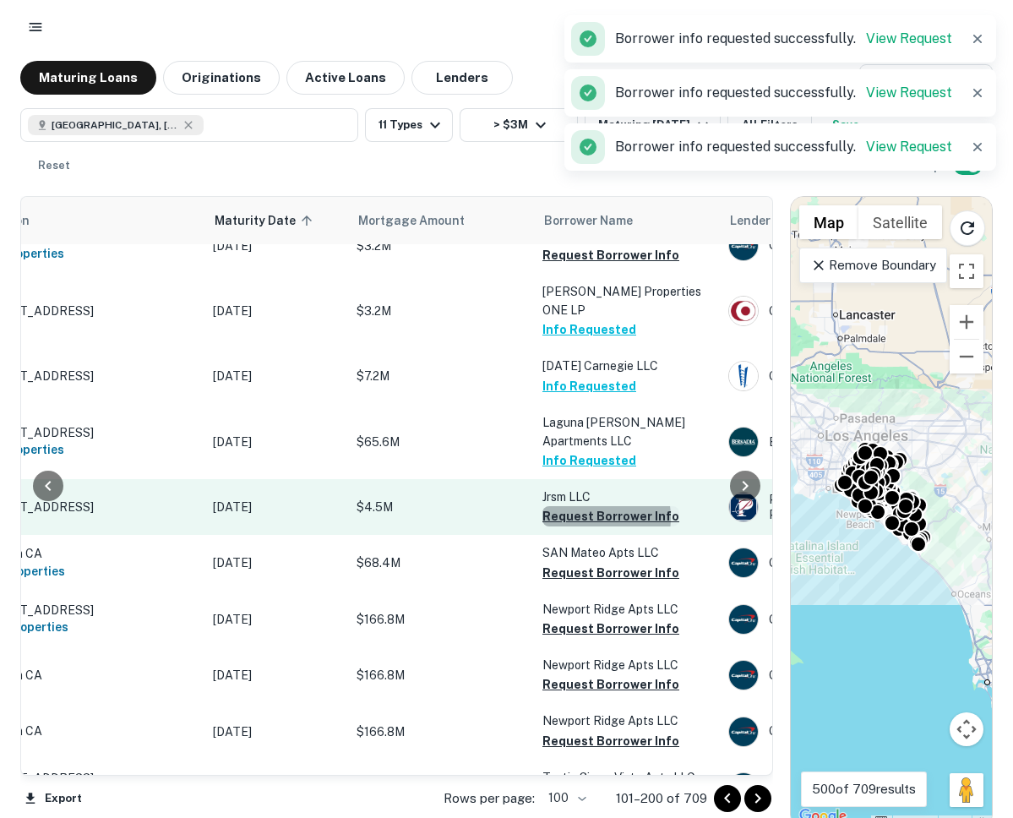
scroll to position [110, 102]
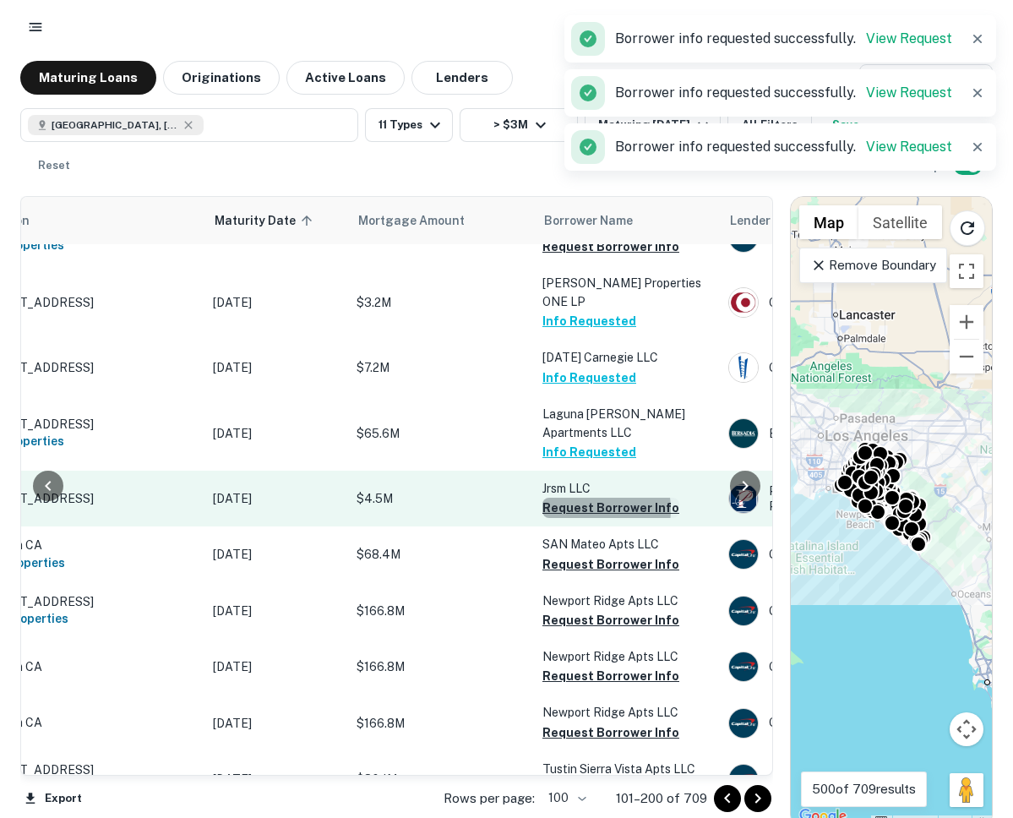
click at [581, 518] on button "Request Borrower Info" at bounding box center [611, 508] width 137 height 20
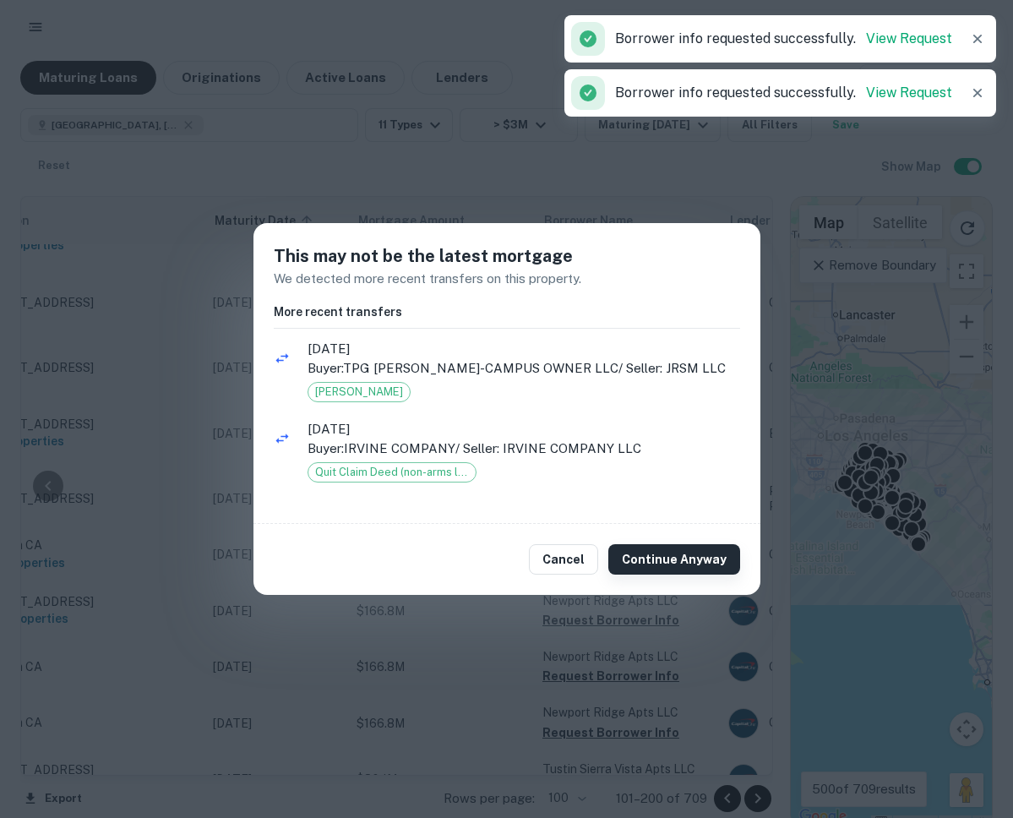
click at [660, 554] on button "Continue Anyway" at bounding box center [674, 559] width 132 height 30
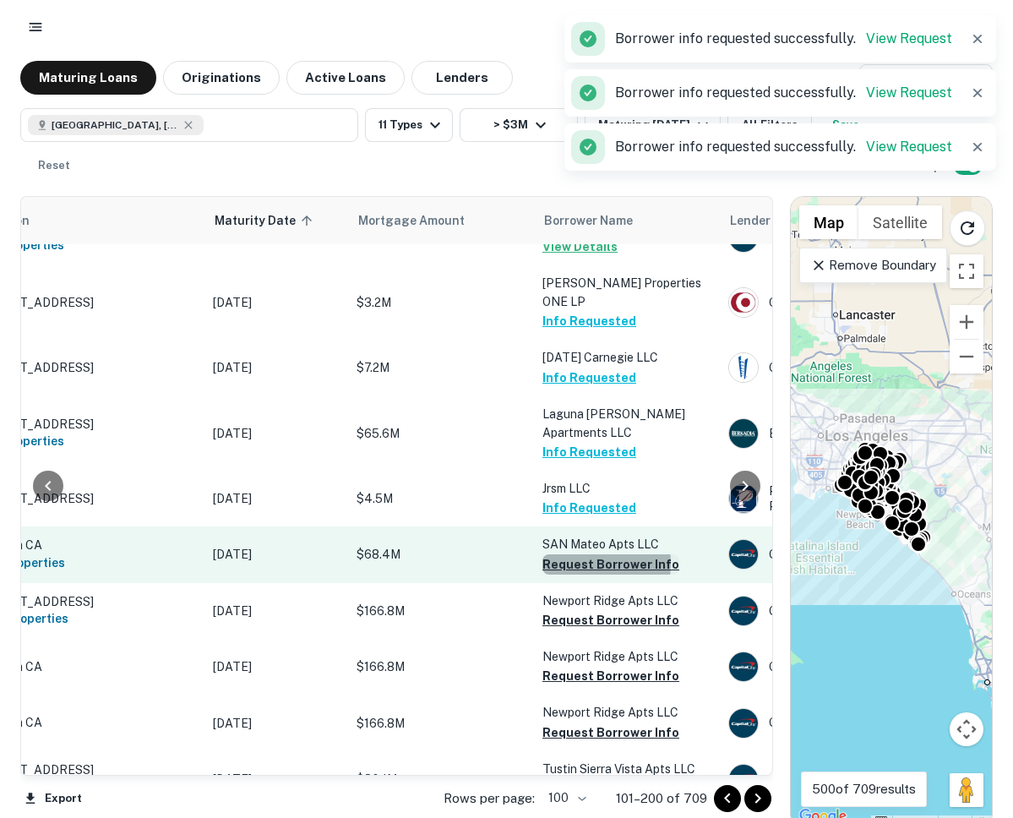
click at [576, 574] on button "Request Borrower Info" at bounding box center [611, 564] width 137 height 20
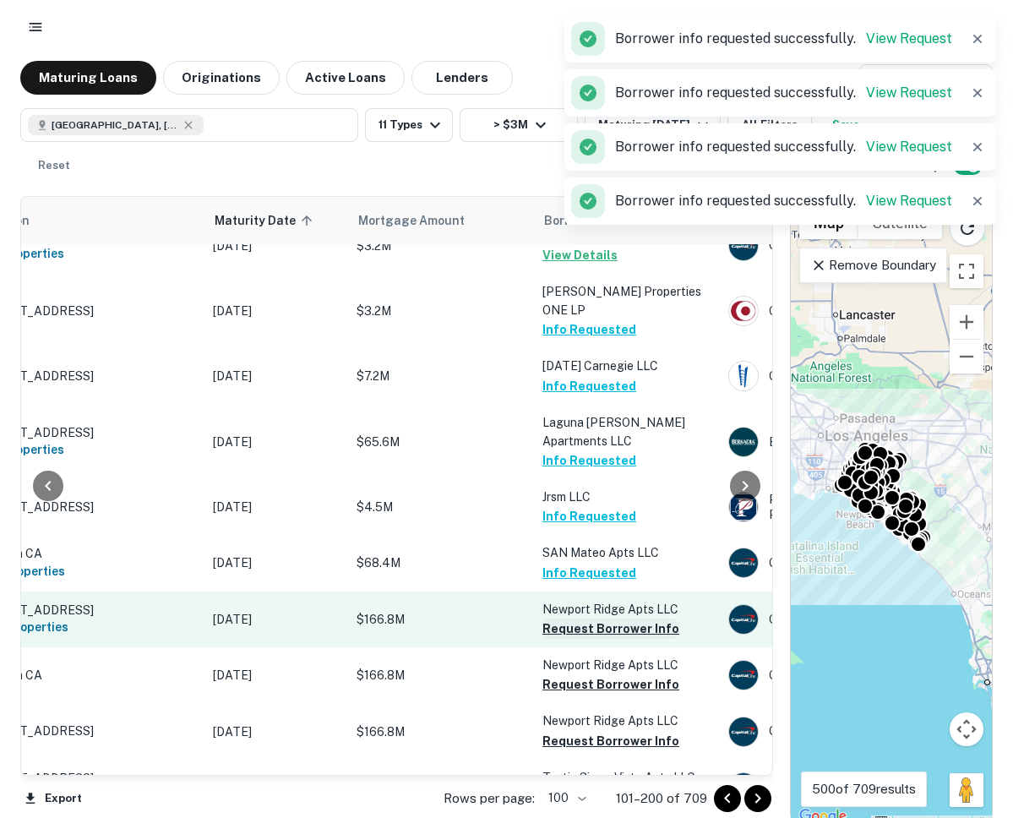
click at [566, 637] on button "Request Borrower Info" at bounding box center [611, 629] width 137 height 20
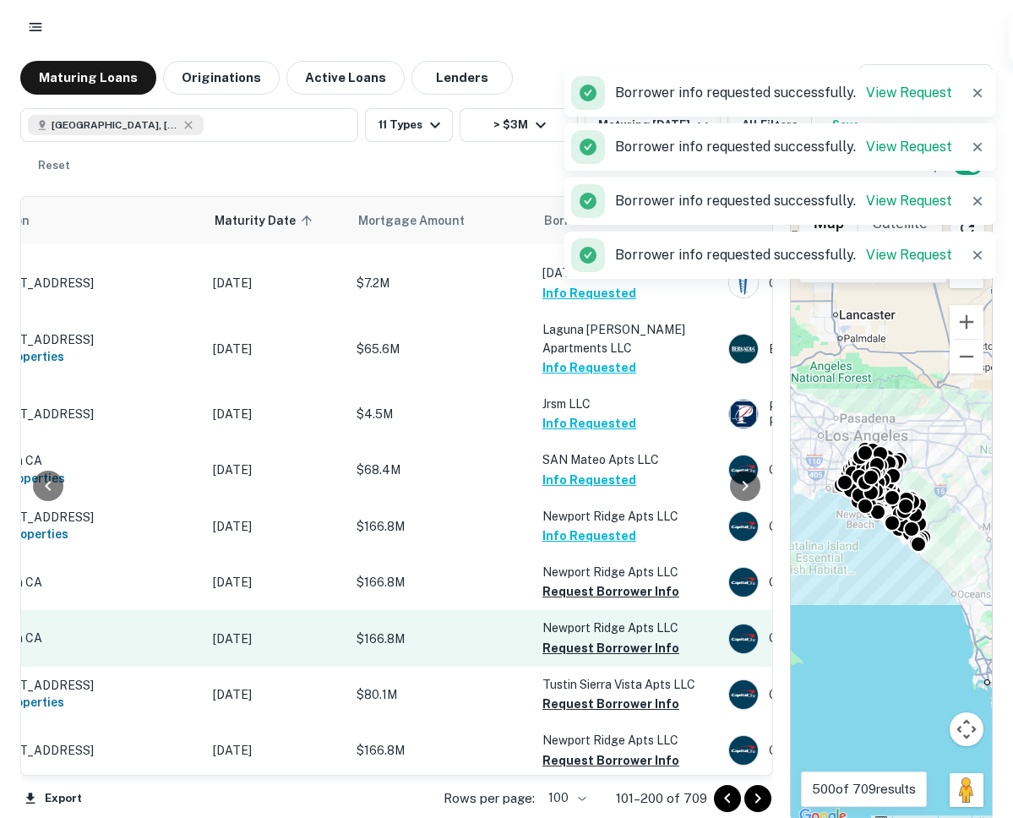
scroll to position [216, 102]
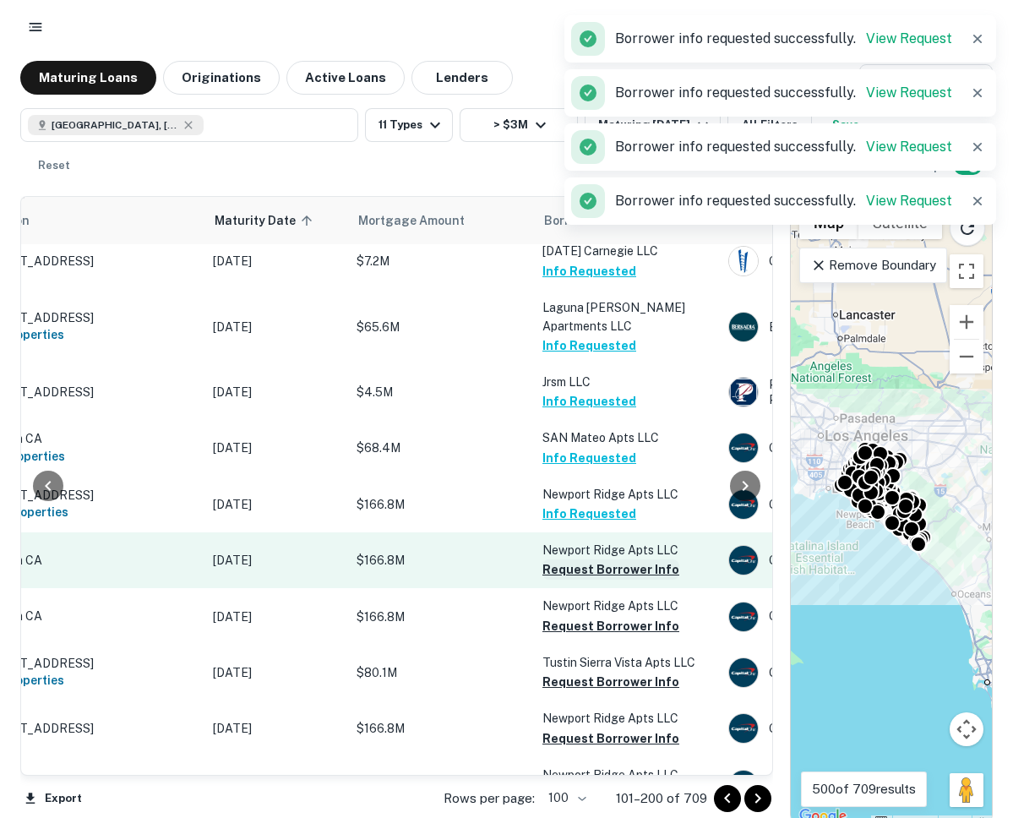
click at [565, 580] on button "Request Borrower Info" at bounding box center [611, 569] width 137 height 20
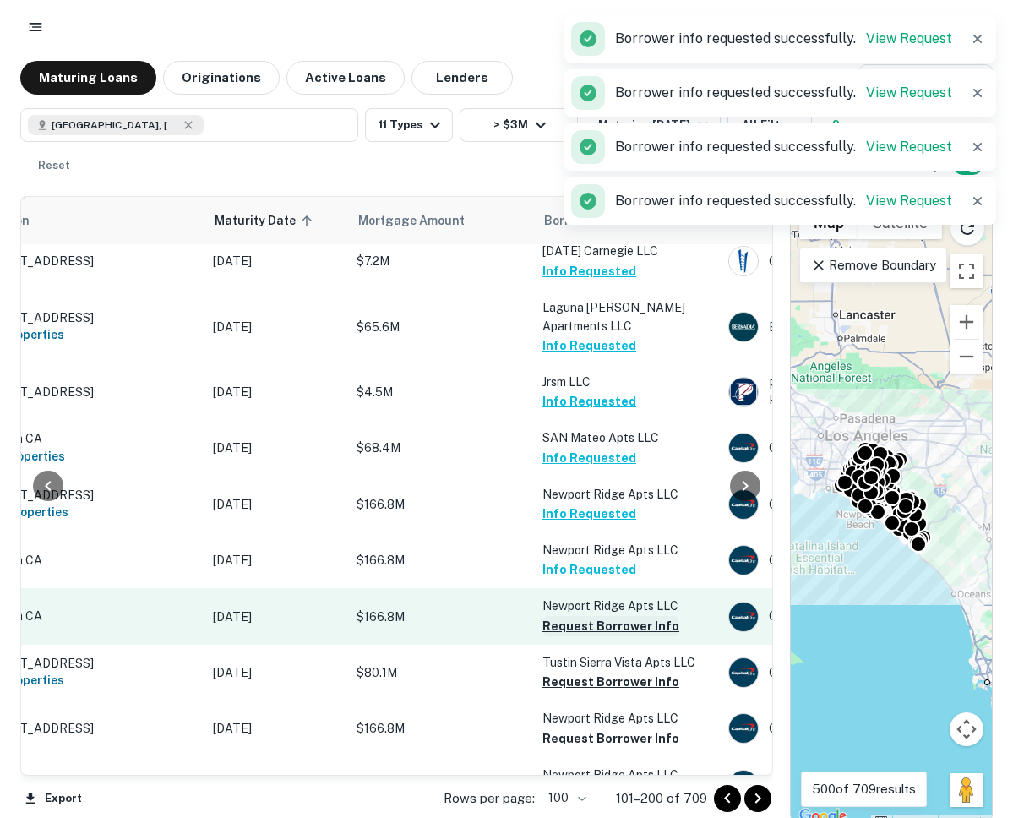
click at [571, 636] on button "Request Borrower Info" at bounding box center [611, 626] width 137 height 20
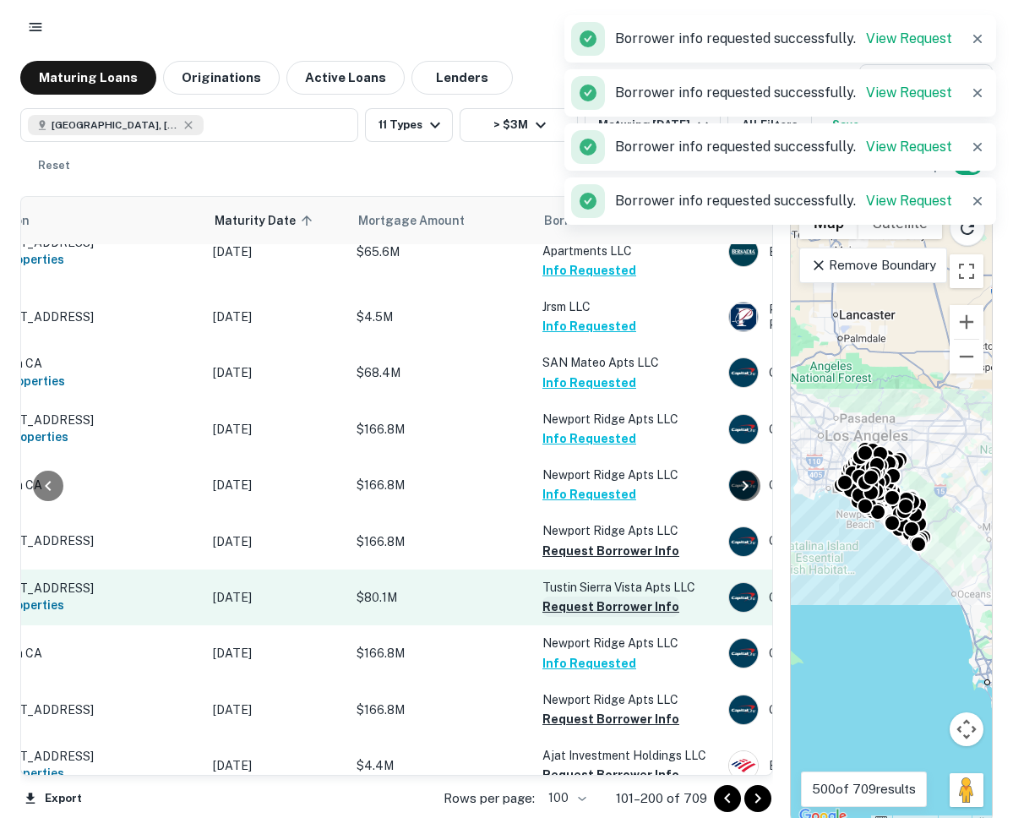
scroll to position [283, 102]
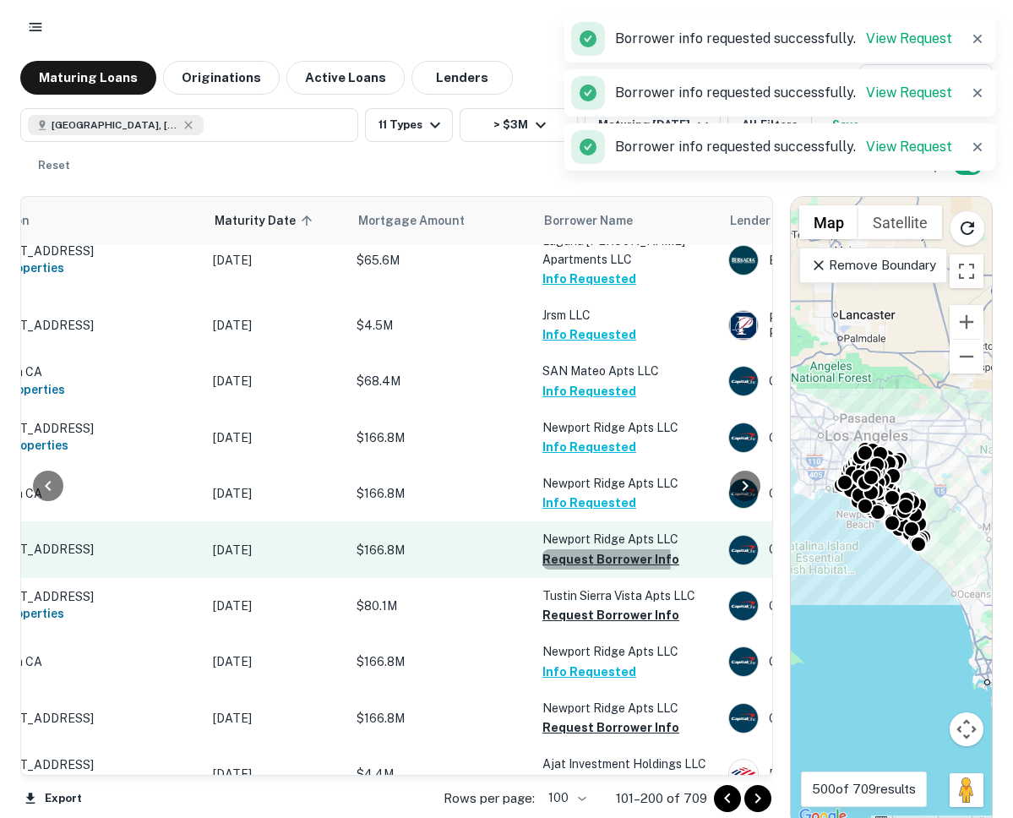
click at [573, 570] on button "Request Borrower Info" at bounding box center [611, 559] width 137 height 20
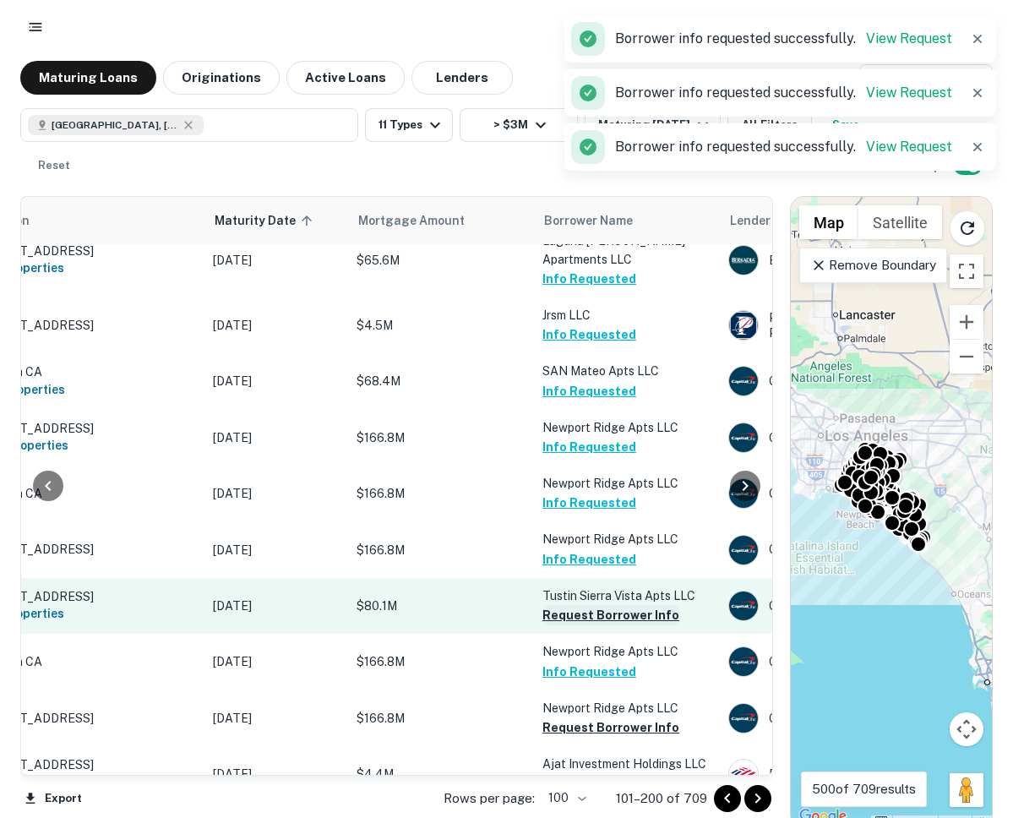
click at [567, 625] on button "Request Borrower Info" at bounding box center [611, 615] width 137 height 20
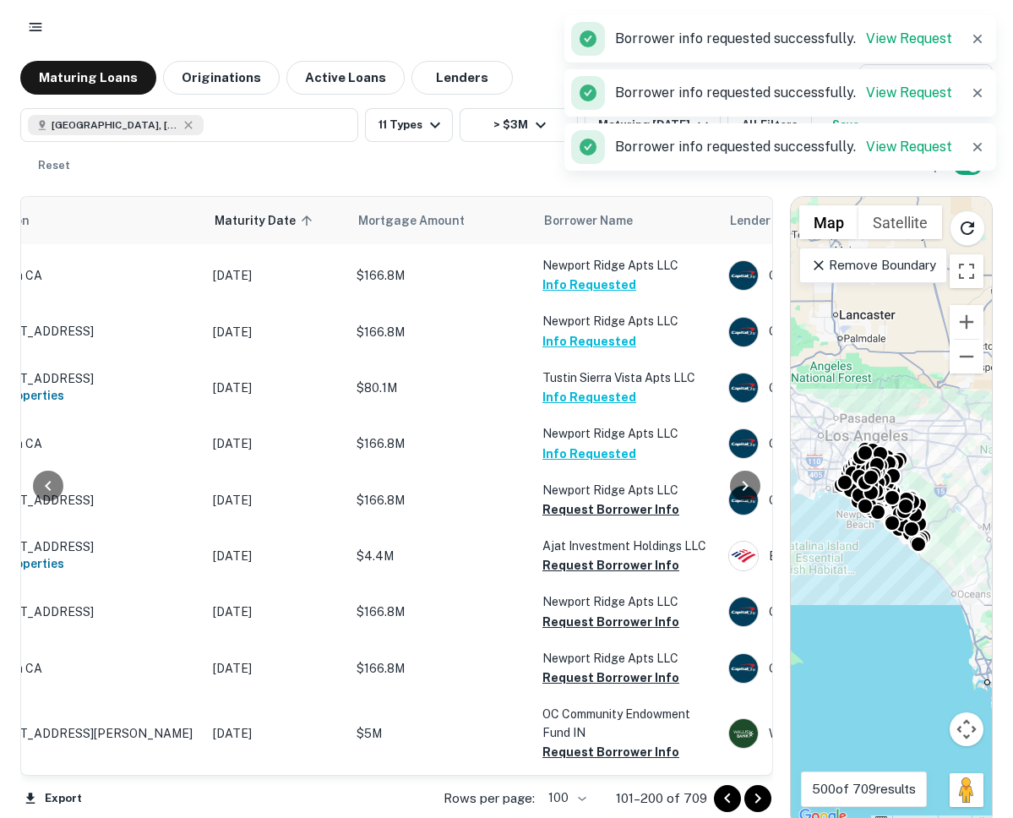
scroll to position [510, 102]
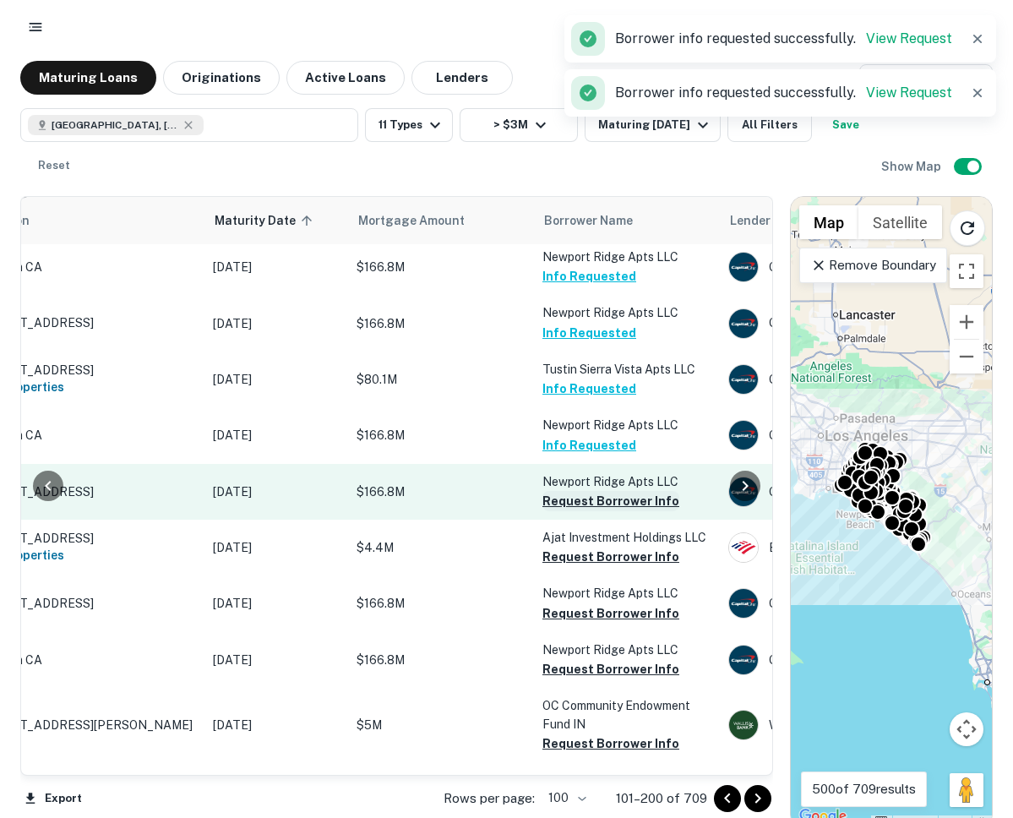
click at [562, 511] on button "Request Borrower Info" at bounding box center [611, 501] width 137 height 20
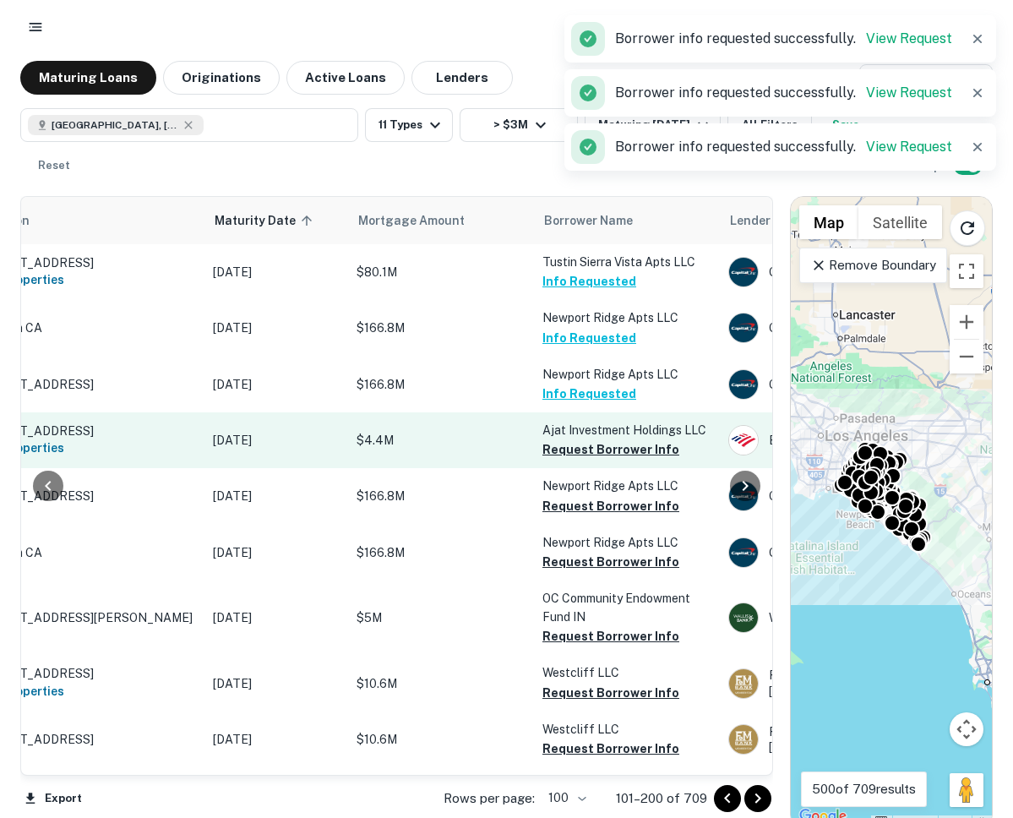
scroll to position [618, 102]
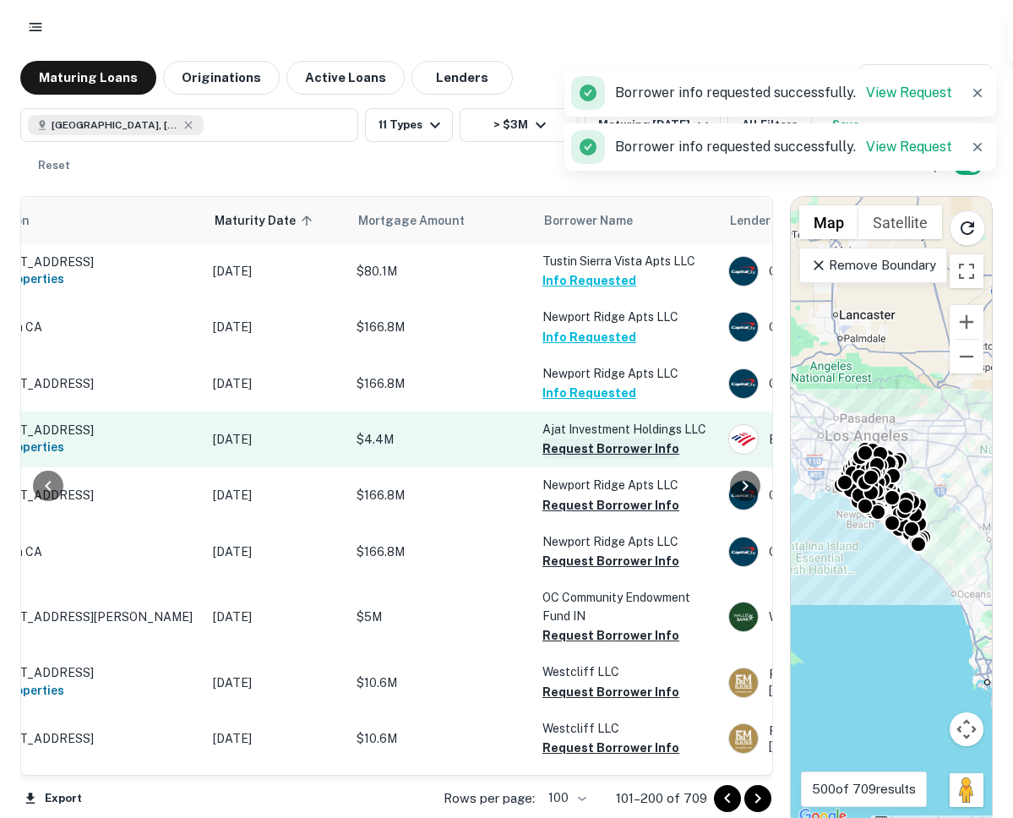
click at [565, 459] on button "Request Borrower Info" at bounding box center [611, 449] width 137 height 20
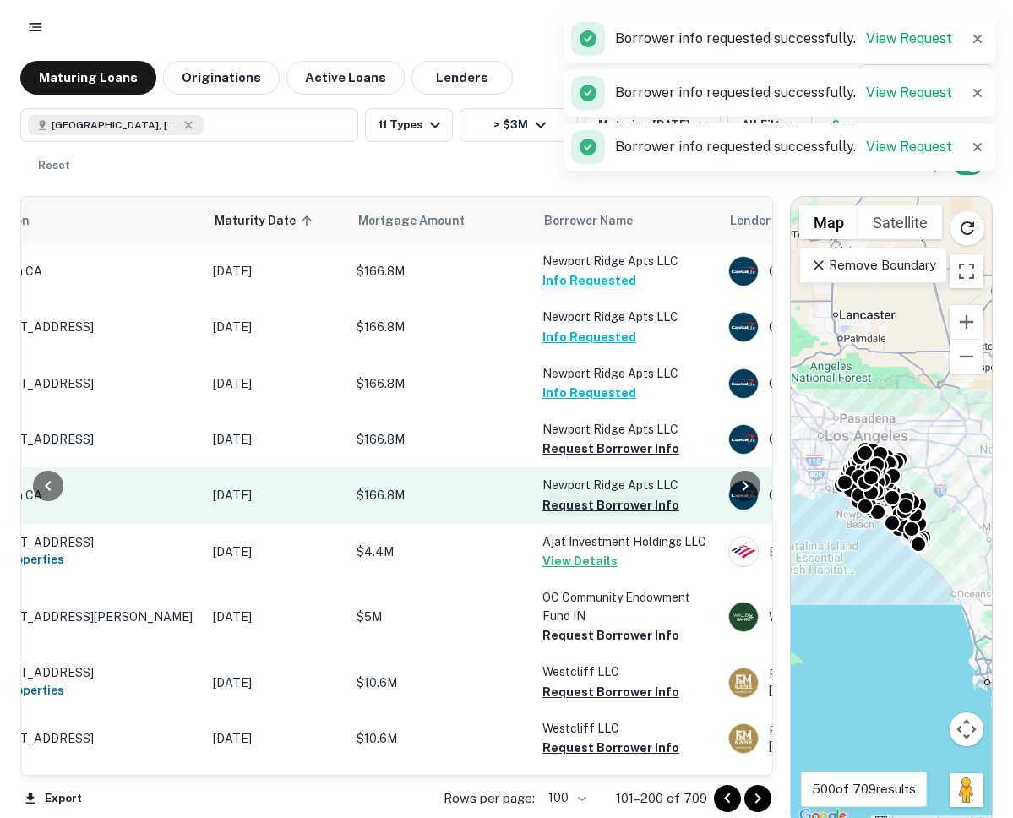
click at [561, 516] on button "Request Borrower Info" at bounding box center [611, 505] width 137 height 20
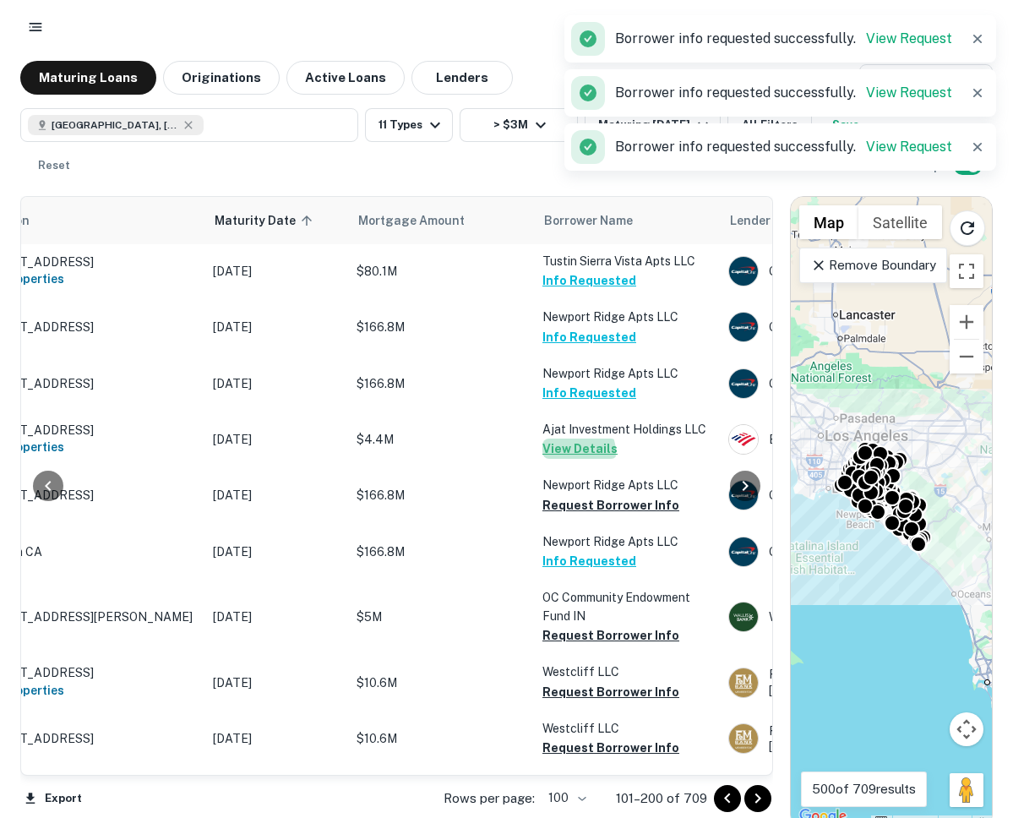
scroll to position [626, 102]
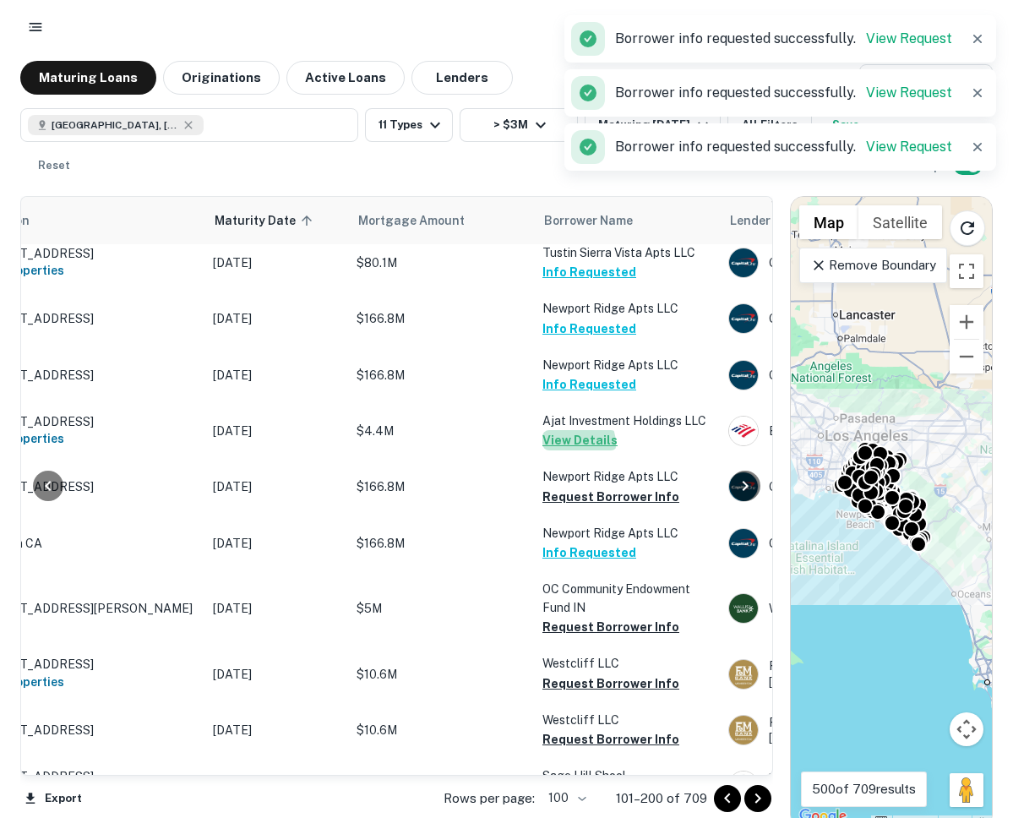
click at [573, 450] on button "View Details" at bounding box center [580, 440] width 75 height 20
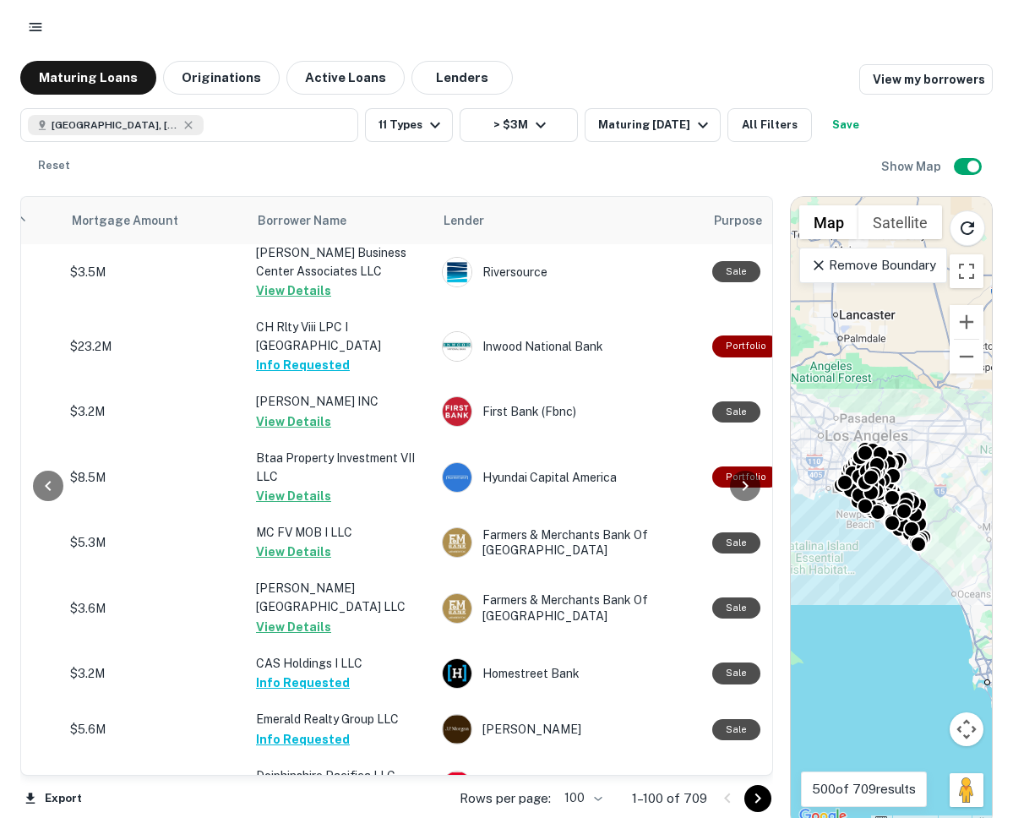
scroll to position [5695, 389]
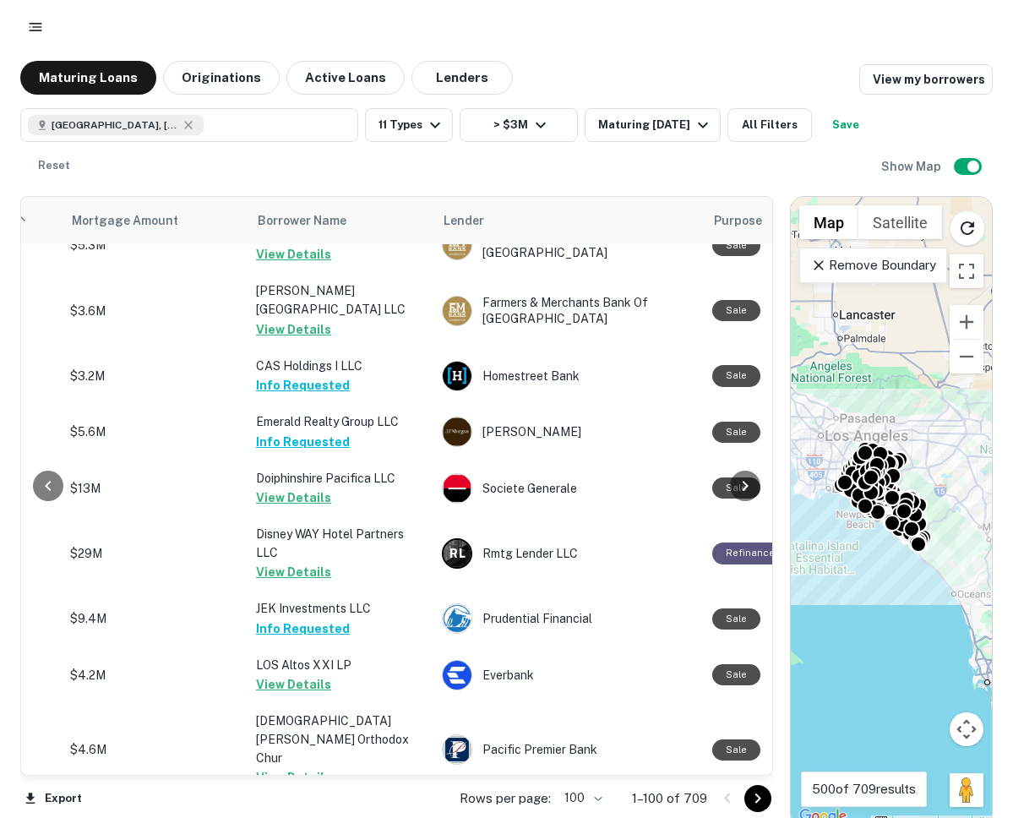
click at [754, 799] on icon "Go to next page" at bounding box center [758, 798] width 20 height 20
